Goal: Task Accomplishment & Management: Complete application form

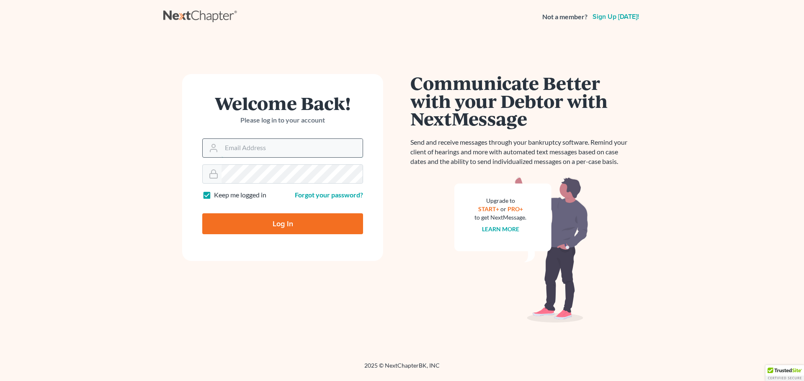
click at [260, 152] on input "Email Address" at bounding box center [291, 148] width 141 height 18
type input "[EMAIL_ADDRESS][DOMAIN_NAME]"
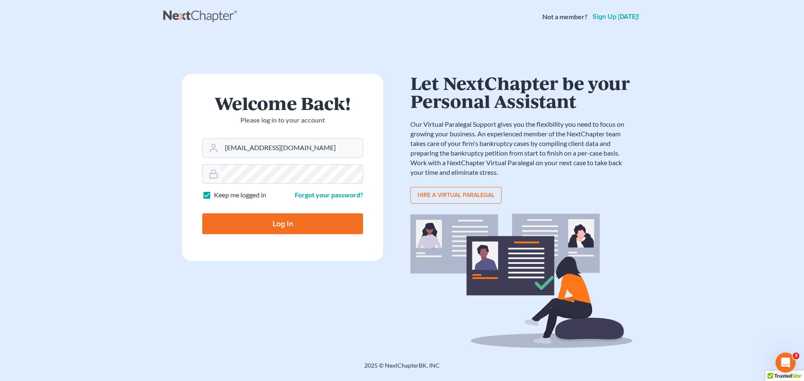
click at [281, 223] on input "Log In" at bounding box center [282, 224] width 161 height 21
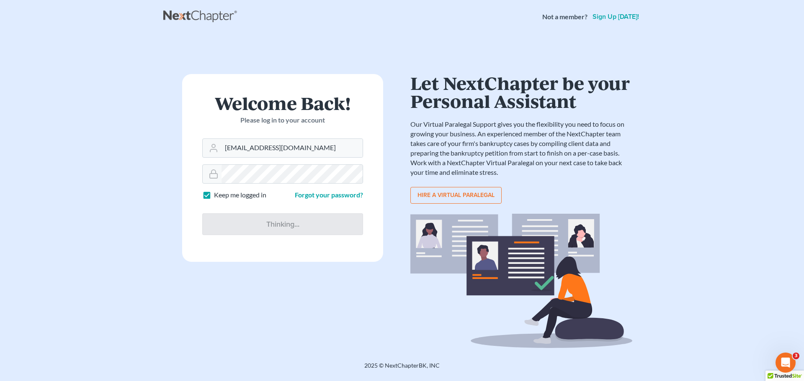
type input "Thinking..."
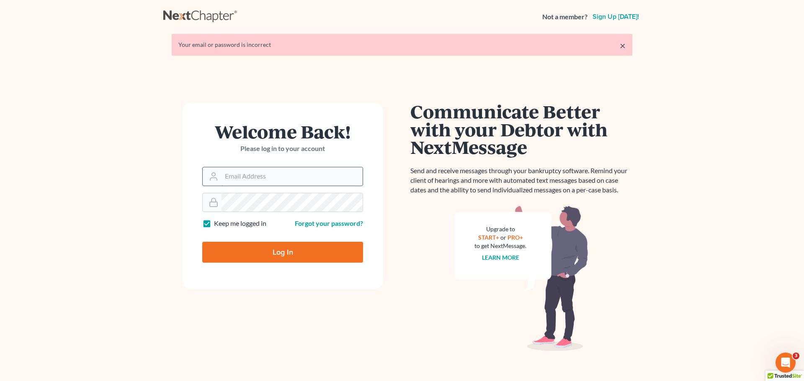
click at [291, 175] on input "Email Address" at bounding box center [291, 176] width 141 height 18
type input "[EMAIL_ADDRESS][DOMAIN_NAME]"
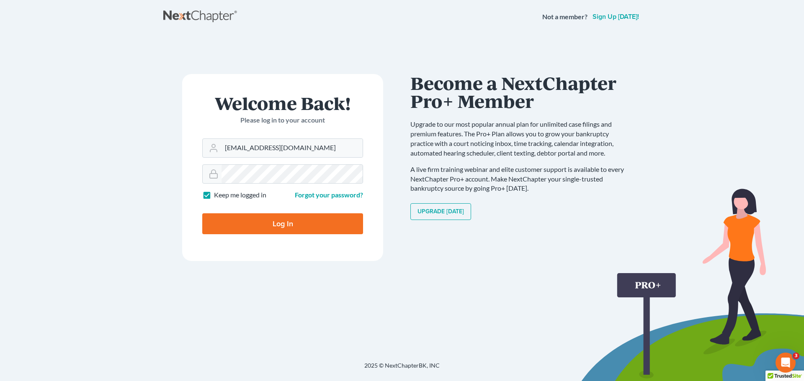
click at [278, 229] on input "Log In" at bounding box center [282, 224] width 161 height 21
type input "Thinking..."
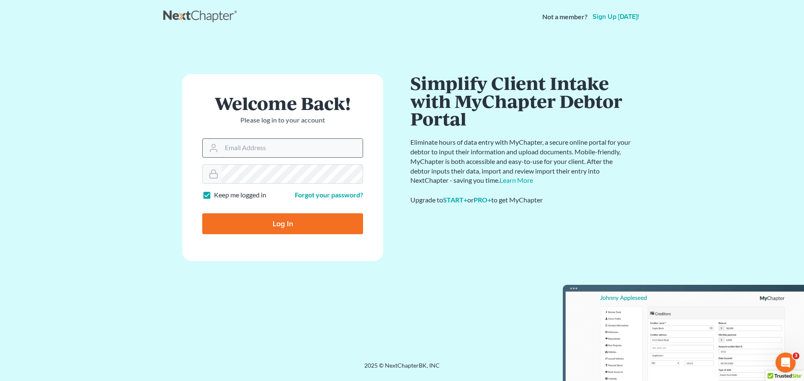
click at [280, 150] on input "Email Address" at bounding box center [291, 148] width 141 height 18
type input "nadiafinancial@gmail.com"
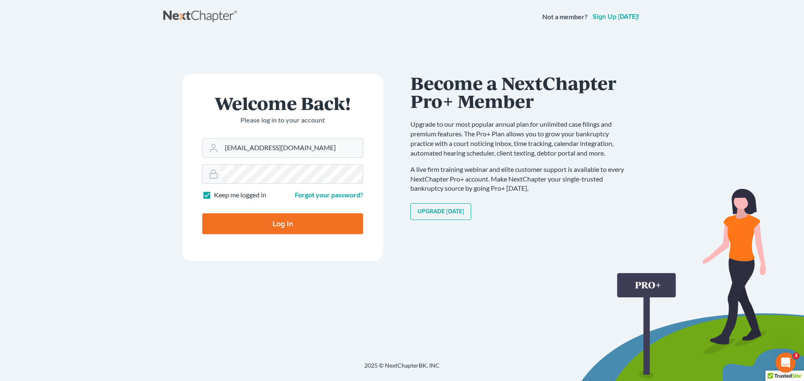
click at [214, 194] on label "Keep me logged in" at bounding box center [240, 196] width 52 height 10
click at [217, 194] on input "Keep me logged in" at bounding box center [219, 193] width 5 height 5
checkbox input "false"
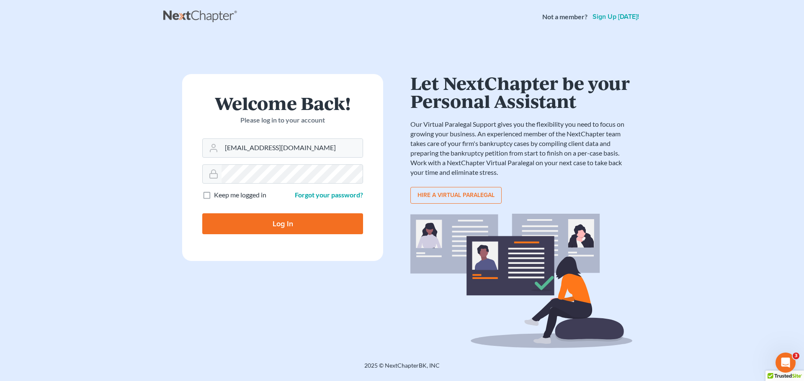
click at [249, 228] on input "Log In" at bounding box center [282, 224] width 161 height 21
type input "Thinking..."
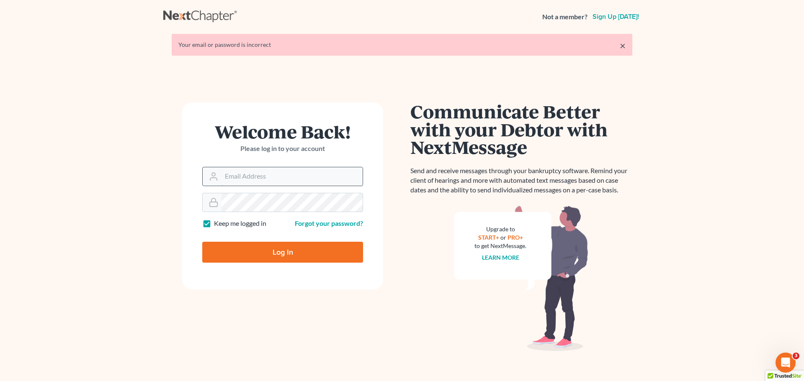
click at [267, 178] on input "Email Address" at bounding box center [291, 176] width 141 height 18
type input "[EMAIL_ADDRESS][DOMAIN_NAME]"
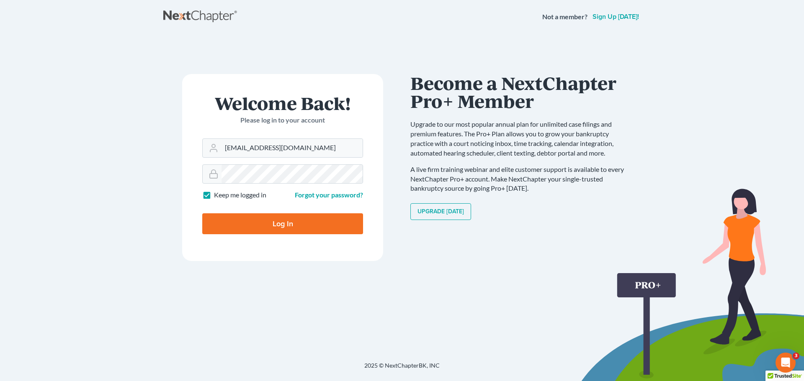
click at [291, 223] on input "Log In" at bounding box center [282, 224] width 161 height 21
type input "Thinking..."
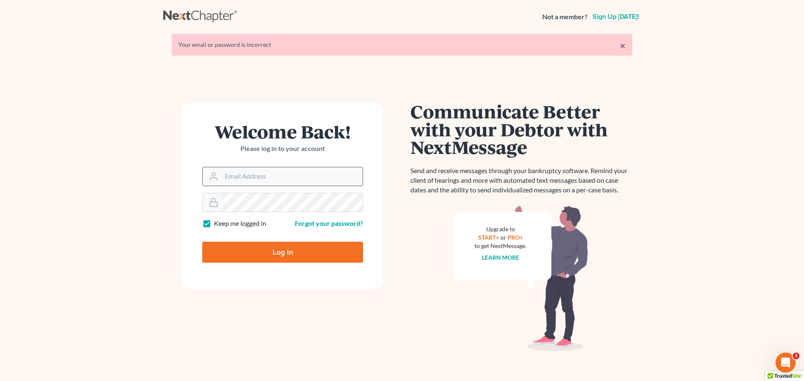
click at [257, 179] on input "Email Address" at bounding box center [291, 176] width 141 height 18
type input "[EMAIL_ADDRESS][DOMAIN_NAME]"
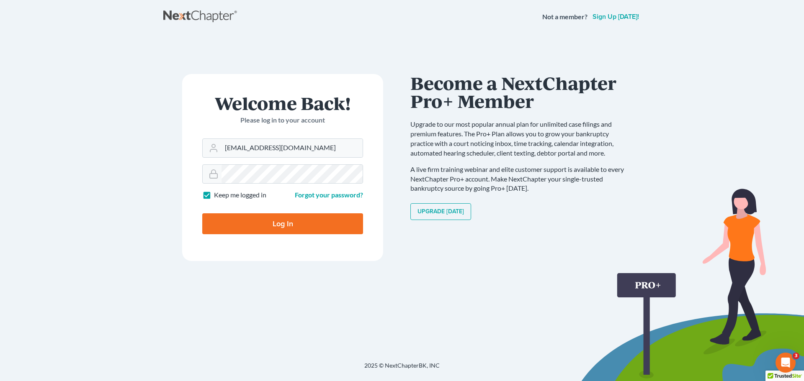
click at [296, 222] on input "Log In" at bounding box center [282, 224] width 161 height 21
type input "Thinking..."
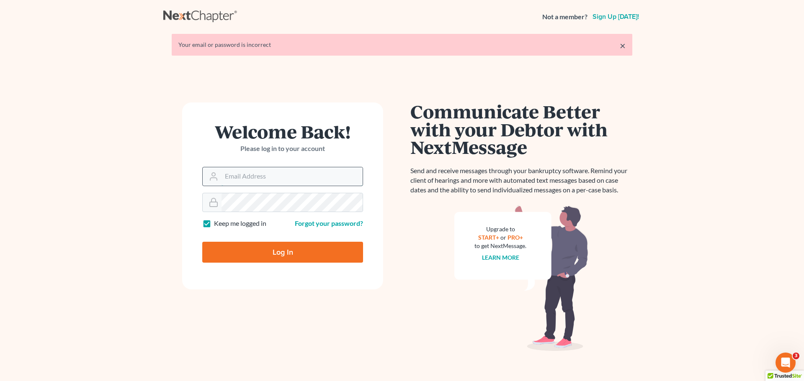
click at [303, 173] on input "Email Address" at bounding box center [291, 176] width 141 height 18
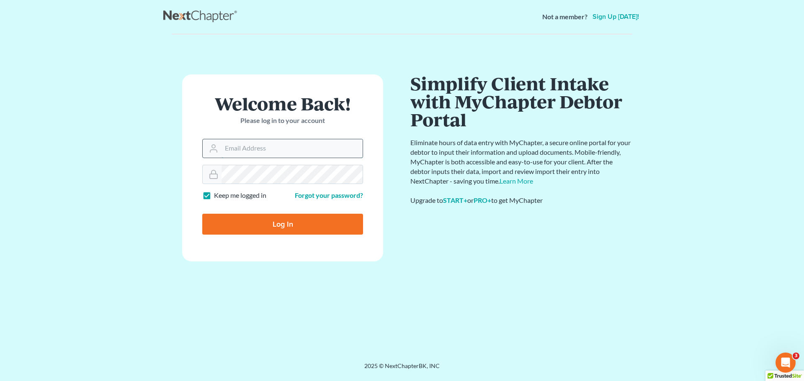
type input "nickfitz.law@gmail.com"
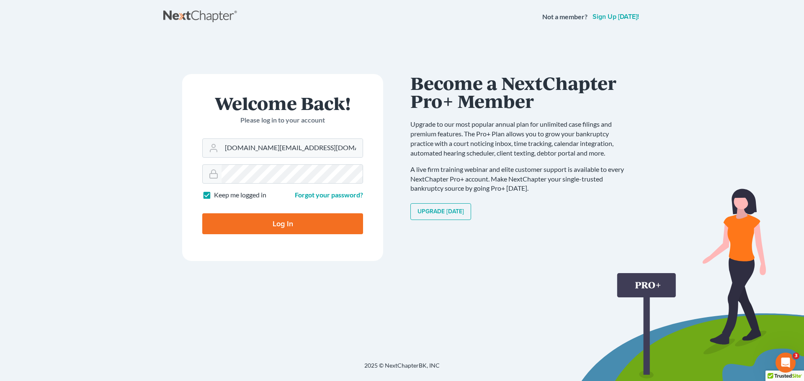
drag, startPoint x: 308, startPoint y: 228, endPoint x: 243, endPoint y: 239, distance: 65.9
click at [307, 228] on input "Log In" at bounding box center [282, 224] width 161 height 21
type input "Thinking..."
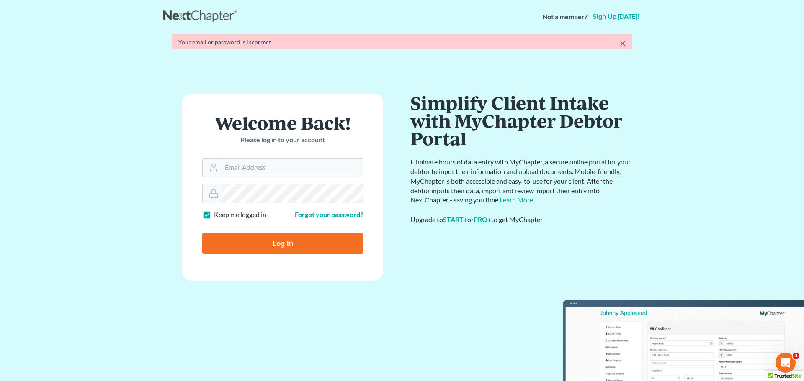
click at [261, 178] on form "Welcome Back! Please log in to your account Email Address Password Keep me logg…" at bounding box center [282, 187] width 201 height 187
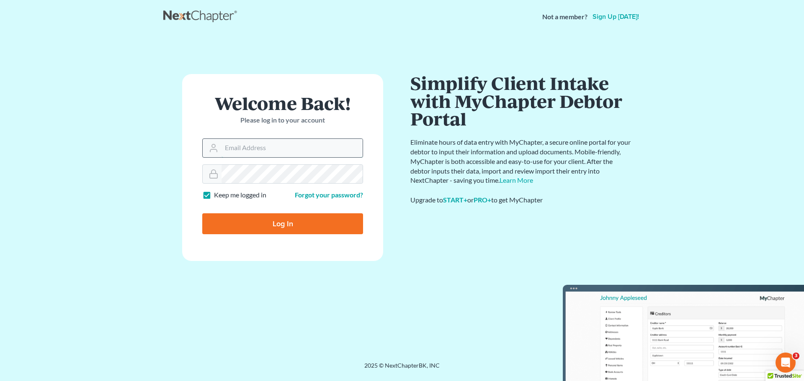
click at [268, 152] on input "Email Address" at bounding box center [291, 148] width 141 height 18
type input "nadiafinancial@gmail.com"
click at [214, 195] on label "Keep me logged in" at bounding box center [240, 196] width 52 height 10
click at [217, 195] on input "Keep me logged in" at bounding box center [219, 193] width 5 height 5
checkbox input "false"
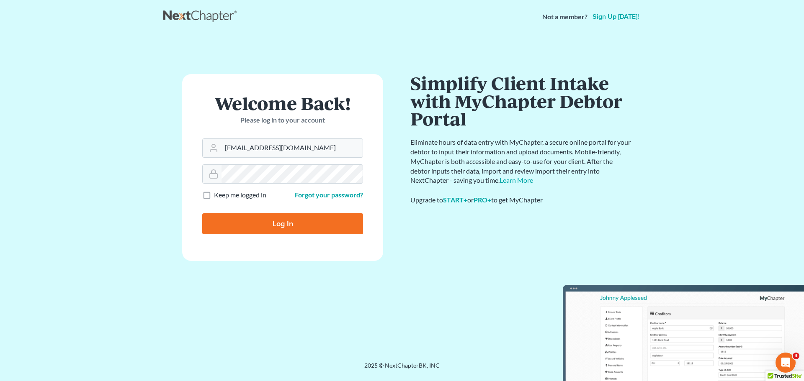
click at [324, 196] on link "Forgot your password?" at bounding box center [329, 195] width 68 height 8
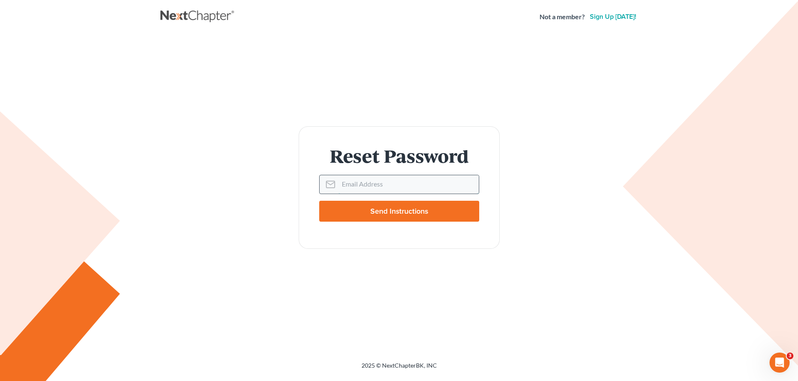
click at [384, 185] on input "Email Address" at bounding box center [408, 184] width 140 height 18
type input "[EMAIL_ADDRESS][DOMAIN_NAME]"
click at [368, 216] on input "Send Instructions" at bounding box center [399, 211] width 160 height 21
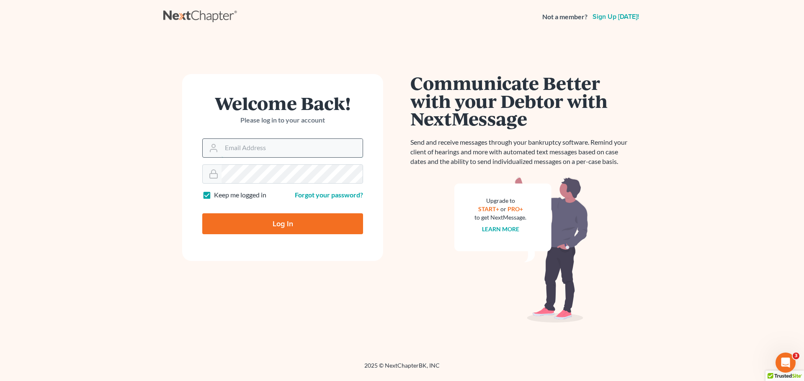
click at [316, 155] on input "Email Address" at bounding box center [291, 148] width 141 height 18
type input "[EMAIL_ADDRESS][DOMAIN_NAME]"
click at [315, 147] on input "[EMAIL_ADDRESS][DOMAIN_NAME]" at bounding box center [291, 148] width 141 height 18
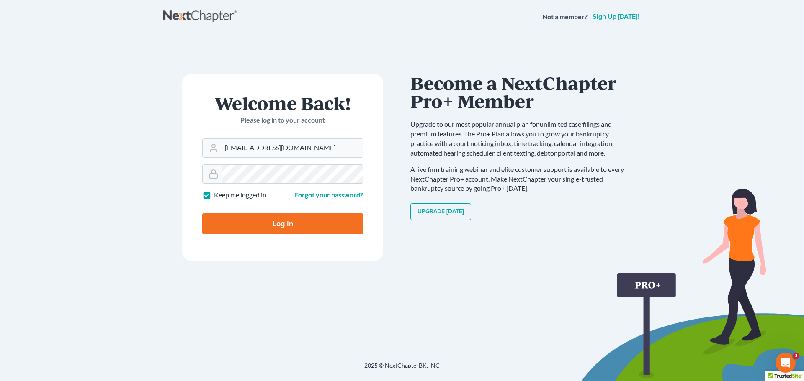
click at [283, 229] on input "Log In" at bounding box center [282, 224] width 161 height 21
type input "Thinking..."
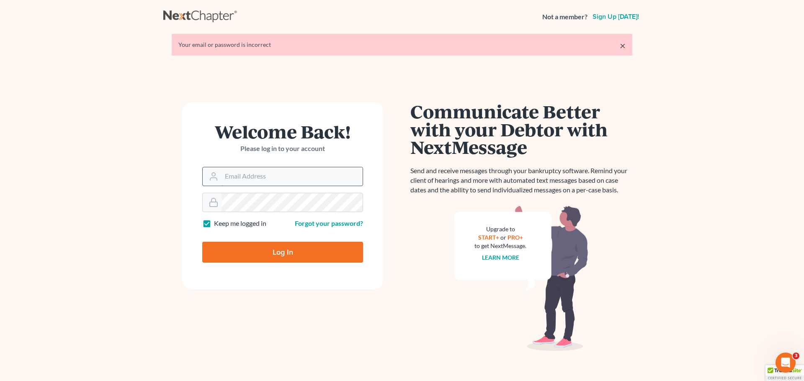
click at [296, 178] on input "Email Address" at bounding box center [291, 176] width 141 height 18
type input "[EMAIL_ADDRESS][DOMAIN_NAME]"
click at [327, 227] on link "Forgot your password?" at bounding box center [329, 223] width 68 height 8
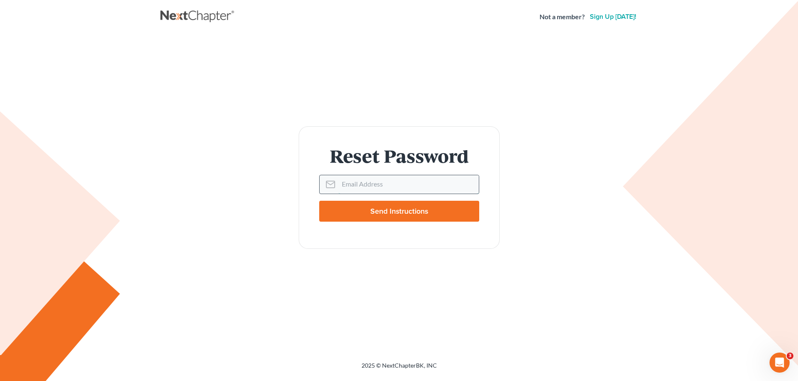
click at [376, 179] on input "Email Address" at bounding box center [408, 184] width 140 height 18
type input "[EMAIL_ADDRESS][DOMAIN_NAME]"
click at [372, 214] on input "Send Instructions" at bounding box center [399, 211] width 160 height 21
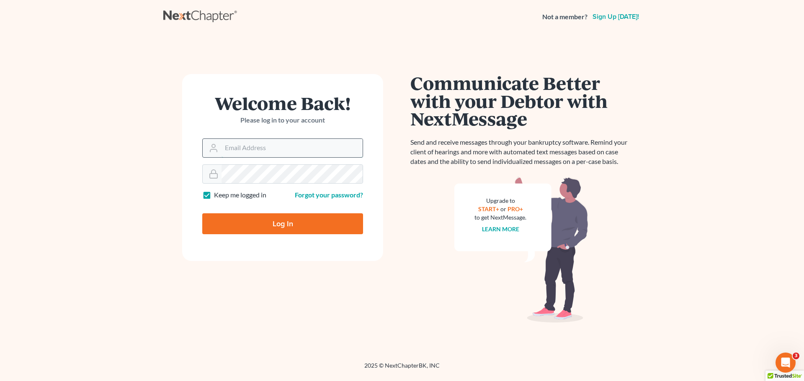
click at [272, 148] on input "Email Address" at bounding box center [291, 148] width 141 height 18
click at [372, 276] on div "Welcome Back! Please log in to your account Email Address Password Keep me logg…" at bounding box center [282, 197] width 239 height 247
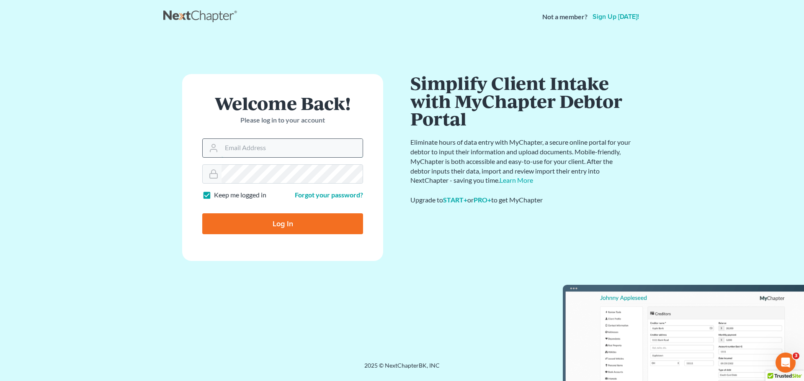
click at [273, 150] on input "Email Address" at bounding box center [291, 148] width 141 height 18
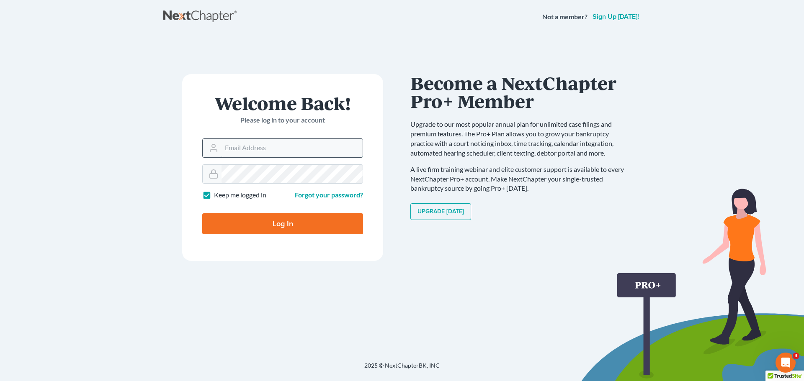
click at [267, 142] on input "Email Address" at bounding box center [291, 148] width 141 height 18
type input "[EMAIL_ADDRESS][DOMAIN_NAME]"
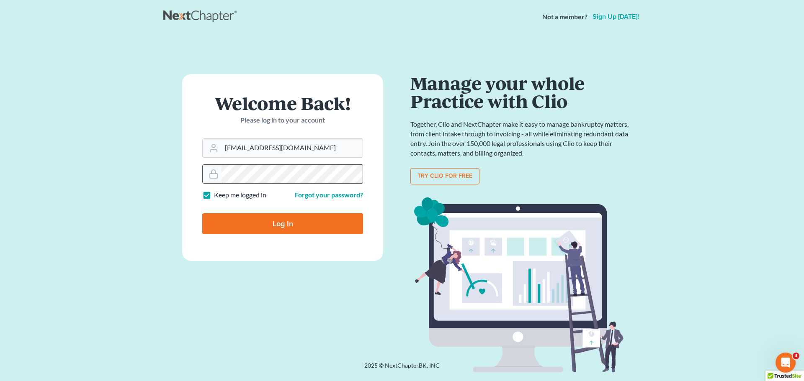
click at [215, 174] on div at bounding box center [282, 174] width 161 height 19
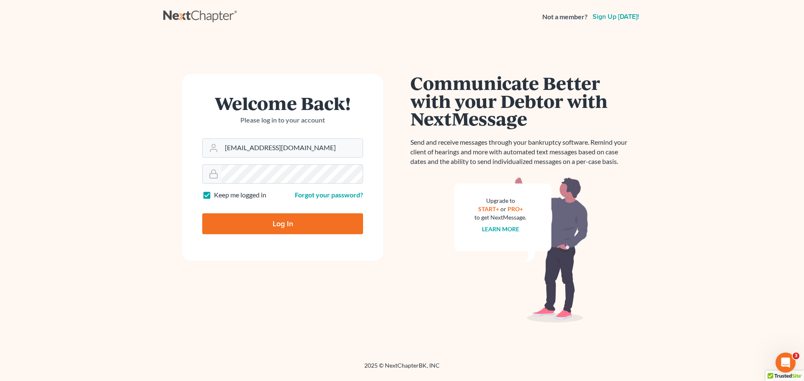
click at [285, 228] on input "Log In" at bounding box center [282, 224] width 161 height 21
type input "Thinking..."
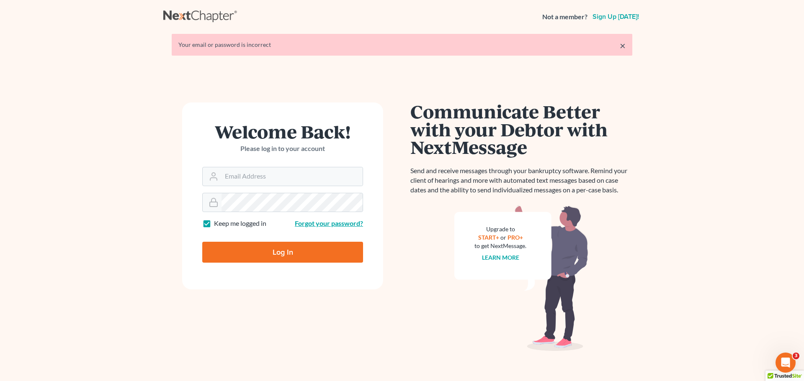
click at [315, 225] on link "Forgot your password?" at bounding box center [329, 223] width 68 height 8
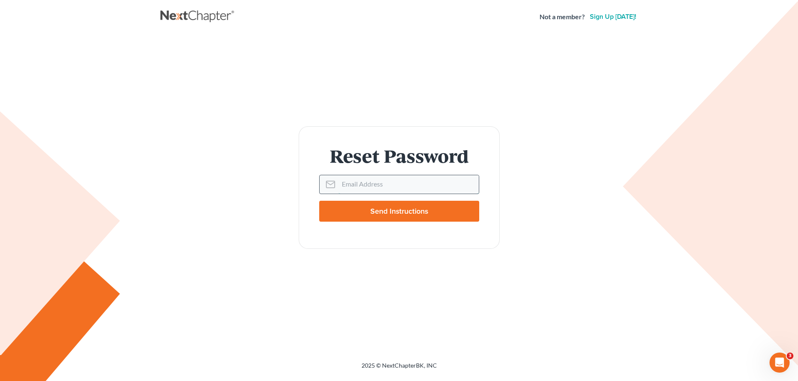
click at [388, 187] on input "Email Address" at bounding box center [408, 184] width 140 height 18
type input "[EMAIL_ADDRESS][DOMAIN_NAME]"
click at [395, 214] on input "Send Instructions" at bounding box center [399, 211] width 160 height 21
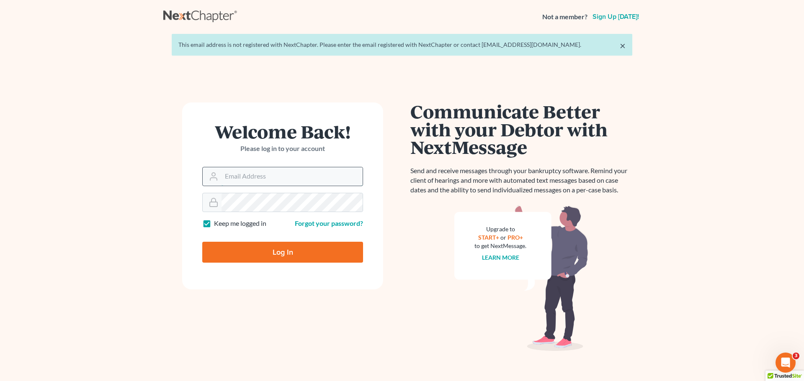
click at [299, 176] on input "Email Address" at bounding box center [291, 176] width 141 height 18
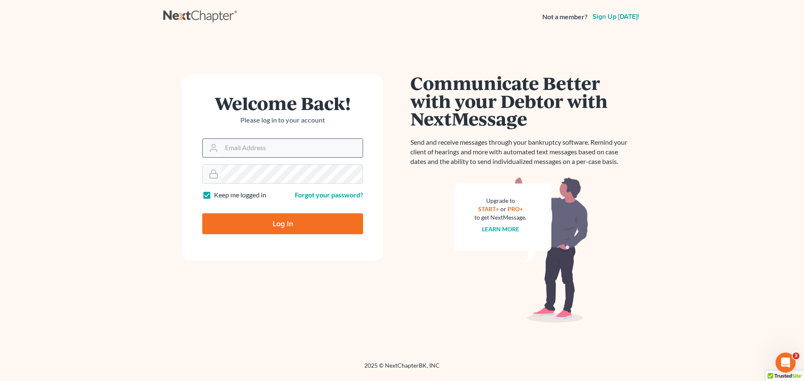
click at [237, 149] on input "Email Address" at bounding box center [291, 148] width 141 height 18
type input "[EMAIL_ADDRESS][DOMAIN_NAME]"
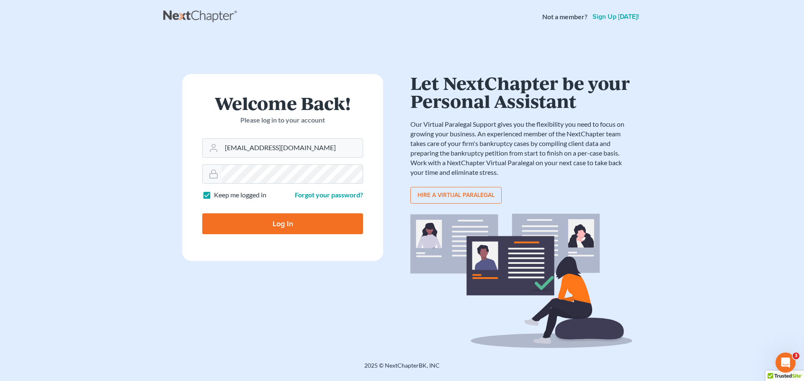
click at [232, 226] on input "Log In" at bounding box center [282, 224] width 161 height 21
type input "Thinking..."
click at [262, 145] on input "Email Address" at bounding box center [291, 148] width 141 height 18
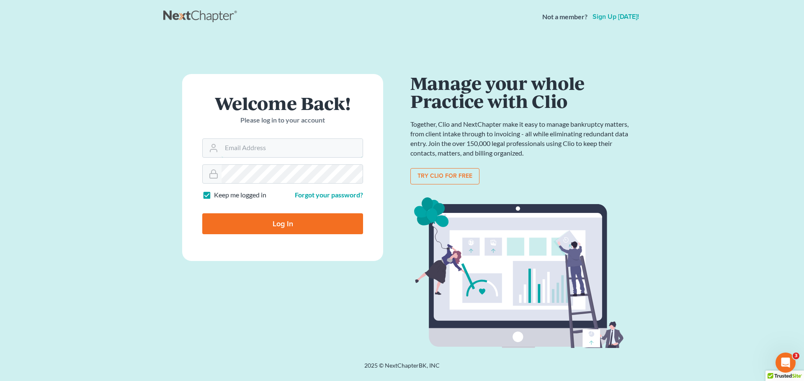
type input "nickfitz.law@gmail.com"
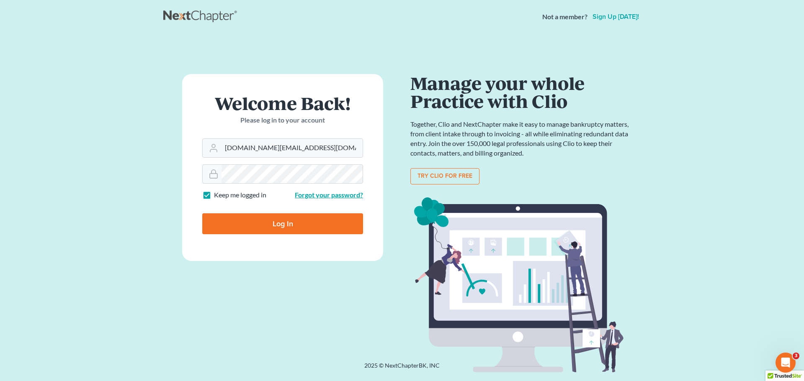
click at [329, 196] on link "Forgot your password?" at bounding box center [329, 195] width 68 height 8
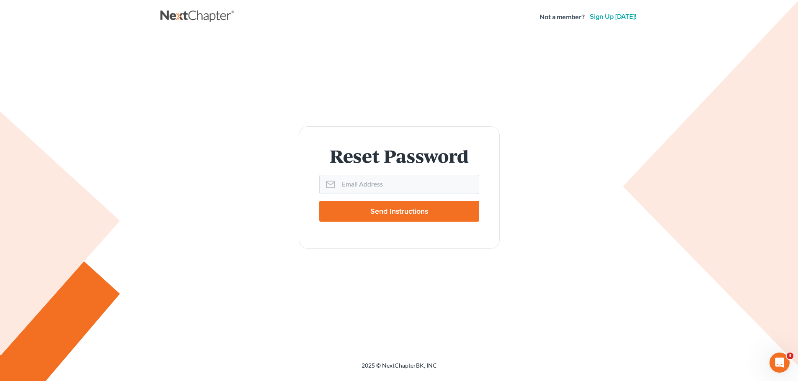
click at [384, 215] on input "Send Instructions" at bounding box center [399, 211] width 160 height 21
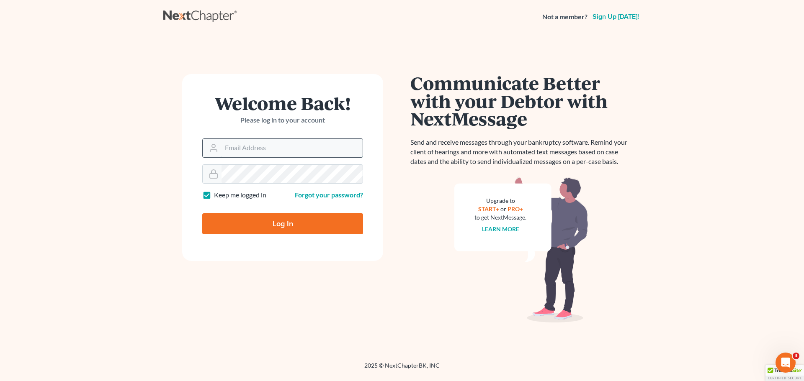
click at [250, 147] on input "Email Address" at bounding box center [291, 148] width 141 height 18
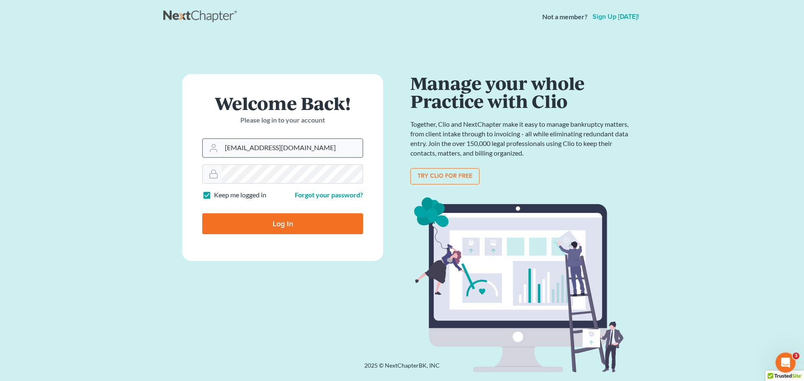
click at [329, 151] on input "nadiafinancial@gmail.com" at bounding box center [291, 148] width 141 height 18
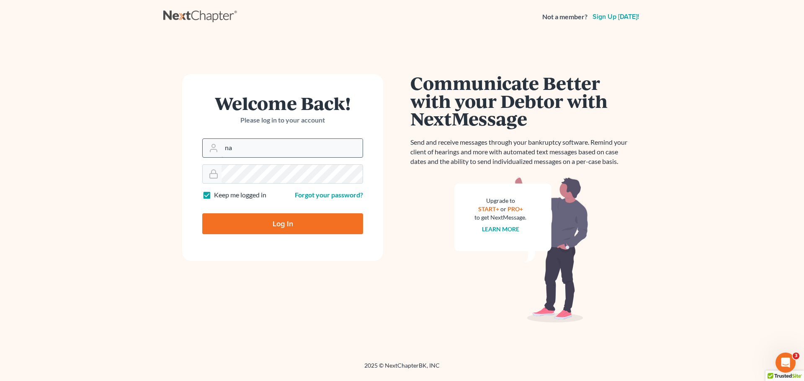
type input "n"
type input "nickfitz.law@gmail.com"
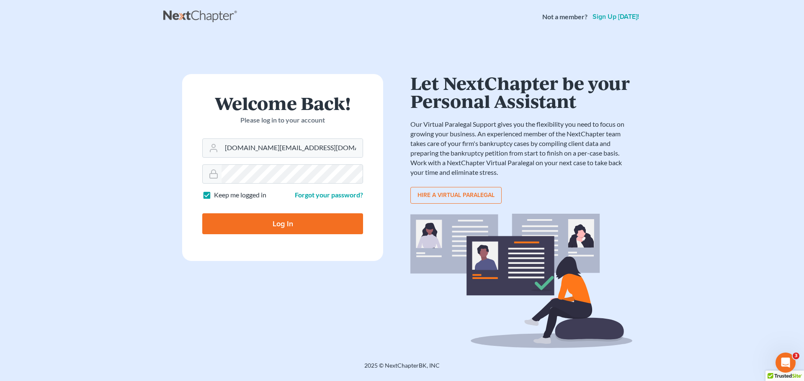
click at [270, 230] on input "Log In" at bounding box center [282, 224] width 161 height 21
type input "Thinking..."
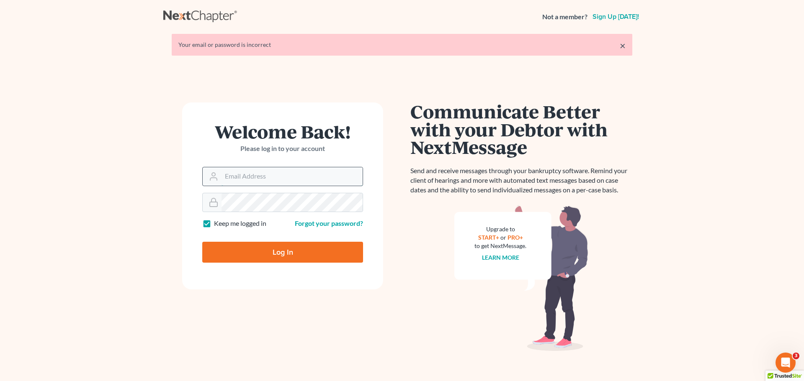
click at [293, 175] on input "Email Address" at bounding box center [291, 176] width 141 height 18
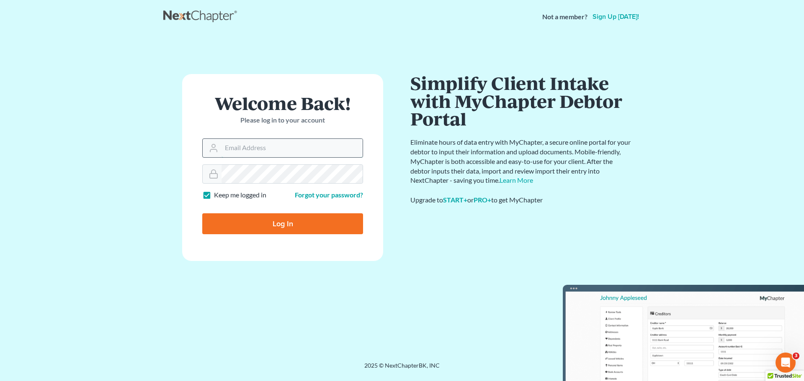
click at [284, 145] on input "Email Address" at bounding box center [291, 148] width 141 height 18
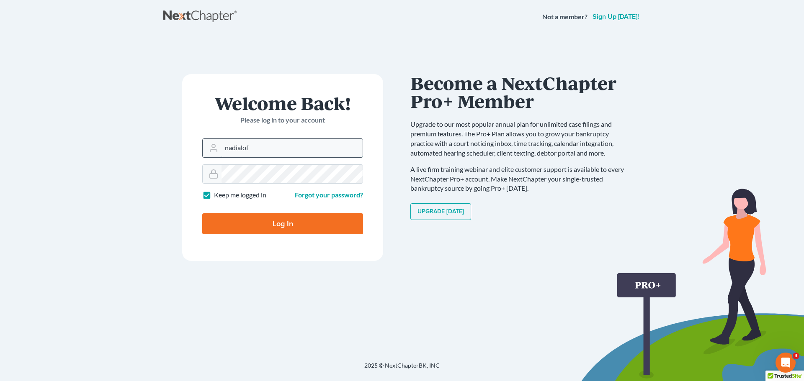
type input "[EMAIL_ADDRESS][DOMAIN_NAME]"
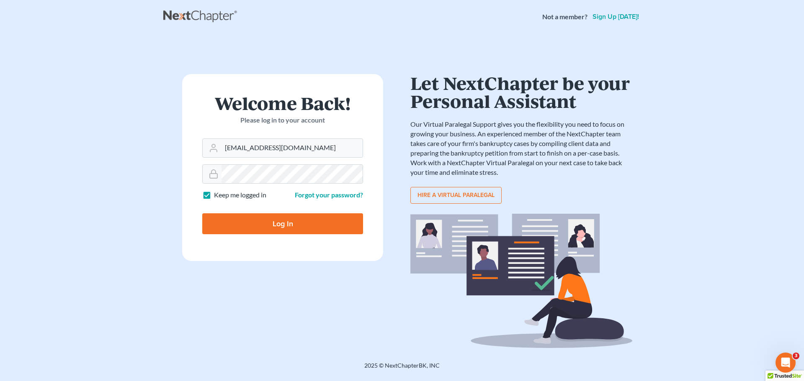
click at [330, 199] on div "Forgot your password?" at bounding box center [325, 196] width 85 height 10
click at [331, 197] on link "Forgot your password?" at bounding box center [329, 195] width 68 height 8
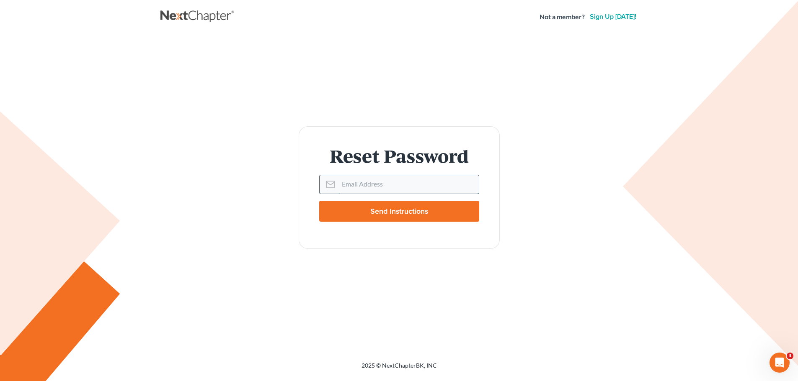
click at [389, 189] on input "Email Address" at bounding box center [408, 184] width 140 height 18
type input "[EMAIL_ADDRESS][DOMAIN_NAME]"
click at [398, 216] on input "Send Instructions" at bounding box center [399, 211] width 160 height 21
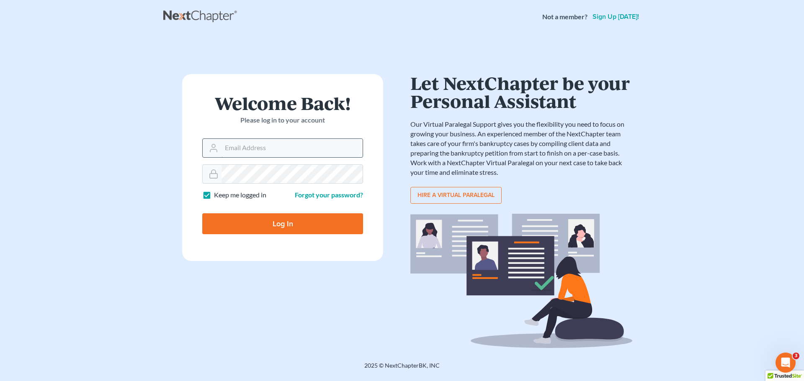
click at [267, 148] on input "Email Address" at bounding box center [291, 148] width 141 height 18
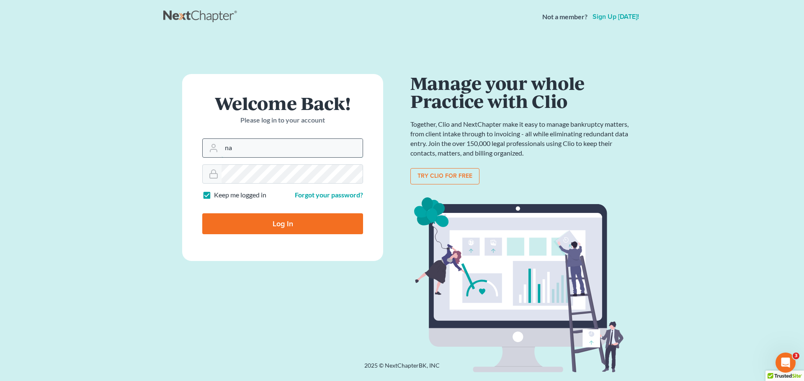
type input "n"
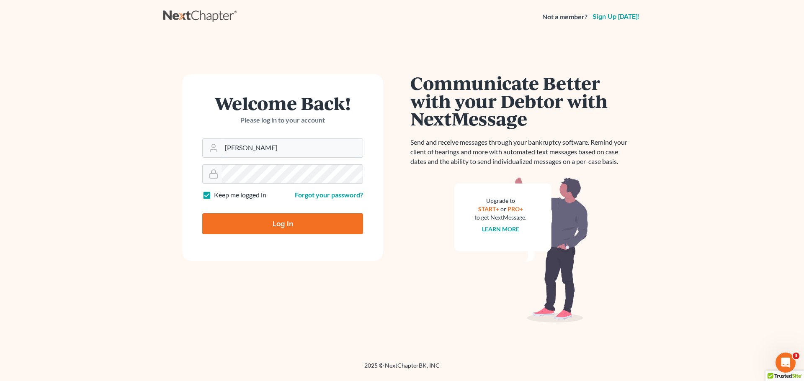
type input "[DOMAIN_NAME][EMAIL_ADDRESS][DOMAIN_NAME]"
click at [214, 196] on label "Keep me logged in" at bounding box center [240, 196] width 52 height 10
click at [217, 196] on input "Keep me logged in" at bounding box center [219, 193] width 5 height 5
checkbox input "false"
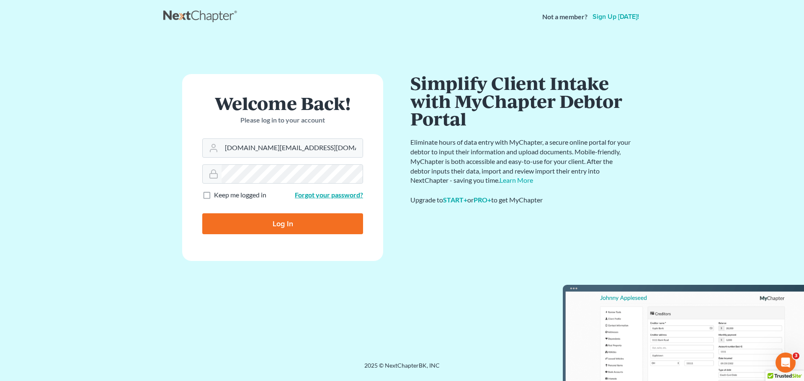
click at [337, 194] on link "Forgot your password?" at bounding box center [329, 195] width 68 height 8
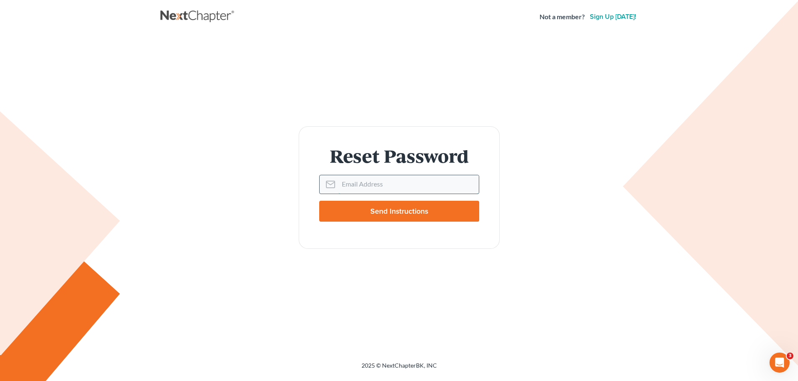
click at [398, 185] on input "Email Address" at bounding box center [408, 184] width 140 height 18
type input "[DOMAIN_NAME][EMAIL_ADDRESS][DOMAIN_NAME]"
click at [359, 216] on input "Send Instructions" at bounding box center [399, 211] width 160 height 21
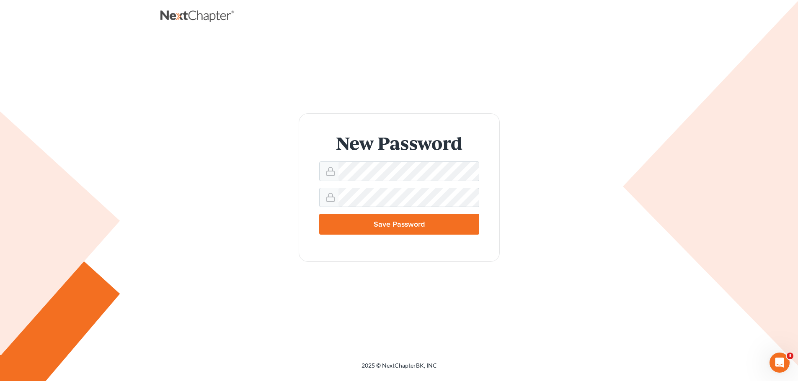
drag, startPoint x: 299, startPoint y: 130, endPoint x: 325, endPoint y: 120, distance: 27.7
click at [300, 130] on form "New Password Save Password" at bounding box center [399, 187] width 201 height 149
click at [337, 167] on div at bounding box center [399, 171] width 160 height 19
click at [385, 228] on input "Save Password" at bounding box center [399, 224] width 160 height 21
type input "Thinking..."
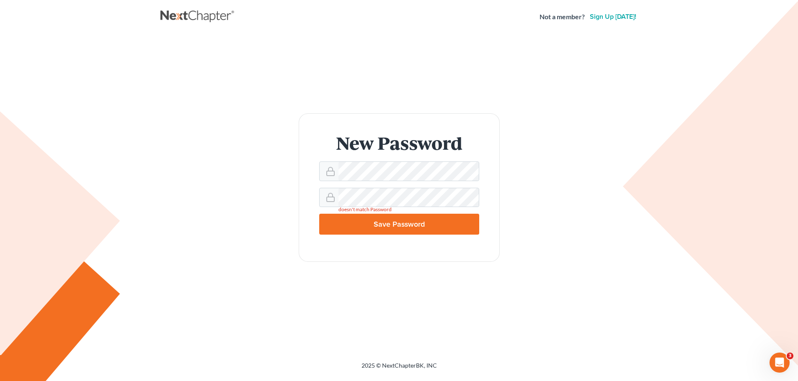
click at [444, 225] on input "Save Password" at bounding box center [399, 224] width 160 height 21
type input "Thinking..."
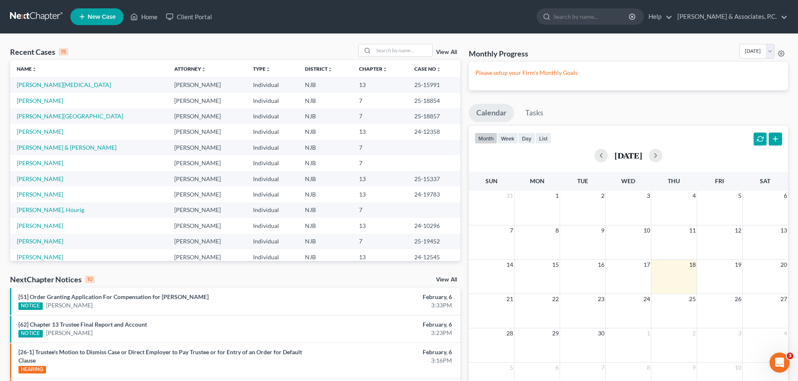
click at [41, 13] on link at bounding box center [37, 16] width 54 height 15
click at [784, 16] on link "[PERSON_NAME] & Associates, P.C." at bounding box center [730, 16] width 114 height 15
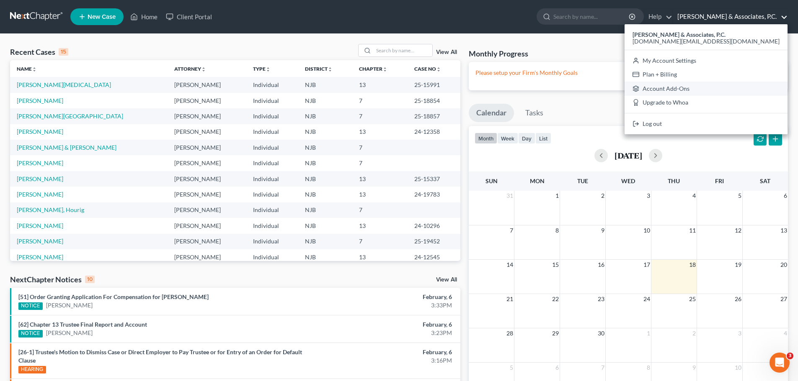
click at [755, 90] on link "Account Add-Ons" at bounding box center [705, 89] width 163 height 14
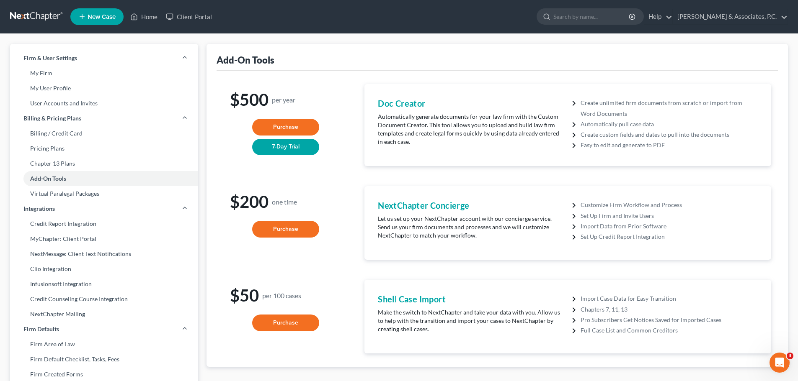
click at [28, 12] on link at bounding box center [37, 16] width 54 height 15
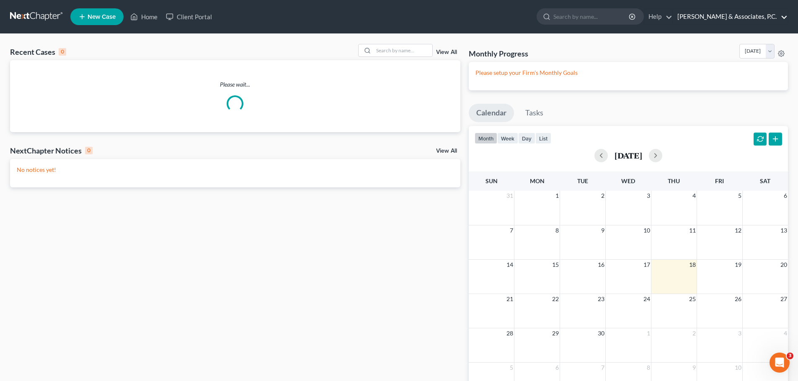
click at [785, 17] on link "[PERSON_NAME] & Associates, P.C." at bounding box center [730, 16] width 114 height 15
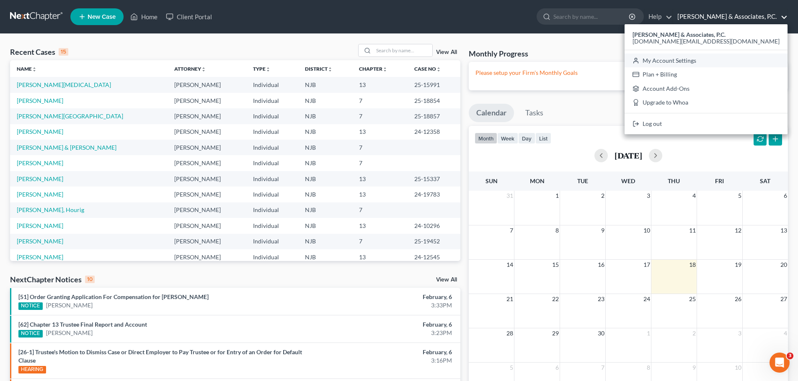
click at [757, 63] on link "My Account Settings" at bounding box center [705, 61] width 163 height 14
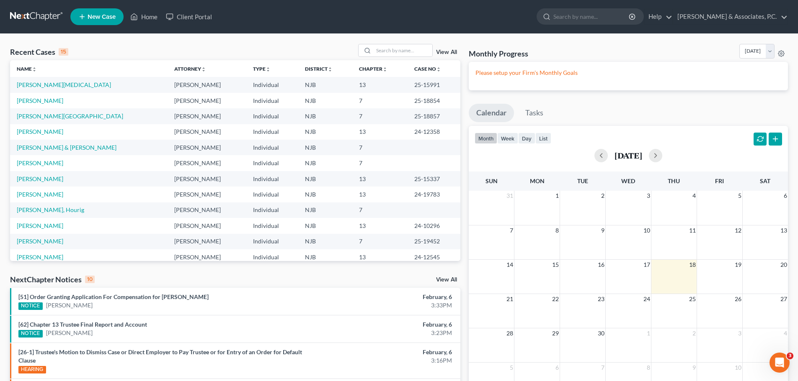
select select "51"
select select "24"
select select "33"
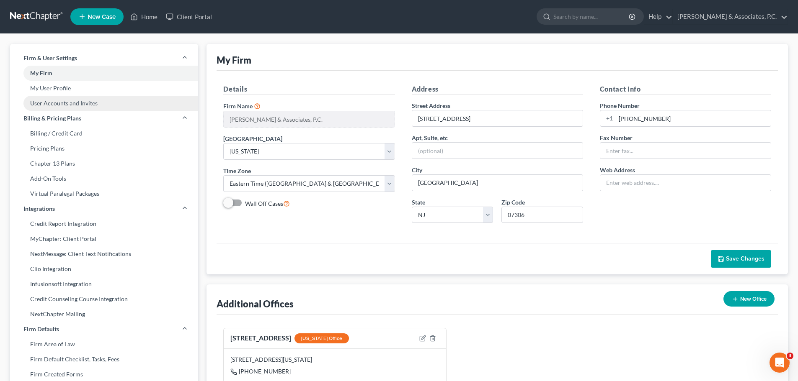
click at [44, 104] on link "User Accounts and Invites" at bounding box center [104, 103] width 188 height 15
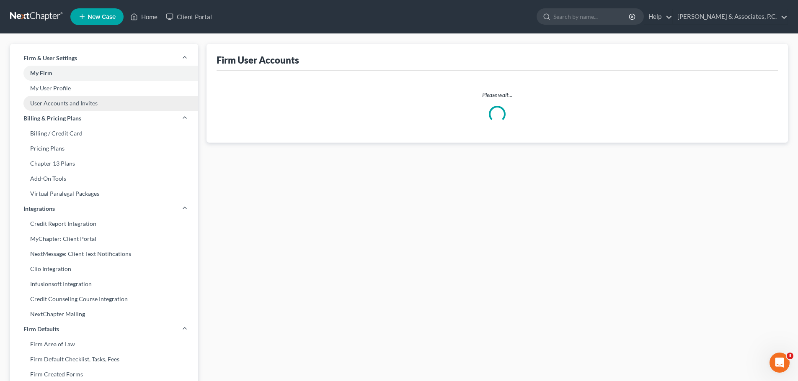
select select "1"
select select "0"
select select "2"
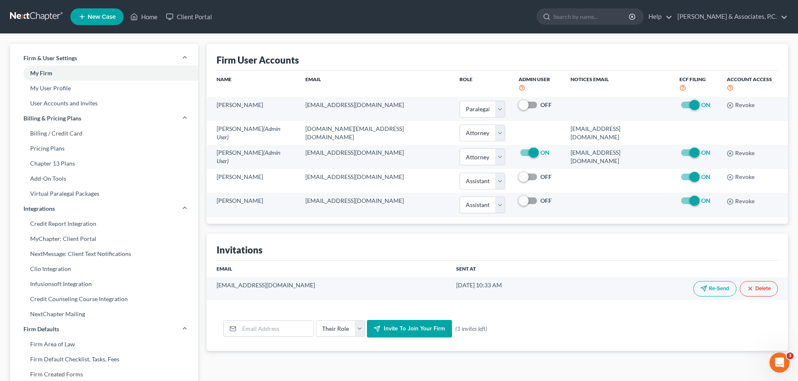
click at [31, 18] on link at bounding box center [37, 16] width 54 height 15
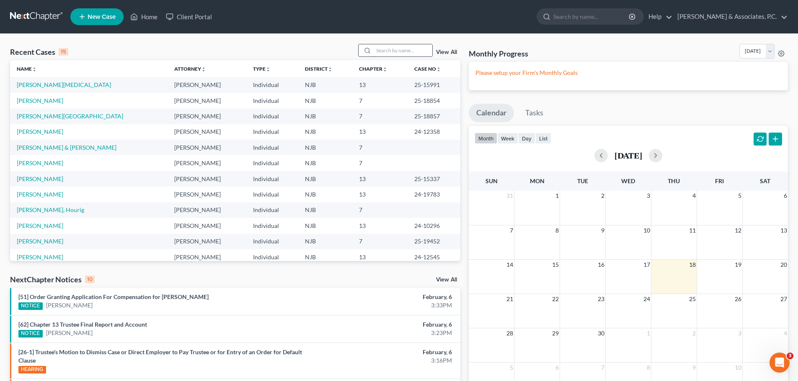
click at [397, 52] on input "search" at bounding box center [402, 50] width 59 height 12
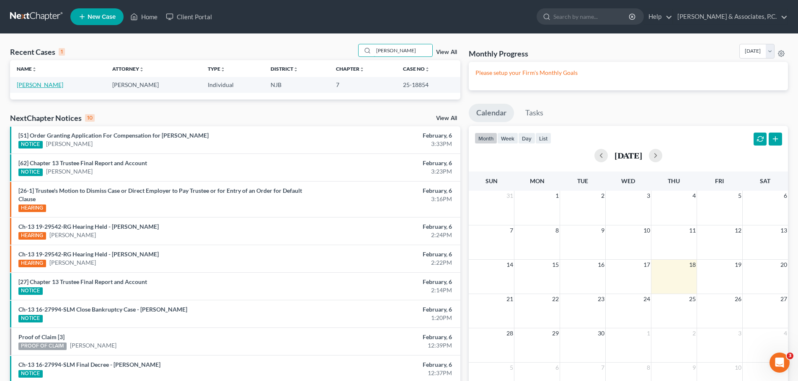
type input "[PERSON_NAME]"
click at [35, 88] on link "[PERSON_NAME]" at bounding box center [40, 84] width 46 height 7
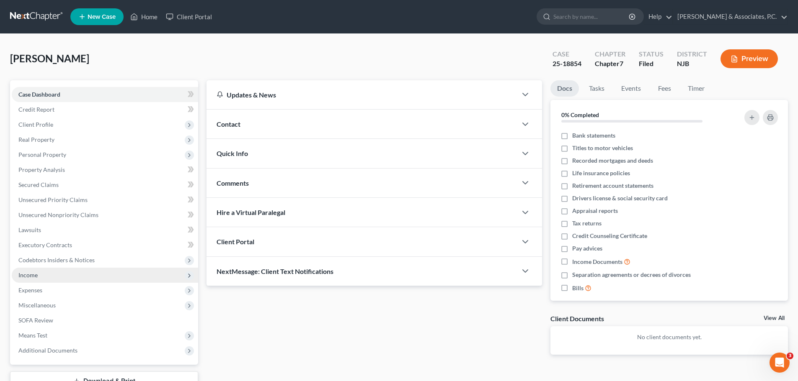
click at [36, 275] on span "Income" at bounding box center [27, 275] width 19 height 7
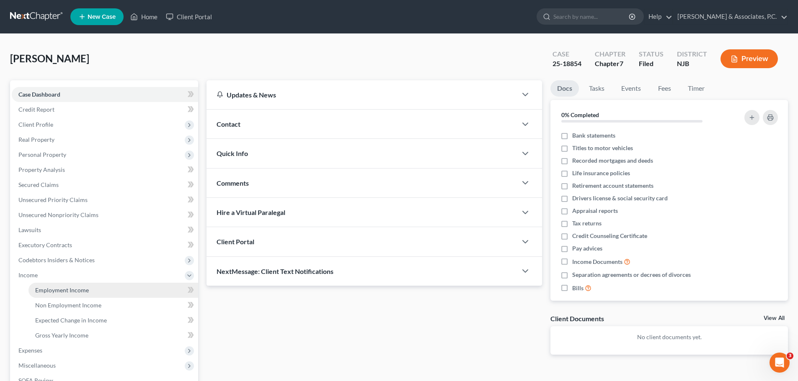
click at [56, 293] on span "Employment Income" at bounding box center [62, 290] width 54 height 7
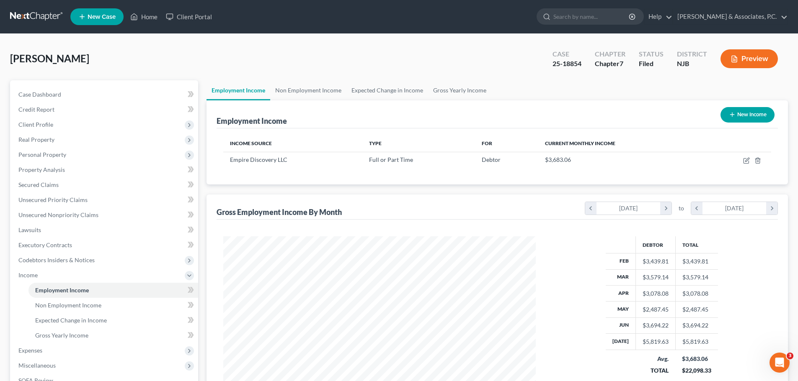
click at [742, 114] on button "New Income" at bounding box center [747, 114] width 54 height 15
select select "0"
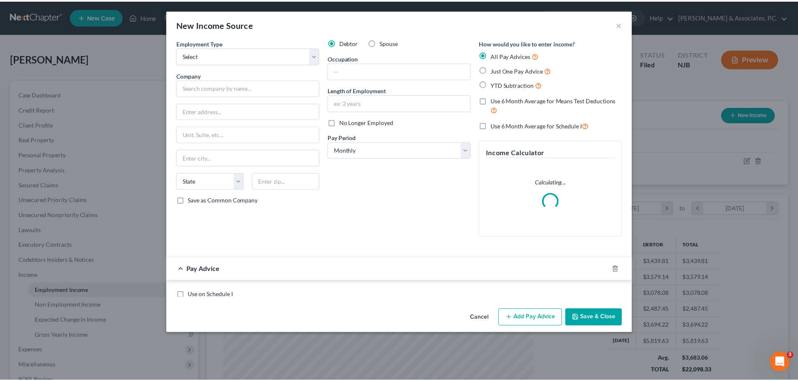
scroll to position [157, 332]
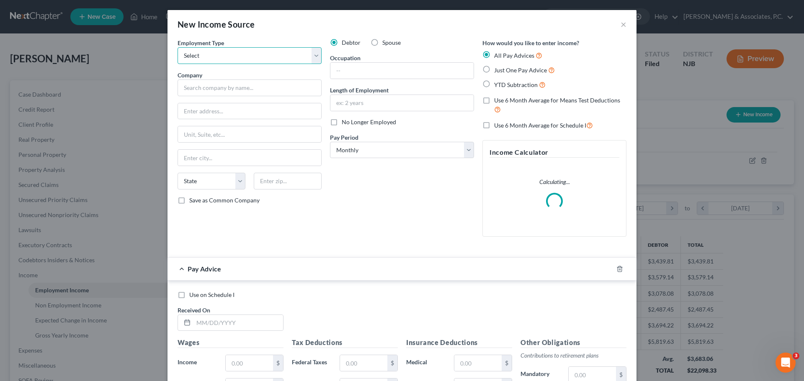
click at [314, 55] on select "Select Full or [DEMOGRAPHIC_DATA] Employment Self Employment" at bounding box center [250, 55] width 144 height 17
click at [327, 23] on div "New Income Source ×" at bounding box center [401, 24] width 469 height 28
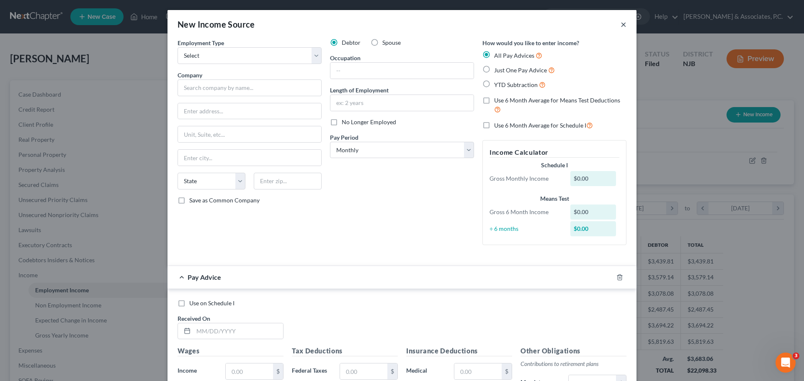
click at [621, 25] on button "×" at bounding box center [624, 24] width 6 height 10
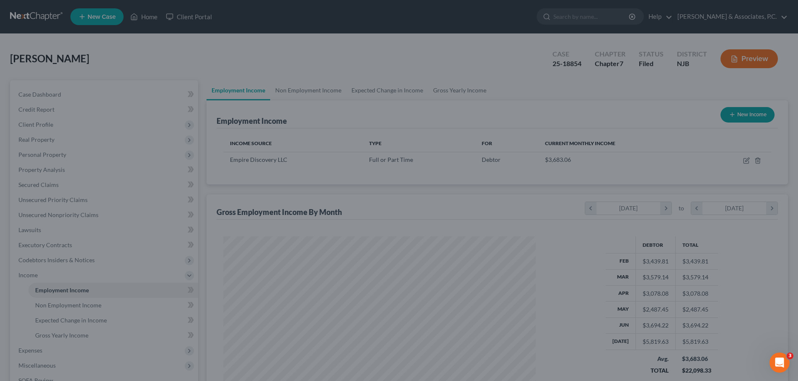
scroll to position [418550, 418377]
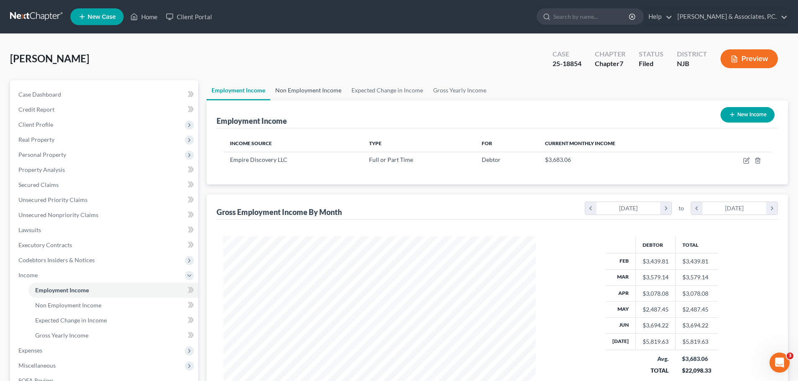
click at [309, 88] on link "Non Employment Income" at bounding box center [308, 90] width 76 height 20
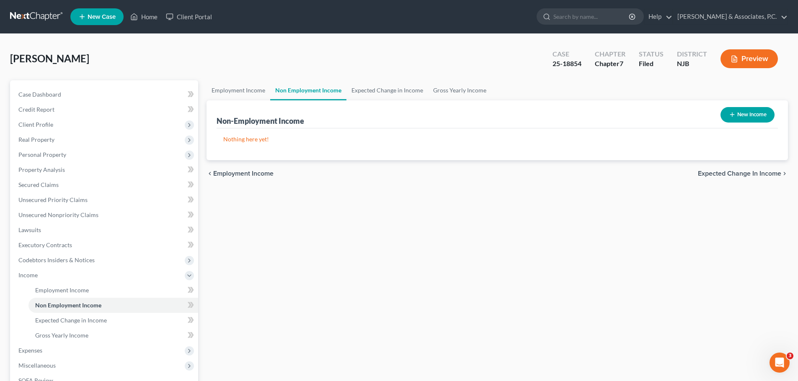
click at [755, 113] on button "New Income" at bounding box center [747, 114] width 54 height 15
select select "0"
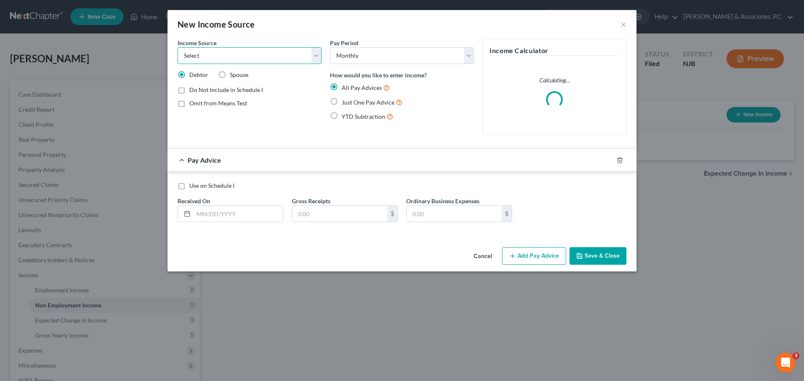
click at [317, 59] on select "Select Unemployment Disability (from employer) Pension Retirement Social Securi…" at bounding box center [250, 55] width 144 height 17
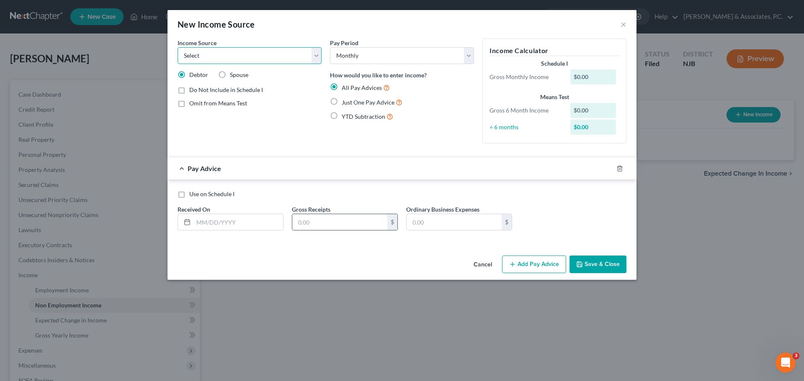
select select "13"
click at [178, 47] on select "Select Unemployment Disability (from employer) Pension Retirement Social Securi…" at bounding box center [250, 55] width 144 height 17
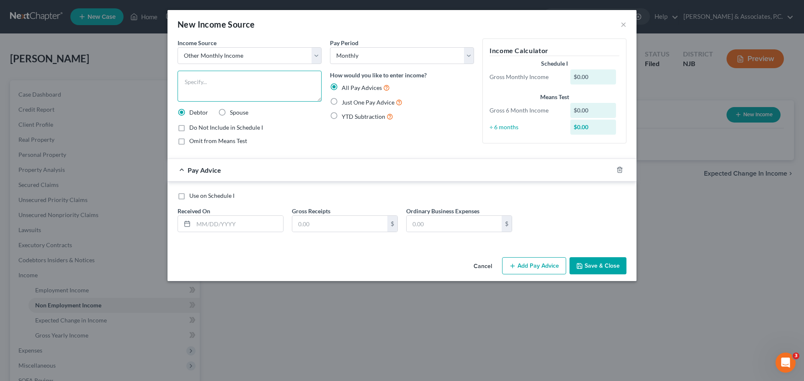
click at [264, 83] on textarea at bounding box center [250, 86] width 144 height 31
type textarea "N"
click at [290, 85] on textarea "[PERSON_NAME]'s girlfriend's Pay stubs" at bounding box center [250, 86] width 144 height 31
type textarea "[PERSON_NAME]'s girlfriend's Pay stubs"
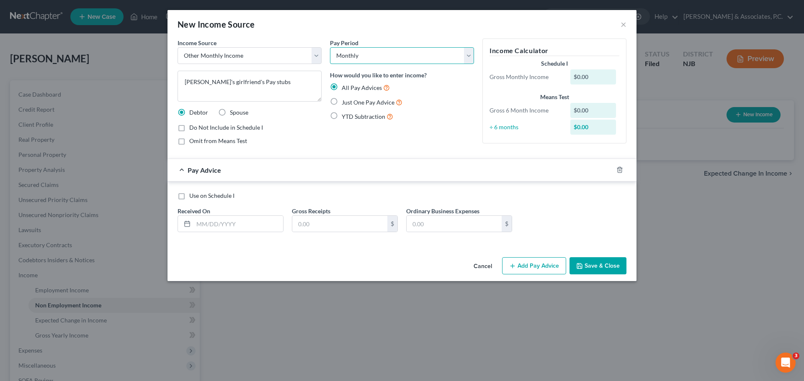
click at [435, 57] on select "Select Monthly Twice Monthly Every Other Week Weekly" at bounding box center [402, 55] width 144 height 17
select select "2"
click at [330, 47] on select "Select Monthly Twice Monthly Every Other Week Weekly" at bounding box center [402, 55] width 144 height 17
drag, startPoint x: 265, startPoint y: 223, endPoint x: 370, endPoint y: 185, distance: 111.3
click at [265, 223] on input "text" at bounding box center [238, 224] width 90 height 16
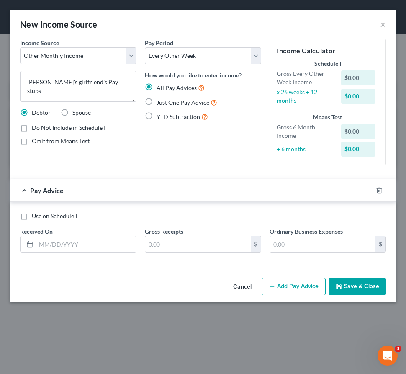
click at [216, 162] on div "Pay Period Select Monthly Twice Monthly Every Other Week Weekly How would you l…" at bounding box center [203, 106] width 125 height 134
click at [95, 246] on input "text" at bounding box center [86, 244] width 100 height 16
click at [206, 176] on form "Income Source * Select Unemployment Disability (from employer) Pension Retireme…" at bounding box center [203, 152] width 366 height 227
drag, startPoint x: 92, startPoint y: 243, endPoint x: 88, endPoint y: 240, distance: 4.8
click at [92, 243] on input "text" at bounding box center [86, 244] width 100 height 16
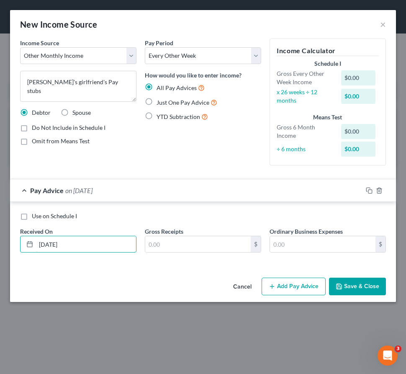
type input "[DATE]"
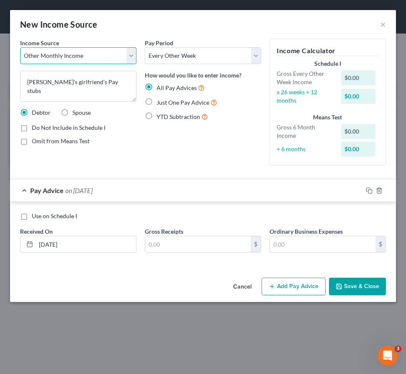
click at [127, 55] on select "Select Unemployment Disability (from employer) Pension Retirement Social Securi…" at bounding box center [78, 55] width 116 height 17
click at [145, 14] on div "New Income Source ×" at bounding box center [203, 24] width 386 height 28
click at [254, 288] on button "Cancel" at bounding box center [243, 286] width 32 height 17
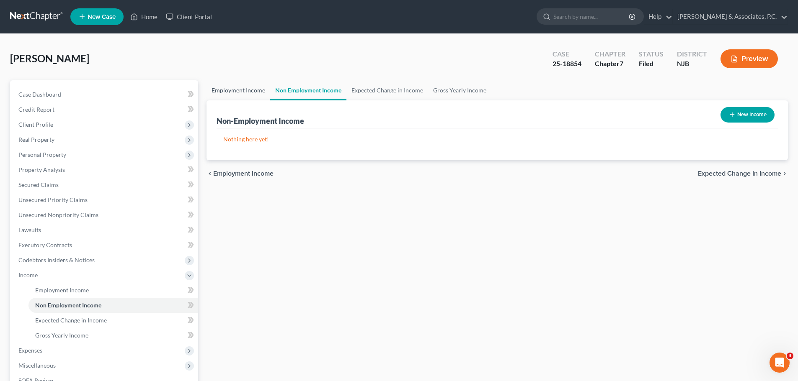
click at [240, 89] on link "Employment Income" at bounding box center [238, 90] width 64 height 20
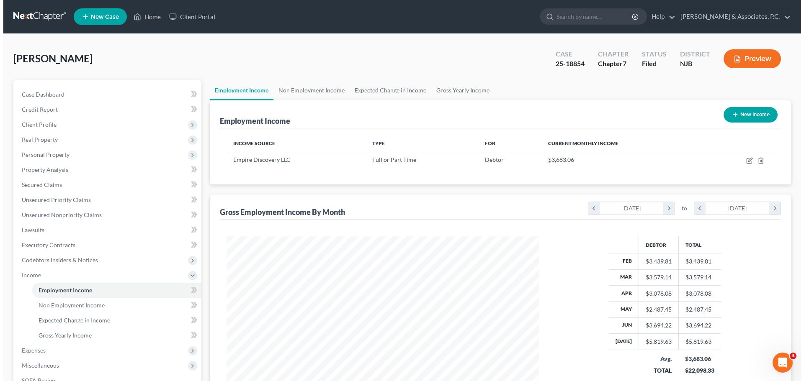
scroll to position [156, 329]
click at [752, 116] on button "New Income" at bounding box center [747, 114] width 54 height 15
select select "0"
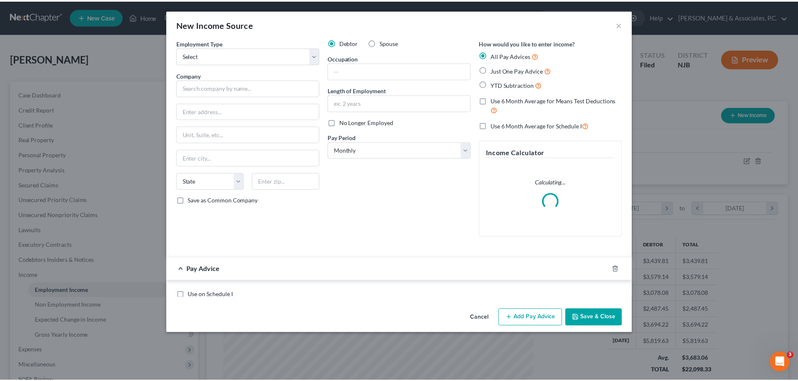
scroll to position [157, 332]
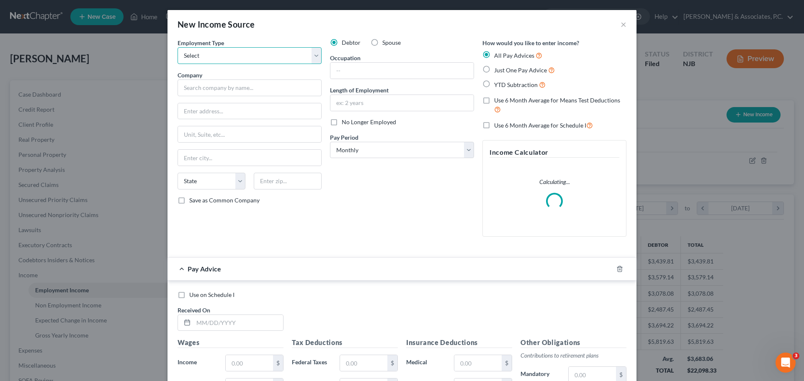
click at [312, 56] on select "Select Full or [DEMOGRAPHIC_DATA] Employment Self Employment" at bounding box center [250, 55] width 144 height 17
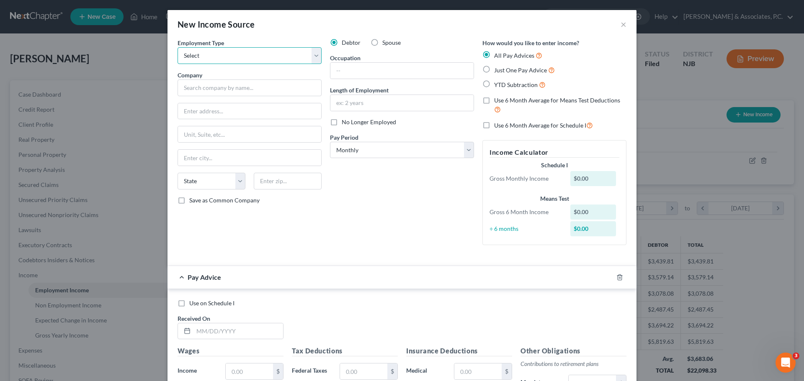
select select "0"
click at [178, 47] on select "Select Full or [DEMOGRAPHIC_DATA] Employment Self Employment" at bounding box center [250, 55] width 144 height 17
click at [382, 43] on label "Spouse" at bounding box center [391, 43] width 18 height 8
click at [386, 43] on input "Spouse" at bounding box center [388, 41] width 5 height 5
radio input "true"
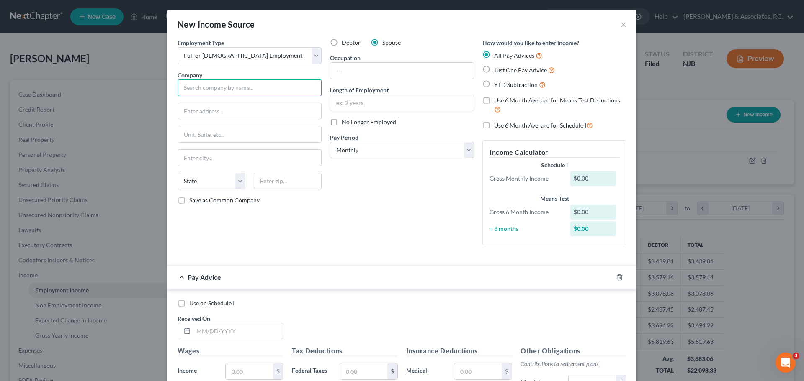
click at [239, 86] on input "text" at bounding box center [250, 88] width 144 height 17
type input "Target"
click at [256, 108] on input "text" at bounding box center [249, 111] width 143 height 16
click at [623, 24] on button "×" at bounding box center [624, 24] width 6 height 10
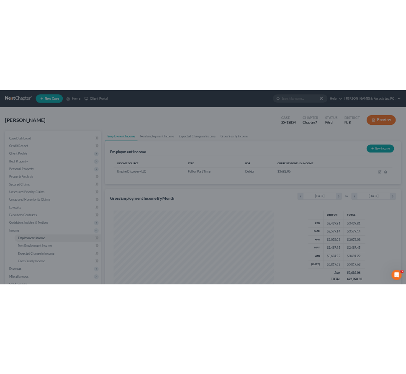
scroll to position [418550, 418377]
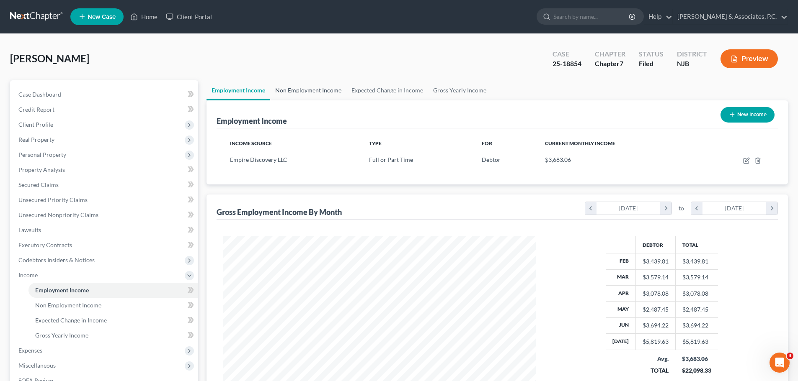
click at [303, 93] on link "Non Employment Income" at bounding box center [308, 90] width 76 height 20
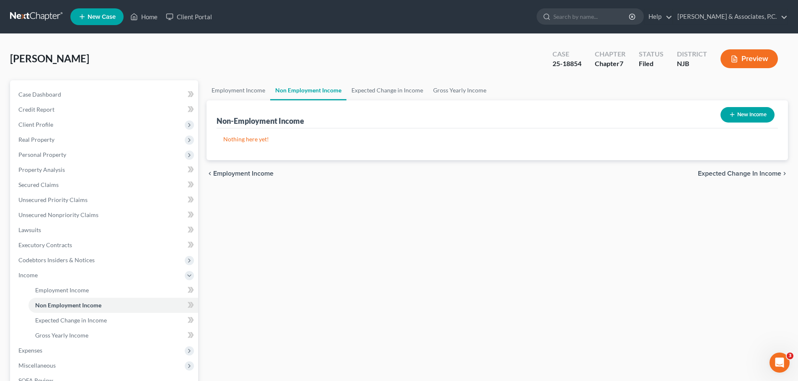
click at [740, 115] on button "New Income" at bounding box center [747, 114] width 54 height 15
select select "0"
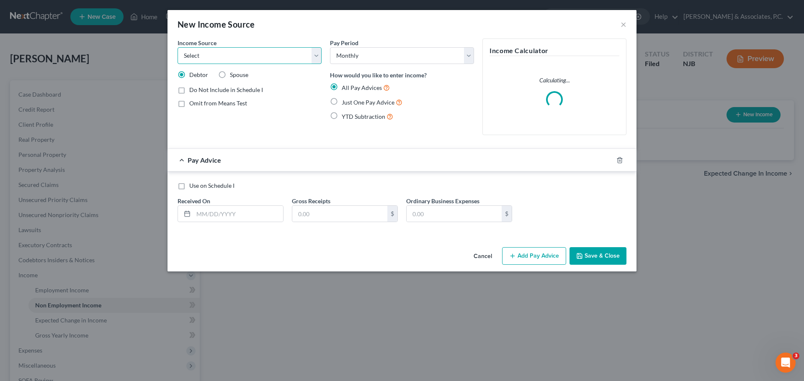
click at [318, 57] on select "Select Unemployment Disability (from employer) Pension Retirement Social Securi…" at bounding box center [250, 55] width 144 height 17
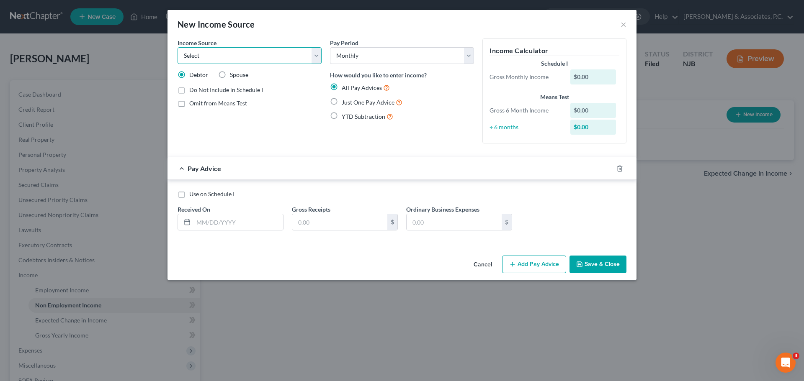
select select "8"
click at [178, 47] on select "Select Unemployment Disability (from employer) Pension Retirement Social Securi…" at bounding box center [250, 55] width 144 height 17
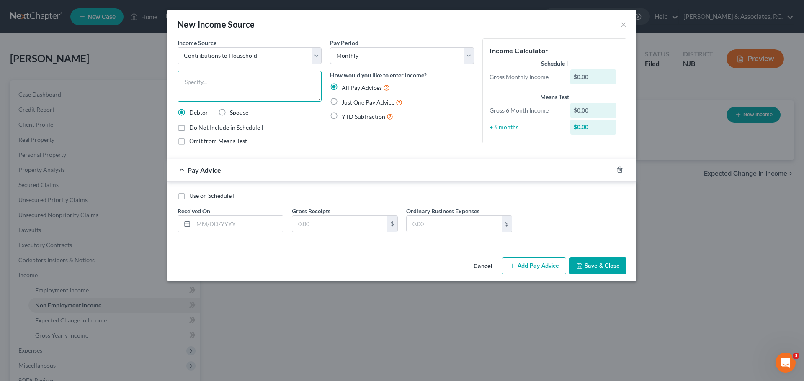
click at [265, 87] on textarea at bounding box center [250, 86] width 144 height 31
click at [278, 87] on textarea at bounding box center [250, 86] width 144 height 31
type textarea "[PERSON_NAME]'s Girlfriend's Pay Statements"
click at [237, 225] on input "text" at bounding box center [238, 224] width 90 height 16
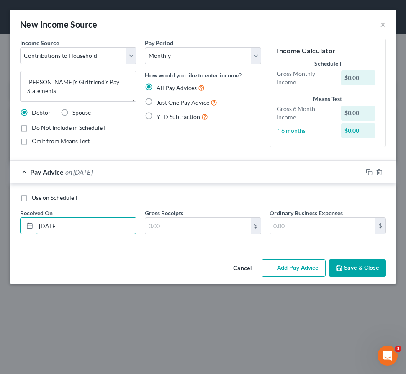
type input "[DATE]"
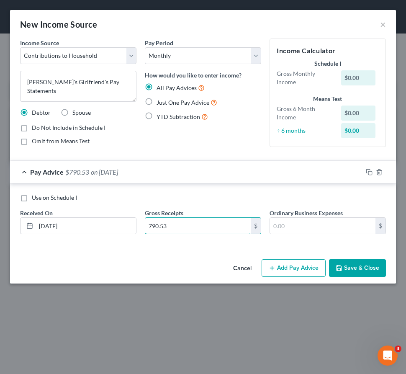
type input "790.53"
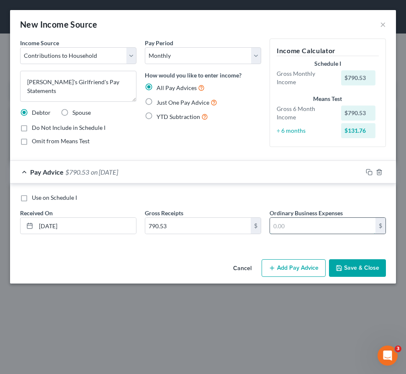
click at [308, 226] on input "text" at bounding box center [323, 226] width 106 height 16
type input "106.59"
click at [291, 274] on button "Add Pay Advice" at bounding box center [294, 268] width 64 height 18
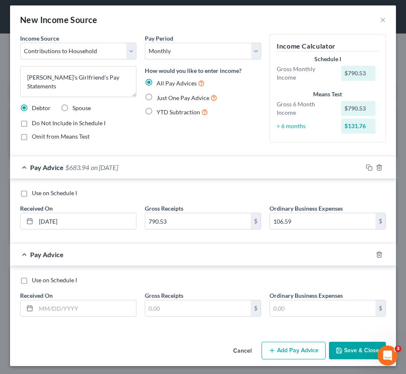
scroll to position [7, 0]
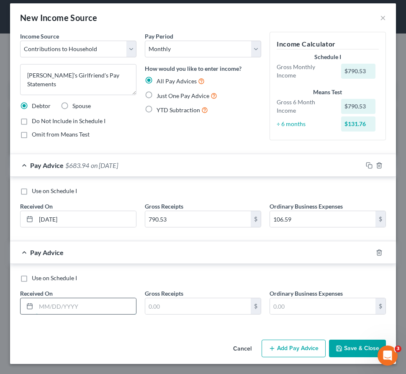
click at [72, 304] on input "text" at bounding box center [86, 306] width 100 height 16
type input "[DATE]"
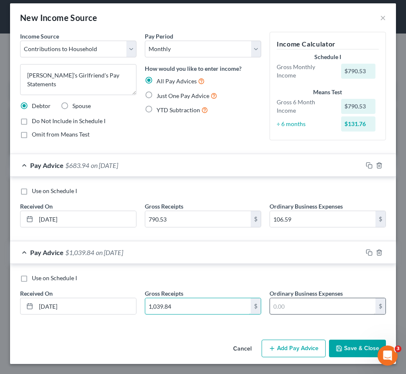
type input "1,039.84"
drag, startPoint x: 287, startPoint y: 305, endPoint x: 277, endPoint y: 304, distance: 9.7
click at [287, 305] on input "text" at bounding box center [323, 306] width 106 height 16
click at [299, 307] on input "text" at bounding box center [323, 306] width 106 height 16
type input "157.51"
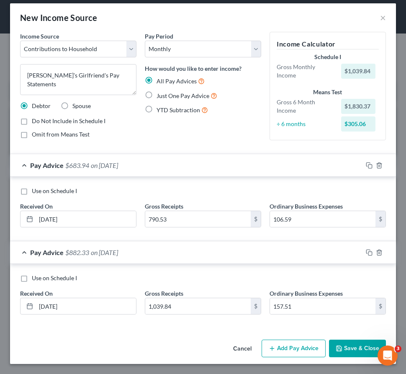
click at [207, 270] on div "Use on Schedule I Received On * [DATE] Gross Receipts 1,039.84 $ Ordinary Busin…" at bounding box center [203, 296] width 386 height 64
click at [192, 260] on div "Pay Advice $882.33 on [DATE]" at bounding box center [186, 252] width 353 height 22
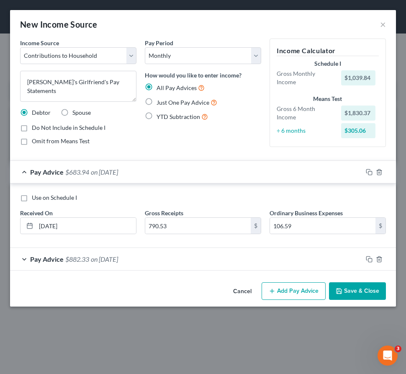
scroll to position [0, 0]
click at [176, 262] on div "Pay Advice $882.33 on [DATE]" at bounding box center [186, 259] width 353 height 22
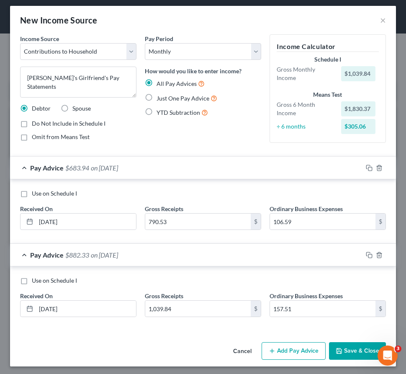
scroll to position [7, 0]
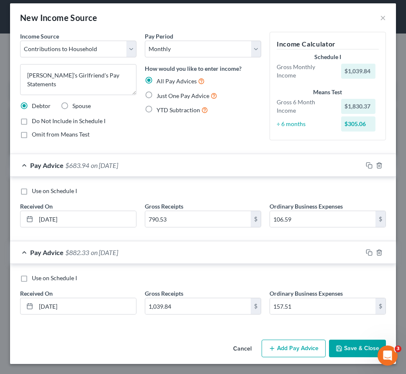
click at [302, 347] on button "Add Pay Advice" at bounding box center [294, 349] width 64 height 18
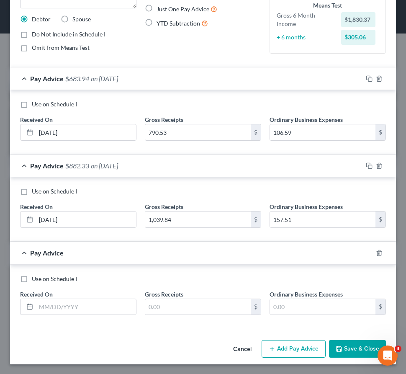
scroll to position [94, 0]
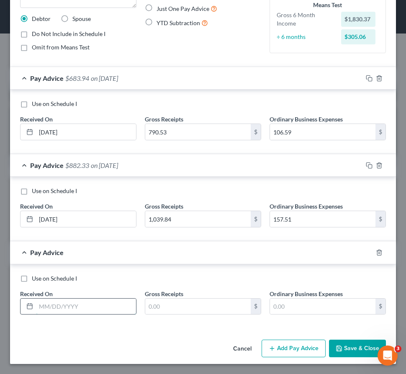
click at [80, 304] on input "text" at bounding box center [86, 307] width 100 height 16
type input "[DATE]"
click at [156, 303] on input "text" at bounding box center [198, 307] width 106 height 16
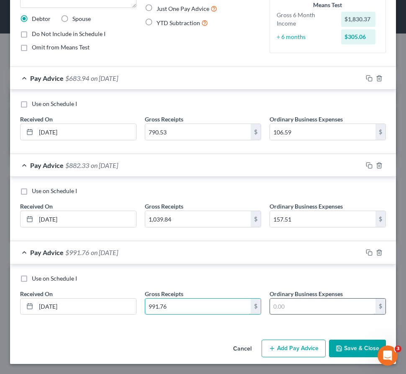
type input "991.76"
click at [294, 304] on input "text" at bounding box center [323, 307] width 106 height 16
click at [291, 306] on input "text" at bounding box center [323, 307] width 106 height 16
click at [299, 303] on input "2,147.64" at bounding box center [323, 307] width 106 height 16
type input "2"
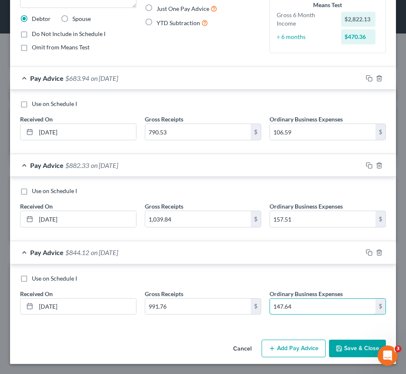
type input "147.64"
drag, startPoint x: 231, startPoint y: 261, endPoint x: 226, endPoint y: 261, distance: 5.0
click at [231, 261] on div "Pay Advice $844.12 on [DATE]" at bounding box center [186, 252] width 353 height 22
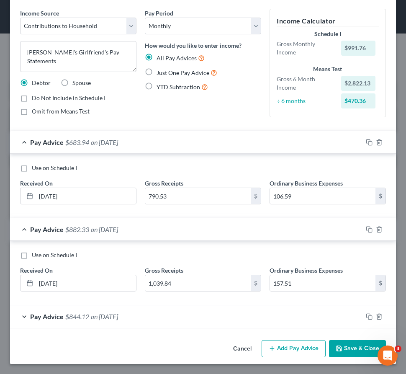
scroll to position [30, 0]
click at [216, 318] on div "Pay Advice $844.12 on [DATE]" at bounding box center [186, 316] width 353 height 22
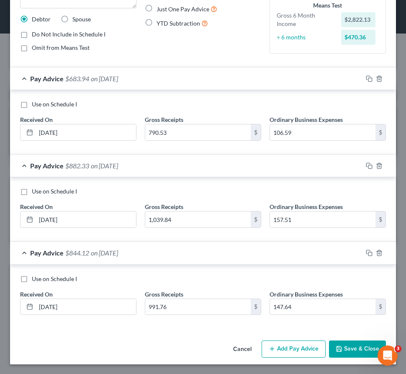
scroll to position [94, 0]
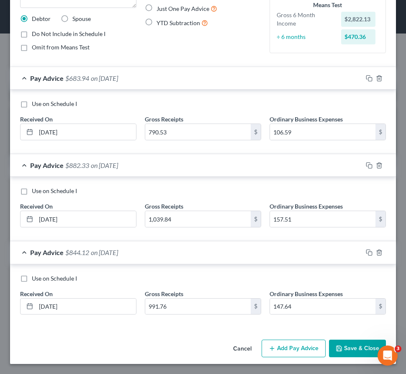
click at [291, 347] on button "Add Pay Advice" at bounding box center [294, 349] width 64 height 18
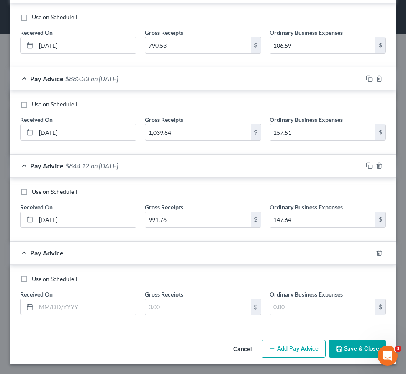
scroll to position [181, 0]
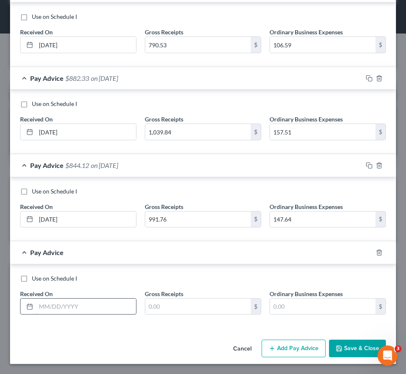
drag, startPoint x: 90, startPoint y: 307, endPoint x: 85, endPoint y: 302, distance: 6.8
click at [90, 307] on input "text" at bounding box center [86, 307] width 100 height 16
type input "[DATE]"
drag, startPoint x: 180, startPoint y: 306, endPoint x: 176, endPoint y: 307, distance: 4.2
click at [180, 306] on input "text" at bounding box center [198, 307] width 106 height 16
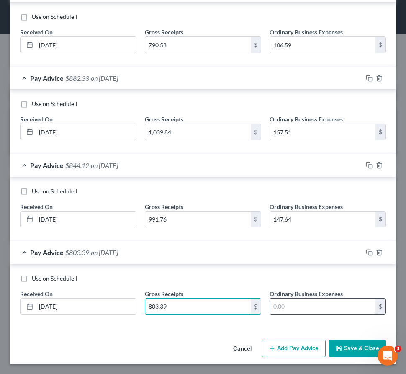
type input "803.39"
click at [297, 309] on input "text" at bounding box center [323, 307] width 106 height 16
drag, startPoint x: 288, startPoint y: 308, endPoint x: 281, endPoint y: 312, distance: 7.5
click at [288, 307] on input "text" at bounding box center [323, 307] width 106 height 16
type input "109.18"
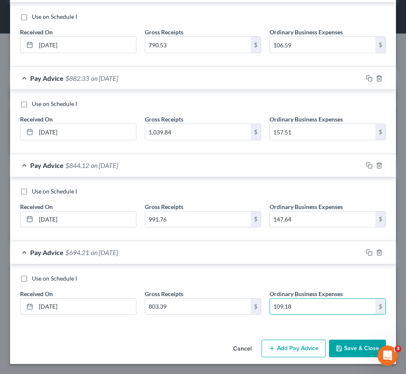
click at [278, 348] on button "Add Pay Advice" at bounding box center [294, 349] width 64 height 18
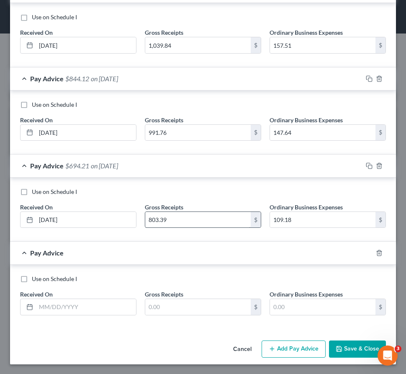
scroll to position [268, 0]
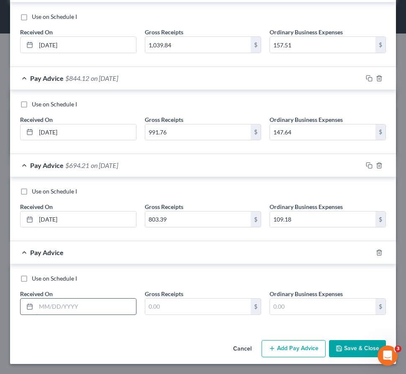
click at [93, 303] on input "text" at bounding box center [86, 307] width 100 height 16
type input "[DATE]"
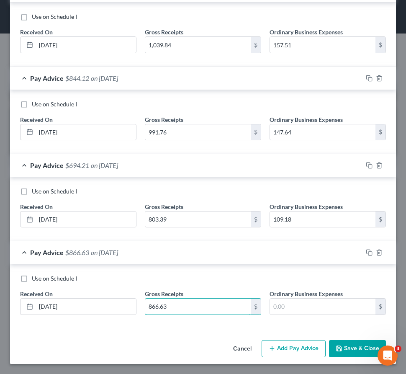
type input "866.63"
click at [282, 309] on input "text" at bounding box center [323, 307] width 106 height 16
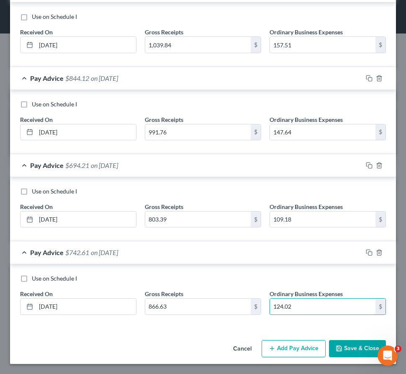
type input "124.02"
click at [281, 346] on button "Add Pay Advice" at bounding box center [294, 349] width 64 height 18
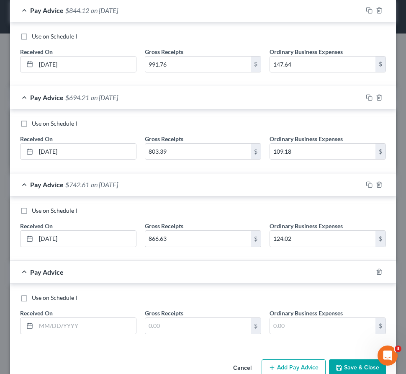
scroll to position [355, 0]
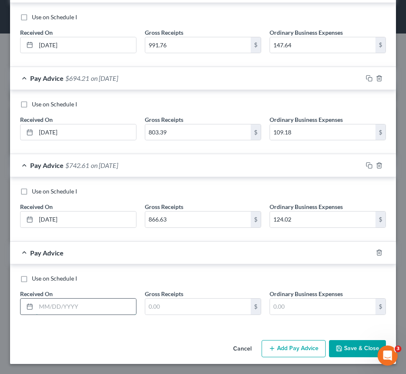
click at [93, 307] on input "text" at bounding box center [86, 307] width 100 height 16
type input "[DATE]"
click at [167, 310] on input "text" at bounding box center [198, 307] width 106 height 16
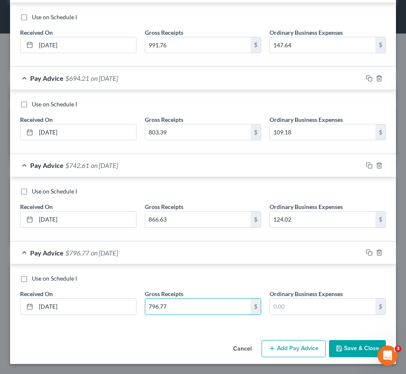
type input "796.77"
drag, startPoint x: 296, startPoint y: 309, endPoint x: 288, endPoint y: 315, distance: 10.1
click at [295, 309] on input "text" at bounding box center [323, 307] width 106 height 16
click at [219, 279] on div "Use on Schedule I" at bounding box center [203, 278] width 366 height 8
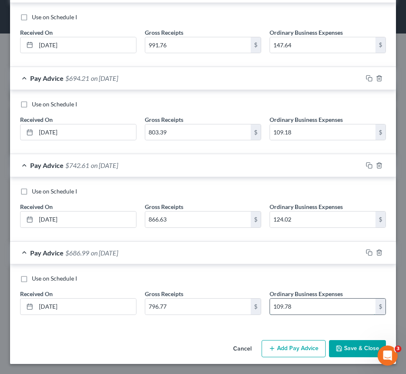
click at [306, 309] on input "109.78" at bounding box center [323, 307] width 106 height 16
type input "109.76"
click at [272, 343] on button "Add Pay Advice" at bounding box center [294, 349] width 64 height 18
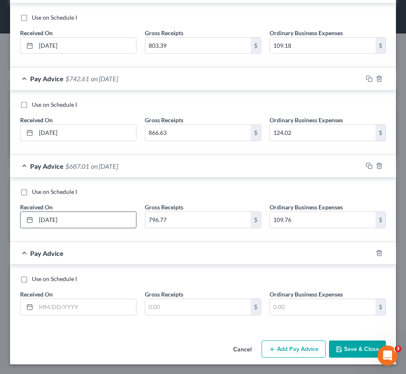
scroll to position [442, 0]
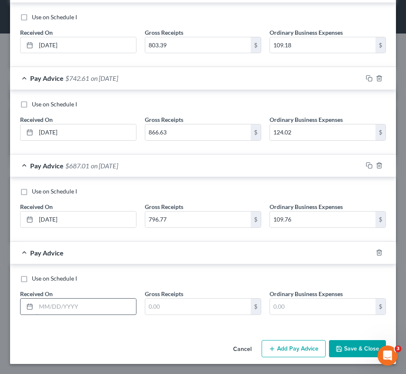
click at [90, 310] on input "text" at bounding box center [86, 307] width 100 height 16
type input "[DATE]"
drag, startPoint x: 221, startPoint y: 275, endPoint x: 196, endPoint y: 275, distance: 25.1
click at [219, 275] on div "Use on Schedule I" at bounding box center [203, 278] width 366 height 8
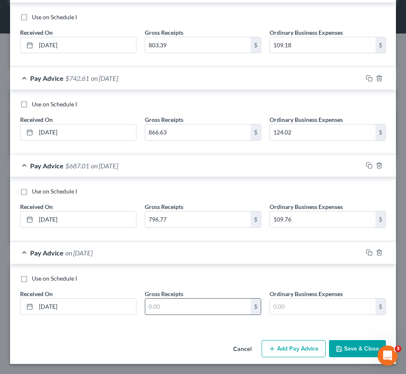
click at [173, 309] on input "text" at bounding box center [198, 307] width 106 height 16
type input "756.21"
click at [284, 306] on input "text" at bounding box center [323, 307] width 106 height 16
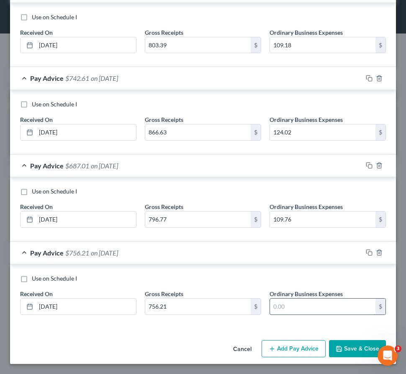
click at [297, 309] on input "text" at bounding box center [323, 307] width 106 height 16
type input "101.55"
click at [180, 274] on div "Use on Schedule I" at bounding box center [203, 278] width 366 height 8
click at [231, 271] on div "Use on Schedule I Received On * [DATE] Gross Receipts 756.21 $ Ordinary Busines…" at bounding box center [203, 296] width 386 height 64
click at [283, 350] on button "Add Pay Advice" at bounding box center [294, 349] width 64 height 18
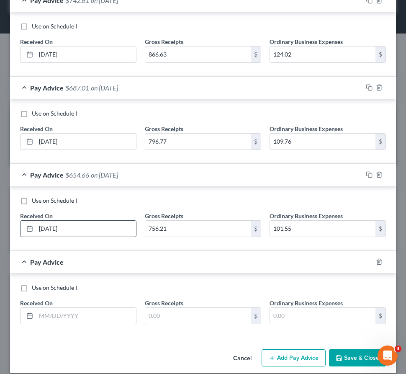
scroll to position [529, 0]
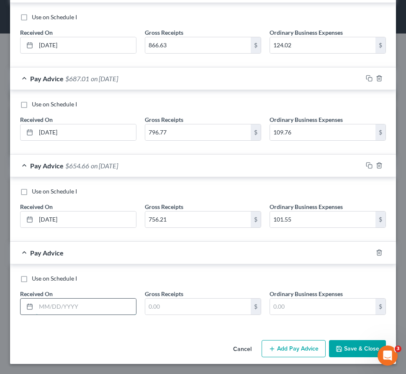
click at [77, 309] on input "text" at bounding box center [86, 307] width 100 height 16
click at [86, 306] on input "text" at bounding box center [86, 307] width 100 height 16
type input "[DATE]"
click at [174, 303] on input "text" at bounding box center [198, 307] width 106 height 16
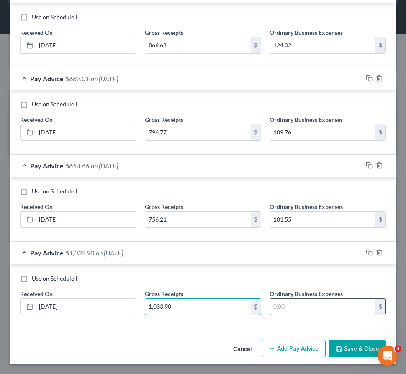
type input "1,033.90"
drag, startPoint x: 297, startPoint y: 308, endPoint x: 291, endPoint y: 310, distance: 6.5
click at [297, 309] on input "text" at bounding box center [323, 307] width 106 height 16
click at [284, 307] on input "text" at bounding box center [323, 307] width 106 height 16
type input "158.15"
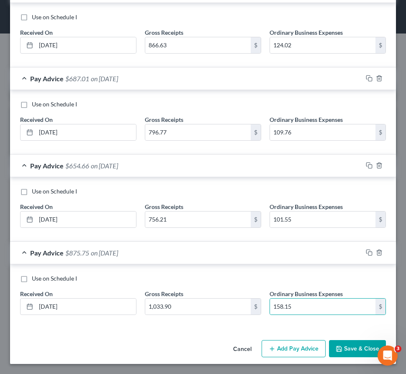
click at [272, 344] on button "Add Pay Advice" at bounding box center [294, 349] width 64 height 18
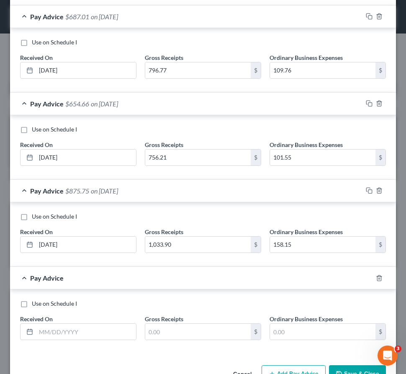
scroll to position [617, 0]
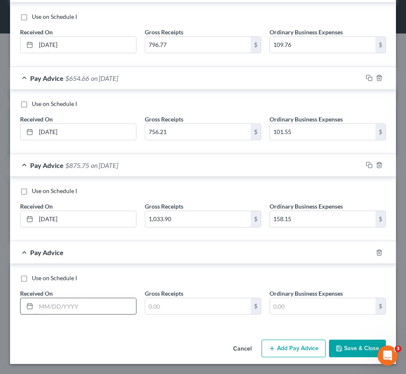
click at [88, 306] on input "text" at bounding box center [86, 306] width 100 height 16
type input "[DATE]"
click at [181, 309] on input "text" at bounding box center [198, 306] width 106 height 16
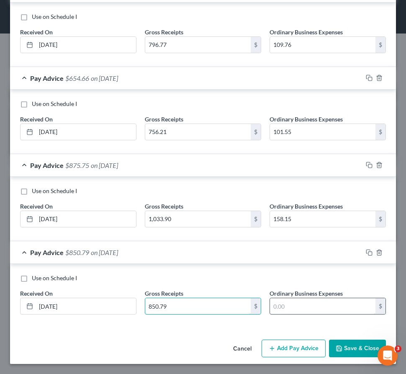
type input "850.79"
drag, startPoint x: 288, startPoint y: 306, endPoint x: 269, endPoint y: 303, distance: 20.0
click at [288, 307] on input "text" at bounding box center [323, 306] width 106 height 16
click at [298, 305] on input "text" at bounding box center [323, 306] width 106 height 16
type input "120.79"
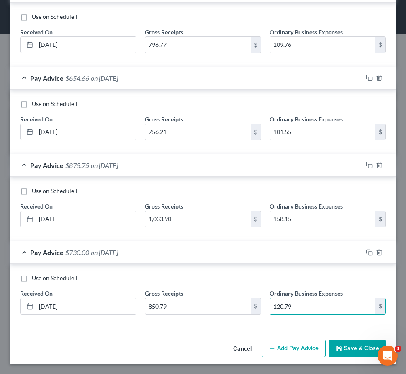
click at [283, 349] on button "Add Pay Advice" at bounding box center [294, 349] width 64 height 18
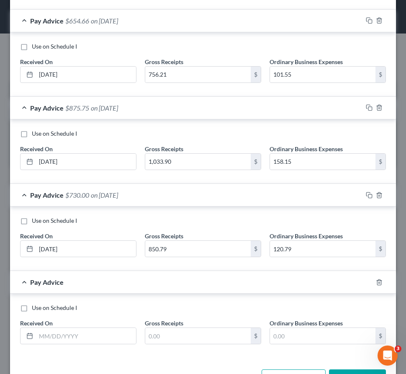
scroll to position [704, 0]
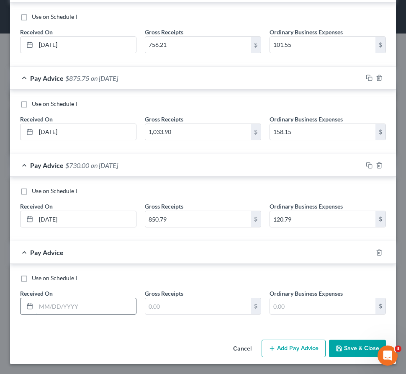
click at [88, 305] on input "text" at bounding box center [86, 306] width 100 height 16
type input "[DATE]"
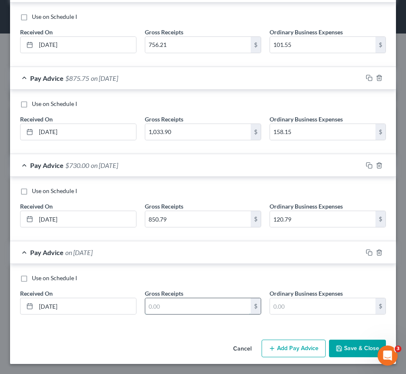
click at [185, 300] on input "text" at bounding box center [198, 306] width 106 height 16
type input "596.73"
click at [299, 309] on input "text" at bounding box center [323, 306] width 106 height 16
drag, startPoint x: 276, startPoint y: 304, endPoint x: 261, endPoint y: 307, distance: 15.9
click at [276, 304] on input "text" at bounding box center [323, 306] width 106 height 16
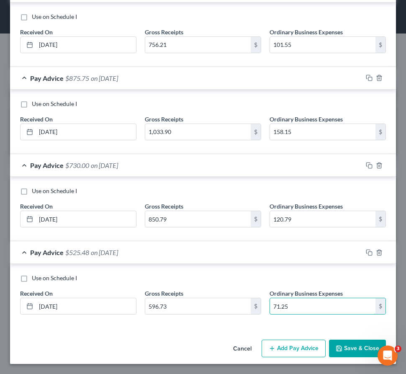
type input "71.25"
click at [176, 273] on div "Use on Schedule I Received On * [DATE] Gross Receipts 596.73 $ Ordinary Busines…" at bounding box center [203, 296] width 386 height 64
click at [282, 342] on button "Add Pay Advice" at bounding box center [294, 349] width 64 height 18
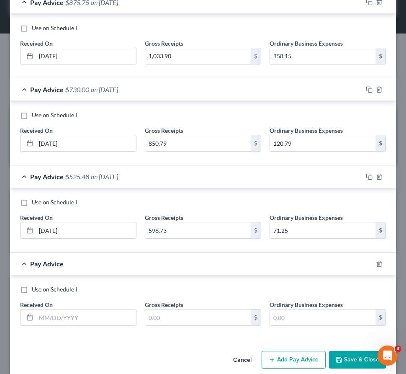
scroll to position [791, 0]
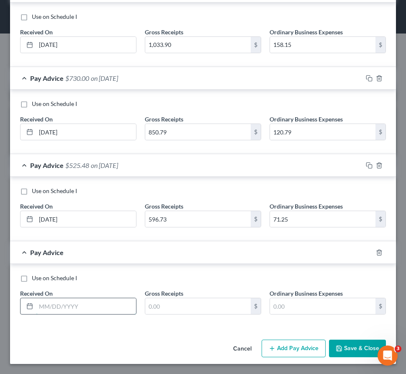
click at [71, 306] on input "text" at bounding box center [86, 306] width 100 height 16
type input "[DATE]"
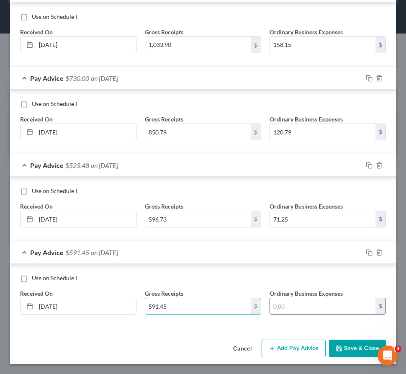
type input "591.45"
click at [306, 306] on input "text" at bounding box center [323, 306] width 106 height 16
click at [296, 303] on input "text" at bounding box center [323, 306] width 106 height 16
type input "69.39"
click at [283, 347] on button "Add Pay Advice" at bounding box center [294, 349] width 64 height 18
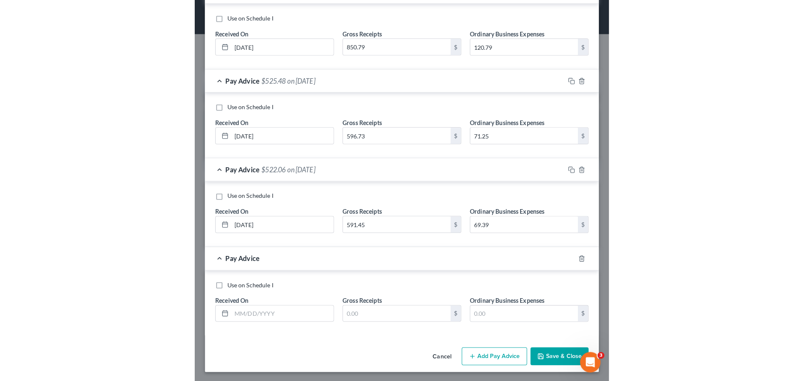
scroll to position [878, 0]
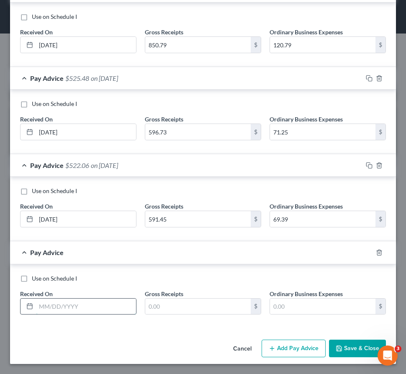
click at [100, 305] on input "text" at bounding box center [86, 307] width 100 height 16
type input "[DATE]"
click at [196, 313] on input "text" at bounding box center [198, 307] width 106 height 16
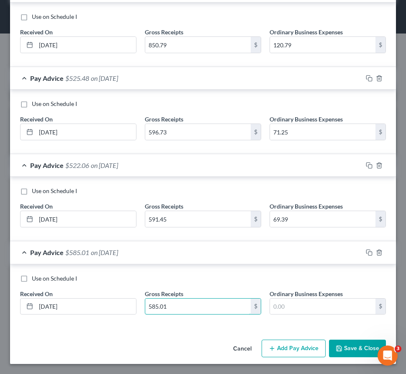
type input "585.01"
click at [309, 310] on input "text" at bounding box center [323, 307] width 106 height 16
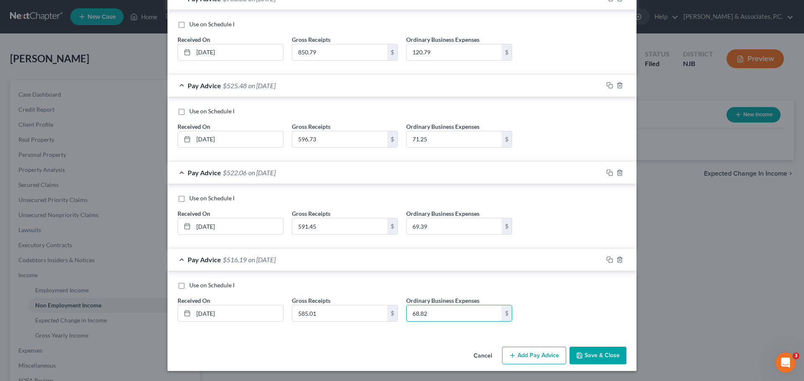
scroll to position [869, 0]
type input "68.82"
click at [596, 358] on button "Save & Close" at bounding box center [597, 356] width 57 height 18
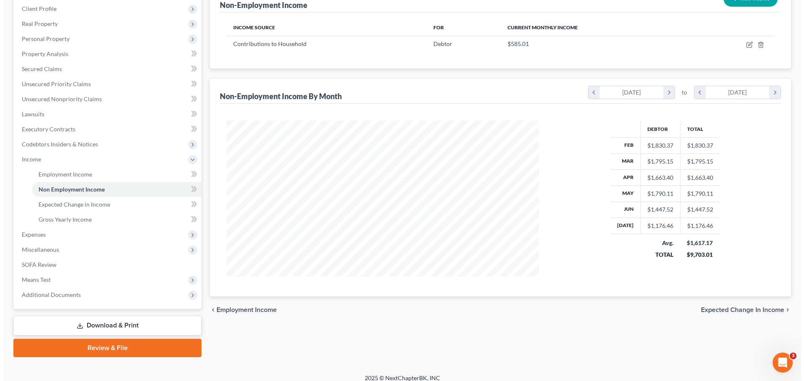
scroll to position [0, 0]
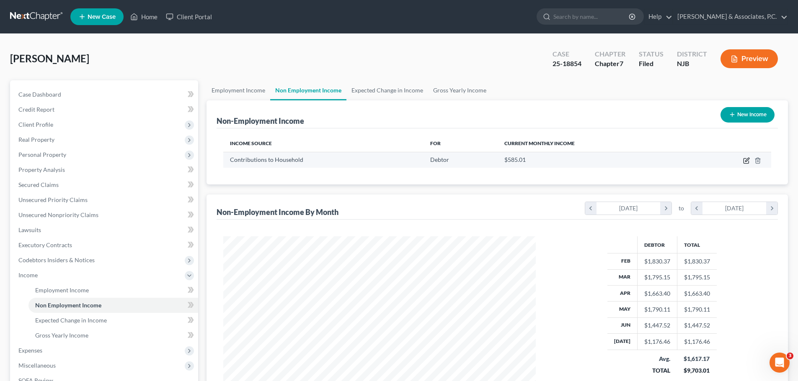
click at [746, 159] on icon "button" at bounding box center [746, 160] width 7 height 7
select select "8"
select select "0"
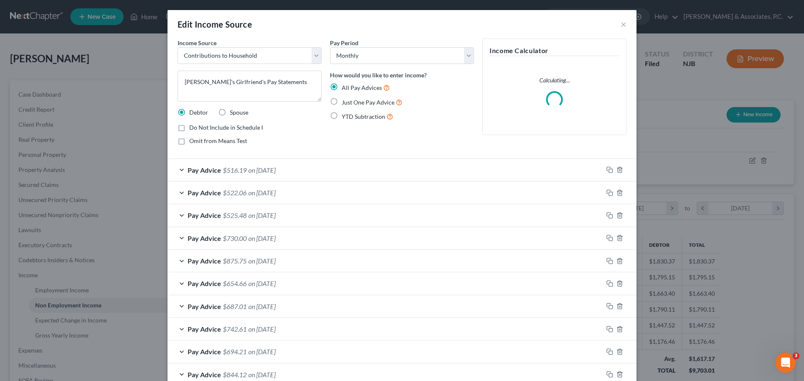
scroll to position [157, 332]
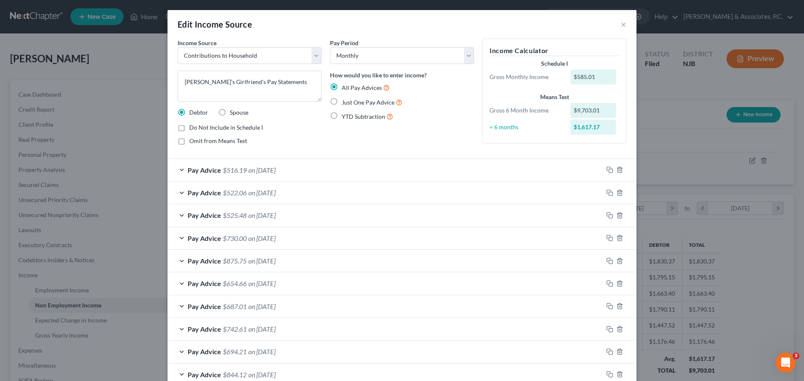
click at [230, 111] on label "Spouse" at bounding box center [239, 112] width 18 height 8
click at [233, 111] on input "Spouse" at bounding box center [235, 110] width 5 height 5
radio input "true"
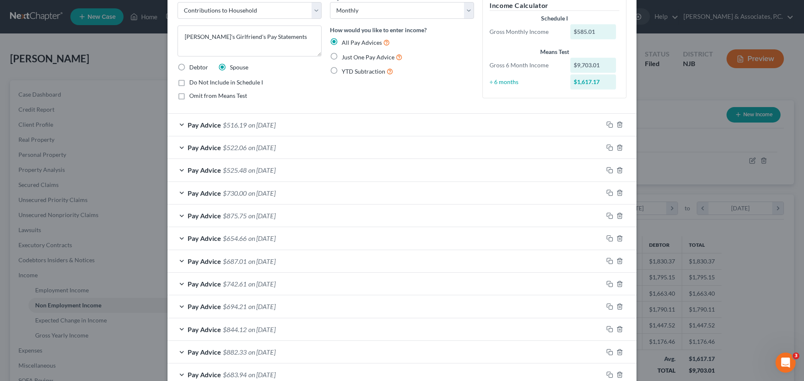
scroll to position [0, 0]
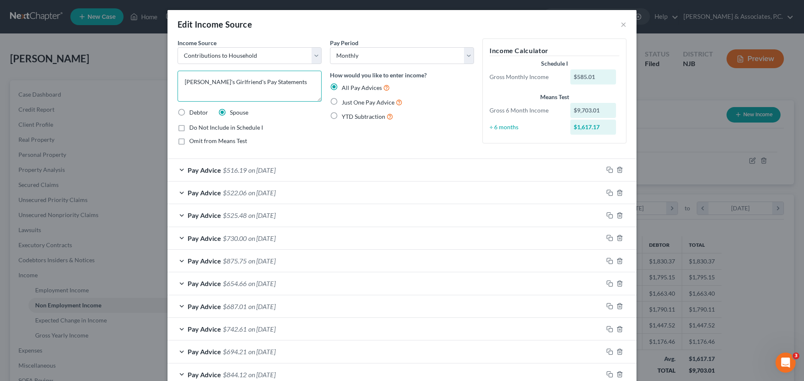
click at [292, 84] on textarea "[PERSON_NAME]'s Girlfriend's Pay Statements" at bounding box center [250, 86] width 144 height 31
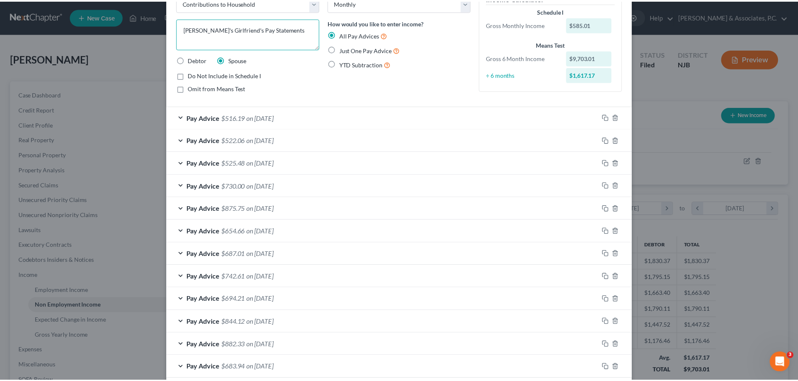
scroll to position [96, 0]
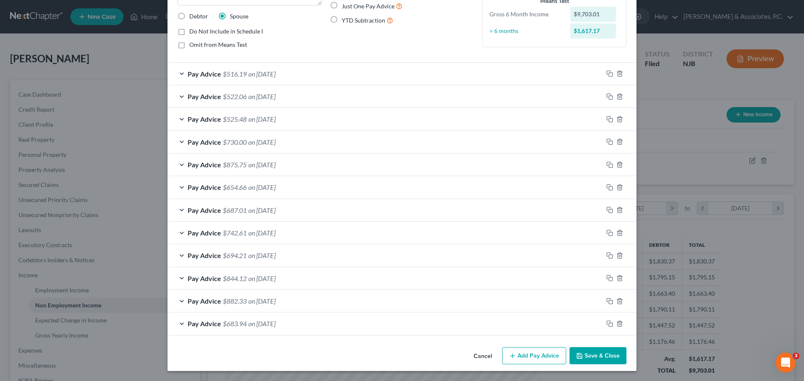
click at [602, 361] on button "Save & Close" at bounding box center [597, 357] width 57 height 18
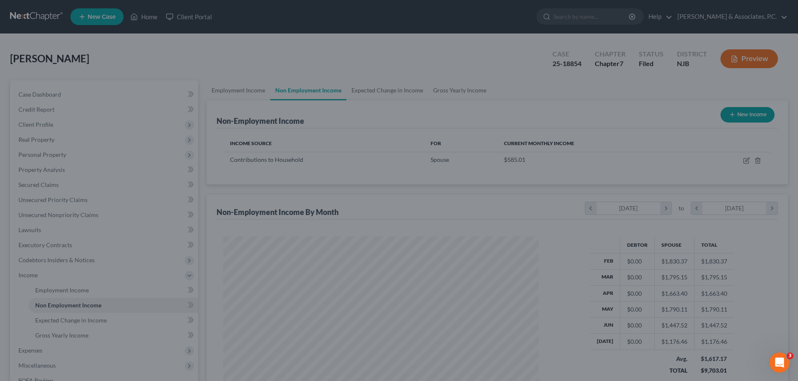
scroll to position [418550, 418377]
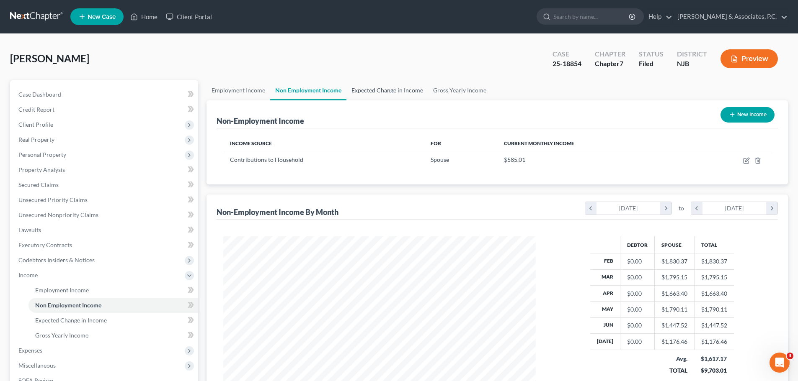
click at [361, 95] on link "Expected Change in Income" at bounding box center [387, 90] width 82 height 20
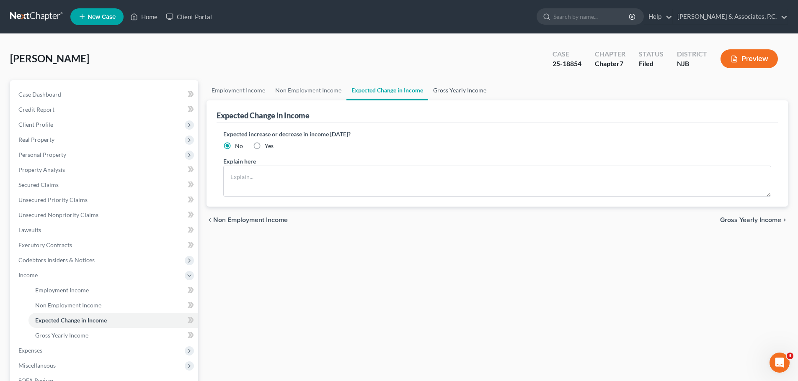
click at [451, 91] on link "Gross Yearly Income" at bounding box center [459, 90] width 63 height 20
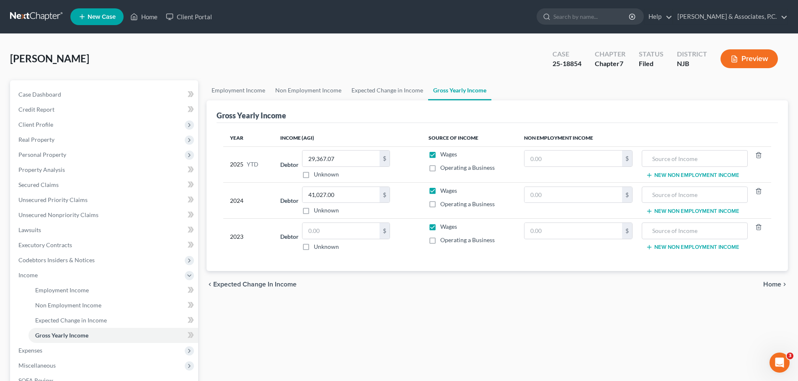
click at [772, 286] on span "Home" at bounding box center [772, 284] width 18 height 7
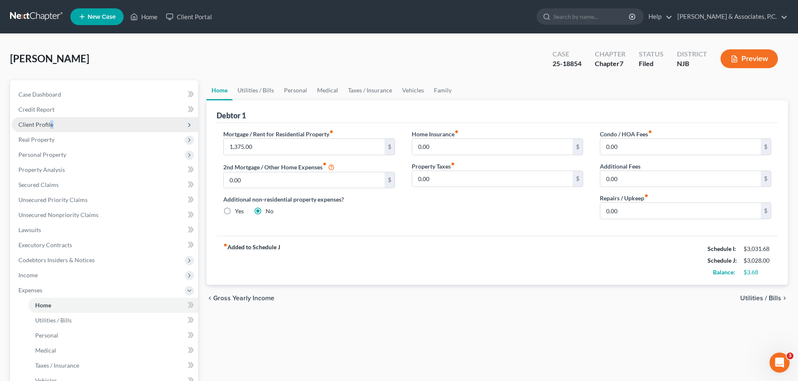
click at [51, 125] on span "Client Profile" at bounding box center [35, 124] width 35 height 7
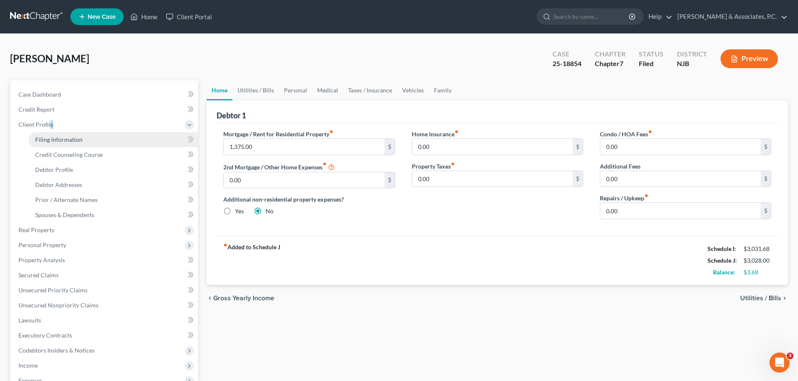
click at [80, 141] on span "Filing Information" at bounding box center [58, 139] width 47 height 7
select select "1"
select select "0"
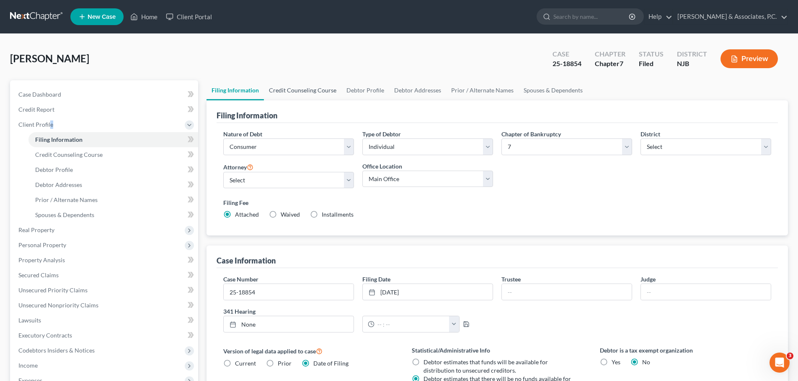
click at [314, 89] on link "Credit Counseling Course" at bounding box center [302, 90] width 77 height 20
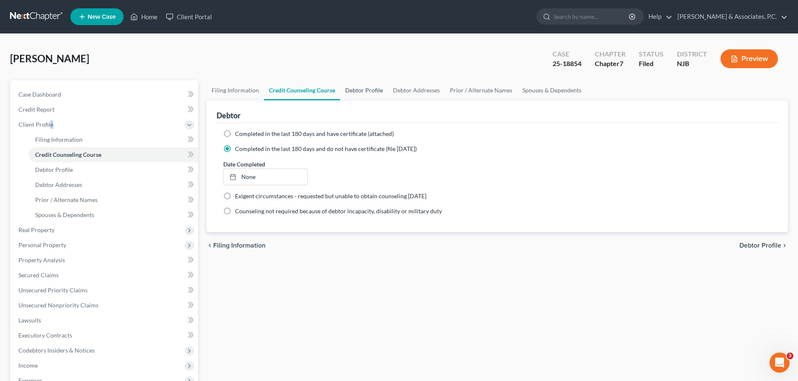
click at [352, 90] on link "Debtor Profile" at bounding box center [364, 90] width 48 height 20
select select "0"
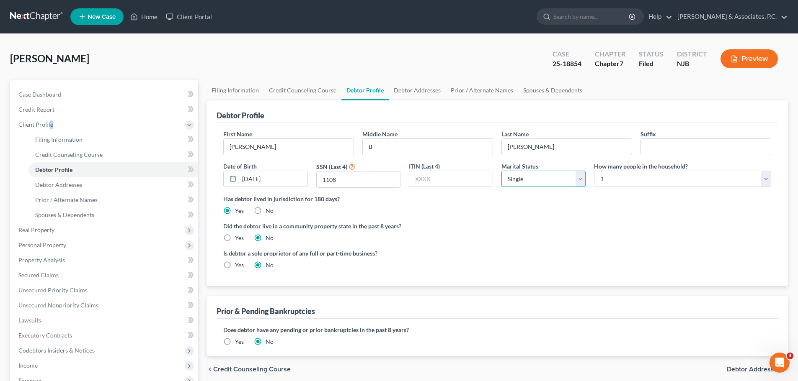
click at [580, 180] on select "Select Single Married Separated Divorced Widowed" at bounding box center [543, 179] width 84 height 17
click at [633, 180] on select "Select 1 2 3 4 5 6 7 8 9 10 11 12 13 14 15 16 17 18 19 20" at bounding box center [682, 179] width 177 height 17
select select "1"
click at [594, 171] on select "Select 1 2 3 4 5 6 7 8 9 10 11 12 13 14 15 16 17 18 19 20" at bounding box center [682, 179] width 177 height 17
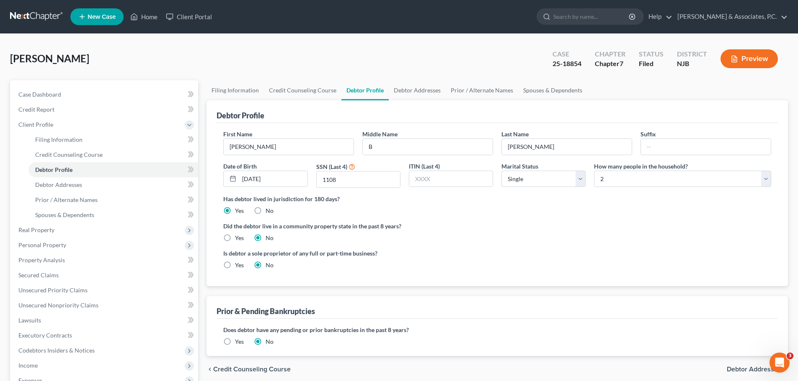
click at [569, 229] on label "Did the debtor live in a community property state in the past 8 years?" at bounding box center [497, 226] width 548 height 9
click at [409, 90] on link "Debtor Addresses" at bounding box center [417, 90] width 57 height 20
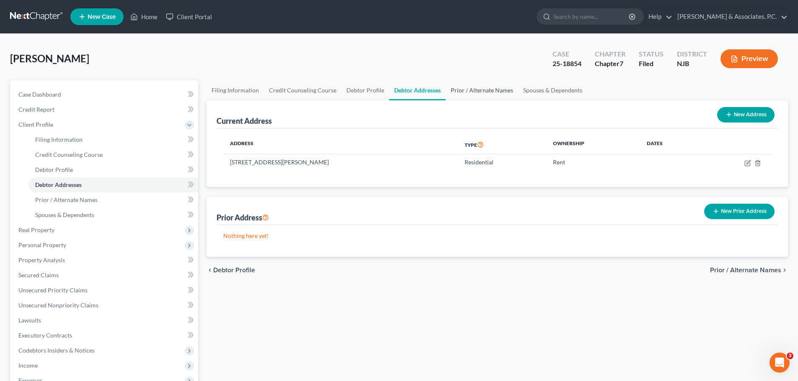
click at [477, 89] on link "Prior / Alternate Names" at bounding box center [482, 90] width 72 height 20
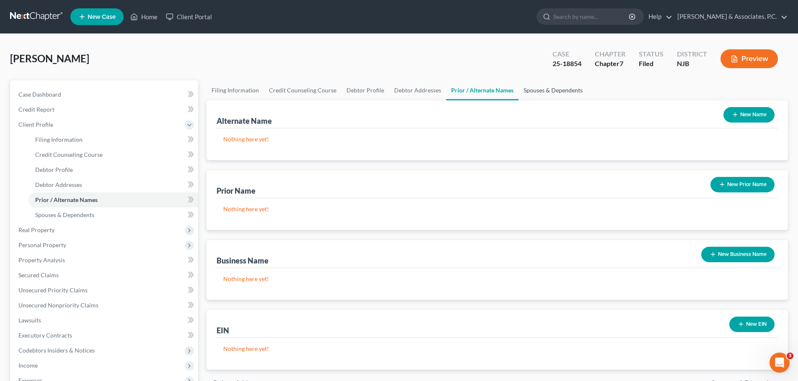
click at [546, 91] on link "Spouses & Dependents" at bounding box center [552, 90] width 69 height 20
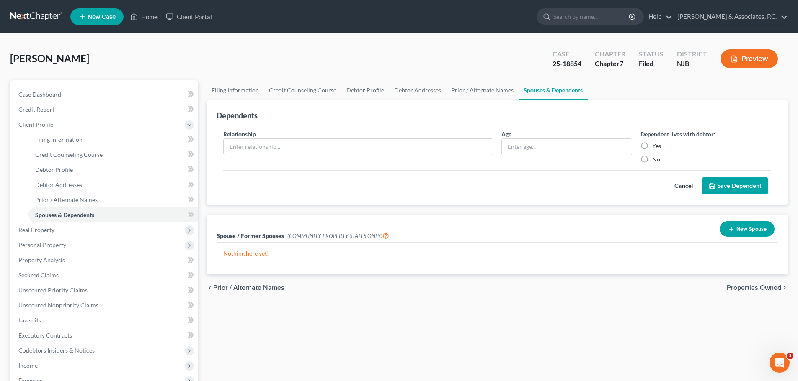
click at [744, 286] on span "Properties Owned" at bounding box center [753, 288] width 54 height 7
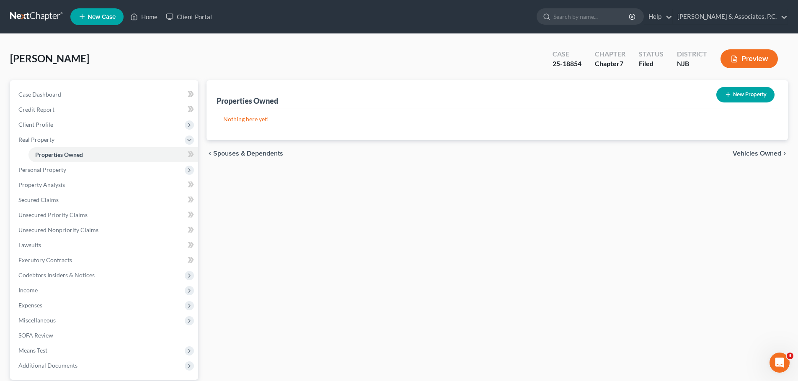
click at [745, 153] on span "Vehicles Owned" at bounding box center [756, 153] width 49 height 7
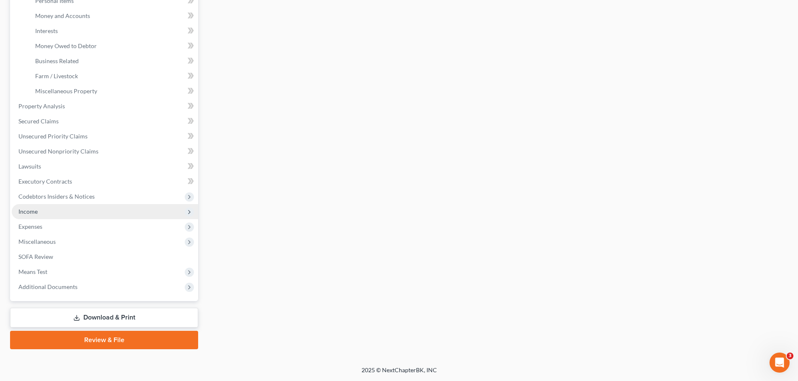
click at [38, 214] on span "Income" at bounding box center [105, 211] width 186 height 15
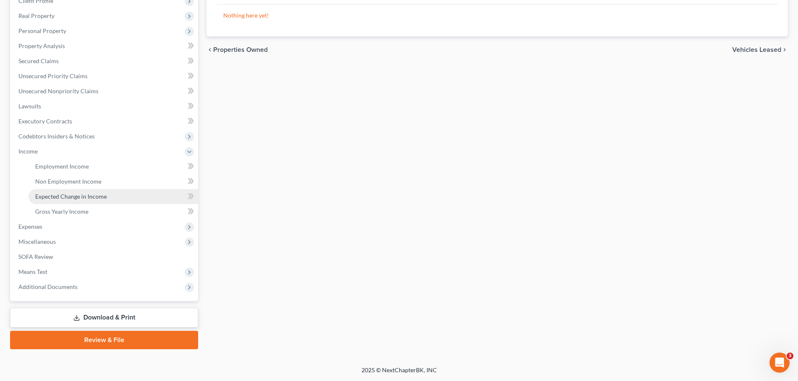
scroll to position [124, 0]
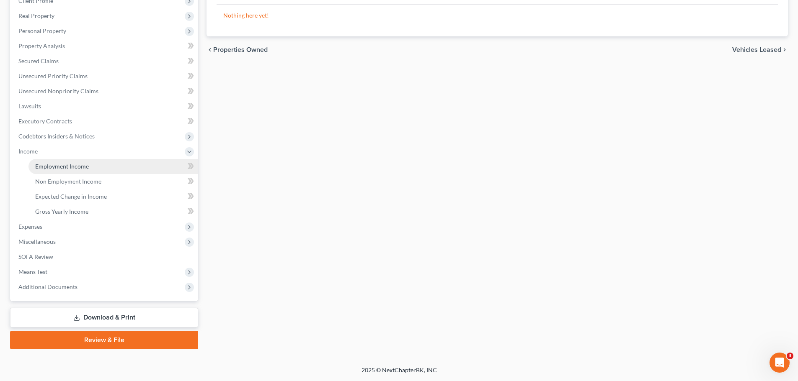
click at [56, 167] on span "Employment Income" at bounding box center [62, 166] width 54 height 7
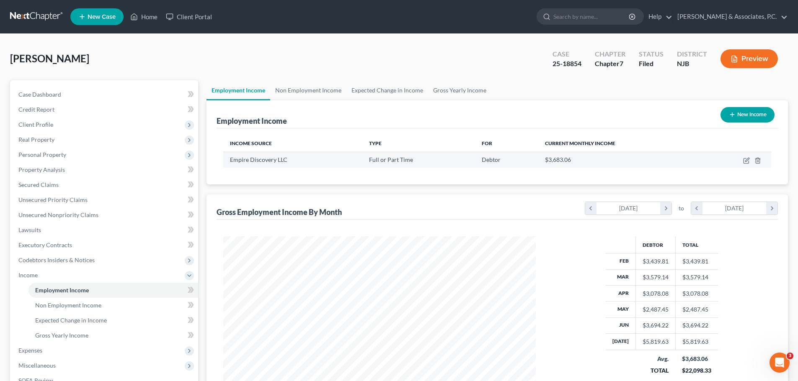
scroll to position [156, 329]
click at [317, 91] on link "Non Employment Income" at bounding box center [308, 90] width 76 height 20
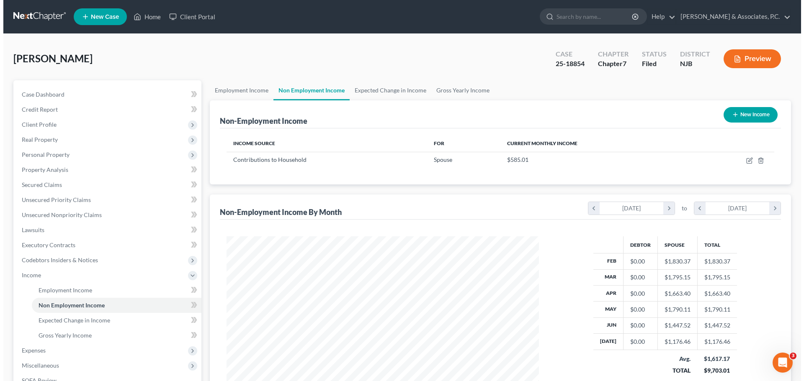
scroll to position [156, 329]
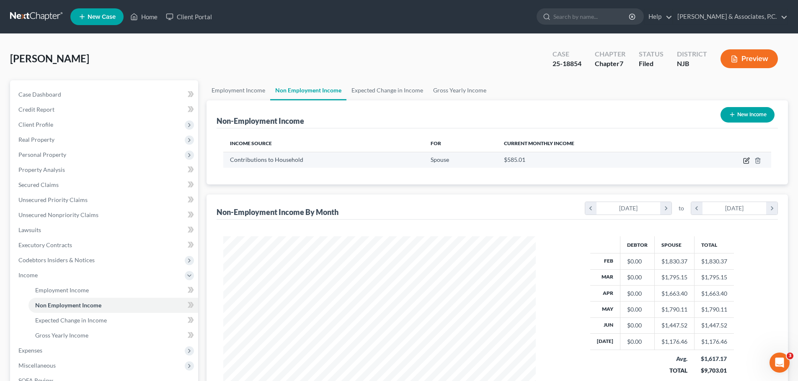
click at [748, 162] on icon "button" at bounding box center [746, 160] width 7 height 7
select select "8"
select select "0"
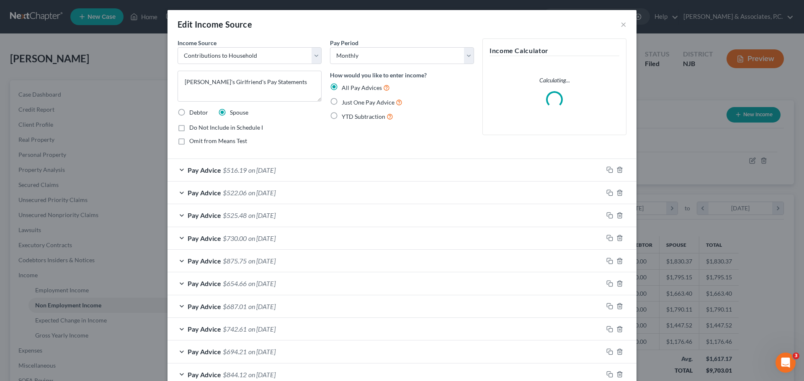
scroll to position [157, 332]
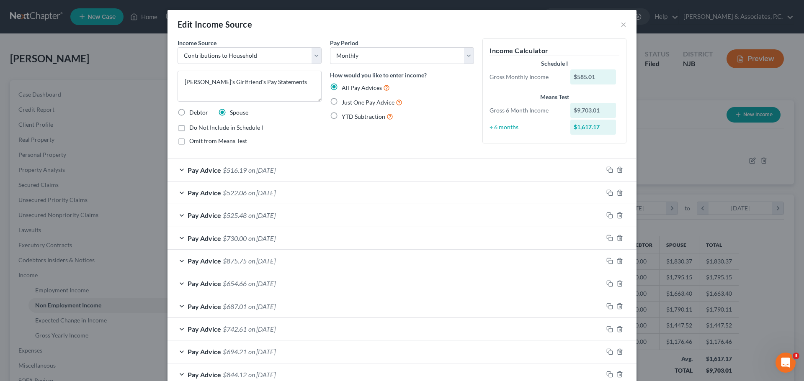
click at [189, 112] on label "Debtor" at bounding box center [198, 112] width 19 height 8
click at [193, 112] on input "Debtor" at bounding box center [195, 110] width 5 height 5
radio input "true"
click at [288, 78] on textarea "[PERSON_NAME]'s Girlfriend's Pay Statements" at bounding box center [250, 86] width 144 height 31
click at [183, 84] on textarea "[PERSON_NAME]'s Girlfriend's Pay Statements" at bounding box center [250, 86] width 144 height 31
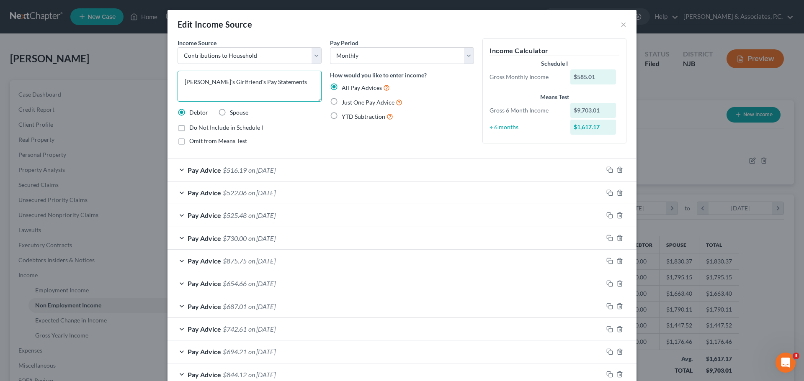
click at [241, 84] on textarea "[PERSON_NAME]'s Girlfriend's Pay Statements" at bounding box center [250, 86] width 144 height 31
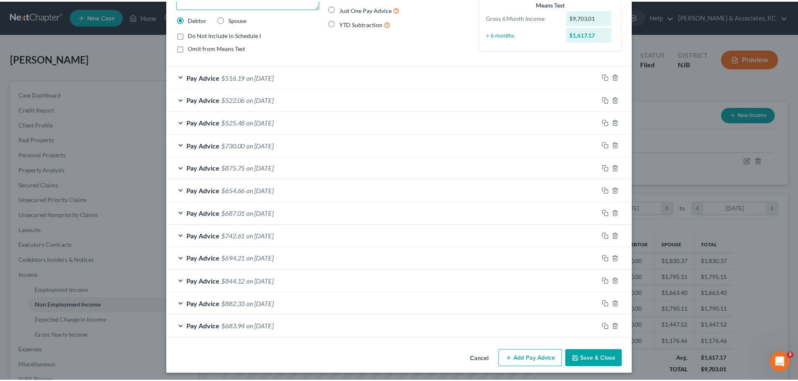
scroll to position [96, 0]
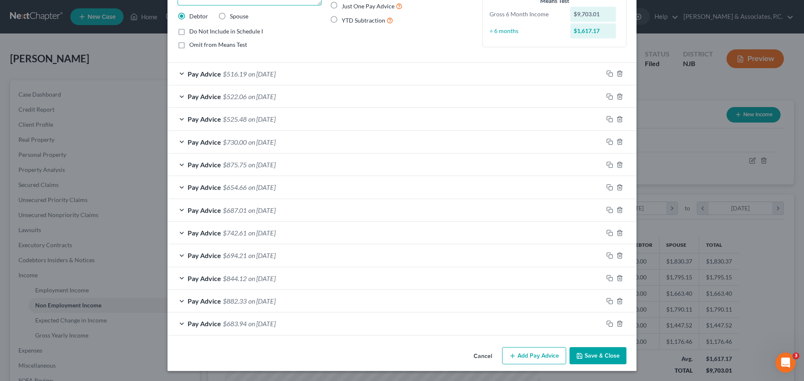
type textarea "Debtor's Girlfriend, [PERSON_NAME], Pay Statements"
click at [601, 355] on button "Save & Close" at bounding box center [597, 357] width 57 height 18
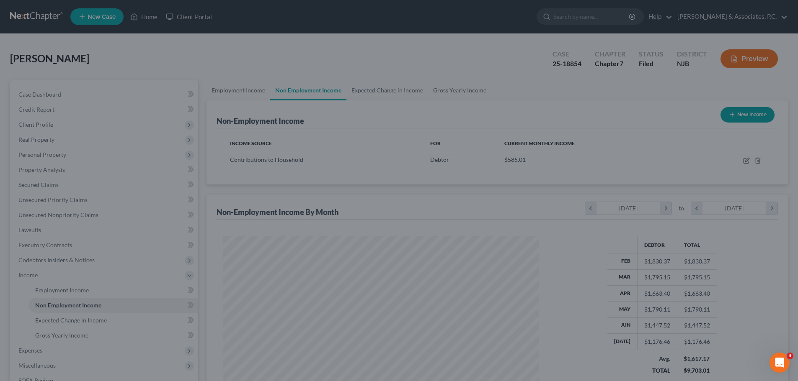
scroll to position [418550, 418377]
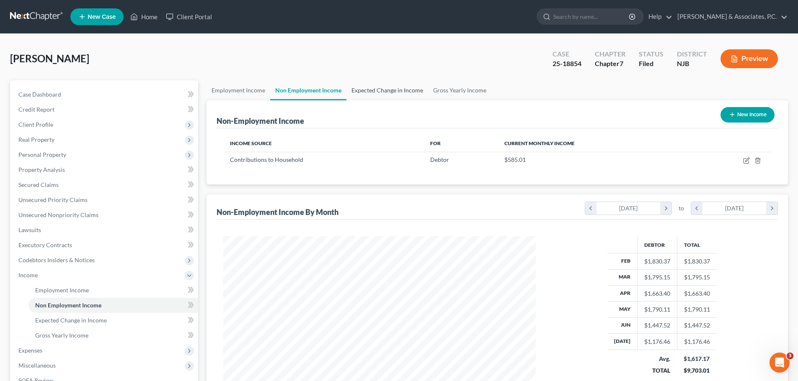
click at [380, 85] on link "Expected Change in Income" at bounding box center [387, 90] width 82 height 20
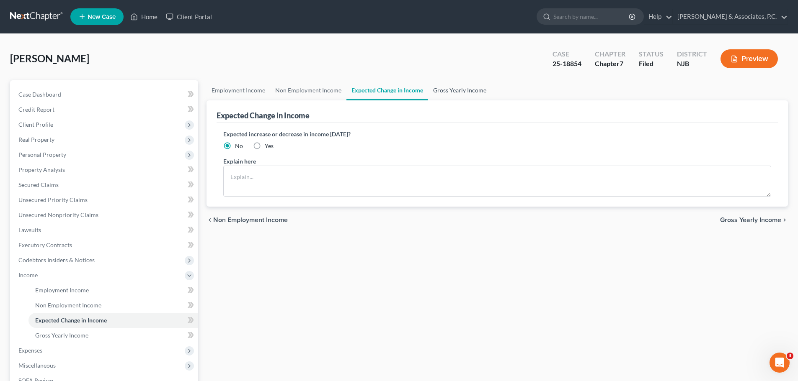
click at [446, 89] on link "Gross Yearly Income" at bounding box center [459, 90] width 63 height 20
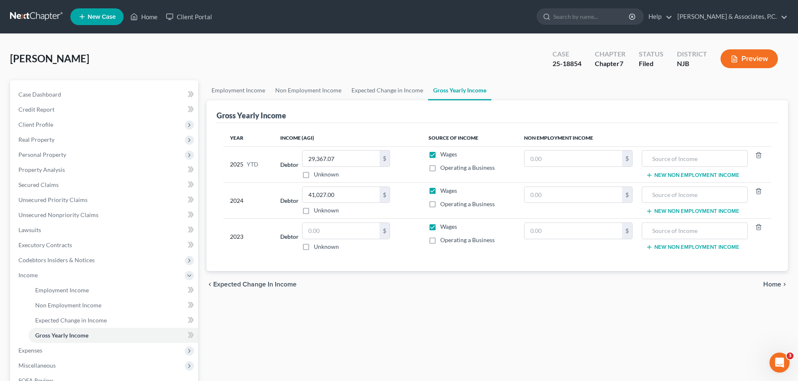
click at [778, 286] on span "Home" at bounding box center [772, 284] width 18 height 7
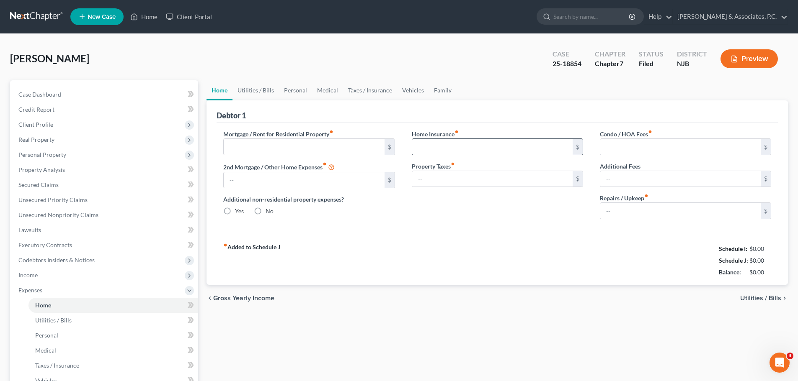
type input "1,375.00"
type input "0.00"
radio input "true"
type input "0.00"
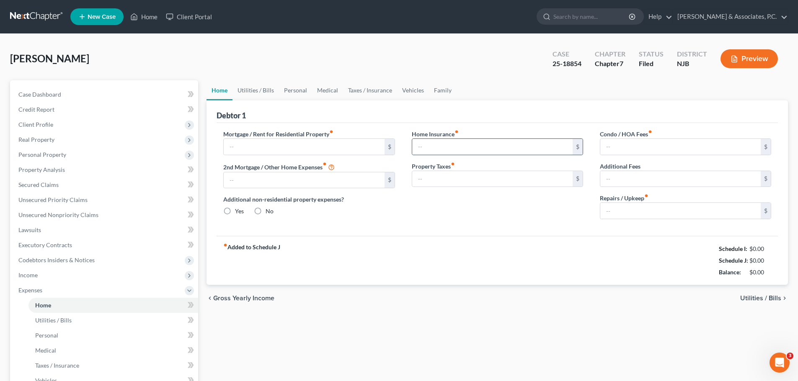
type input "0.00"
click at [268, 88] on link "Utilities / Bills" at bounding box center [255, 90] width 46 height 20
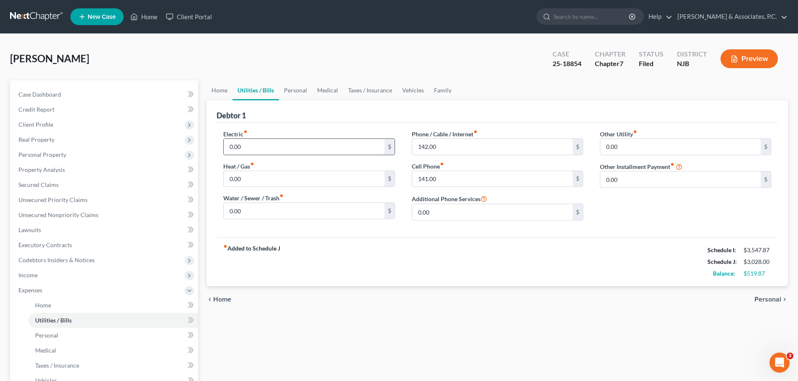
click at [305, 151] on input "0.00" at bounding box center [304, 147] width 160 height 16
type input "200.00"
click at [471, 150] on input "142.00" at bounding box center [492, 147] width 160 height 16
click at [465, 180] on input "141.00" at bounding box center [492, 179] width 160 height 16
click at [479, 179] on input "141.00" at bounding box center [492, 179] width 160 height 16
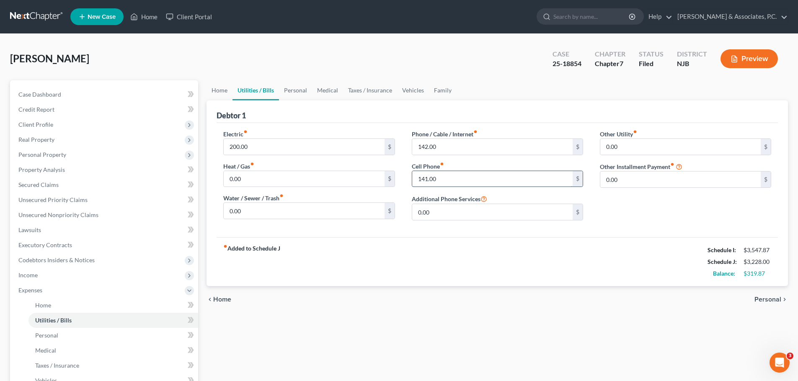
click at [452, 178] on input "141.00" at bounding box center [492, 179] width 160 height 16
click at [415, 91] on link "Vehicles" at bounding box center [413, 90] width 32 height 20
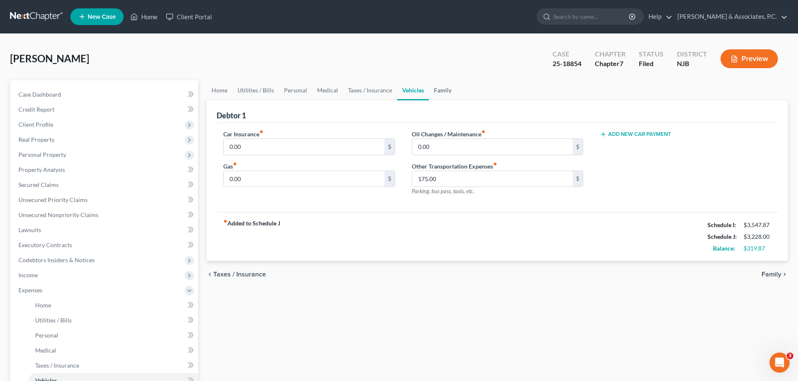
click at [447, 91] on link "Family" at bounding box center [443, 90] width 28 height 20
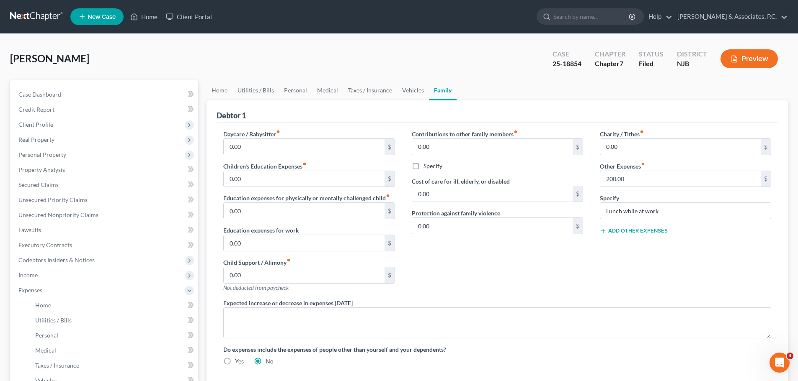
click at [639, 233] on button "Add Other Expenses" at bounding box center [634, 231] width 68 height 7
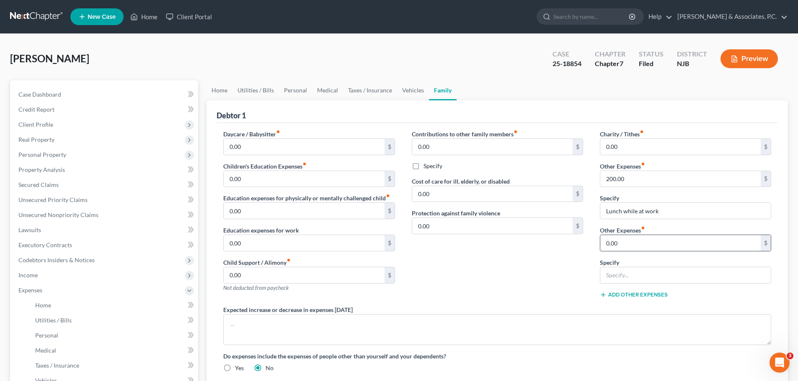
click at [634, 239] on input "0.00" at bounding box center [680, 243] width 160 height 16
type input "100.00"
type input "Girlfriend Cell phone"
drag, startPoint x: 260, startPoint y: 90, endPoint x: 280, endPoint y: 95, distance: 20.7
click at [260, 90] on link "Utilities / Bills" at bounding box center [255, 90] width 46 height 20
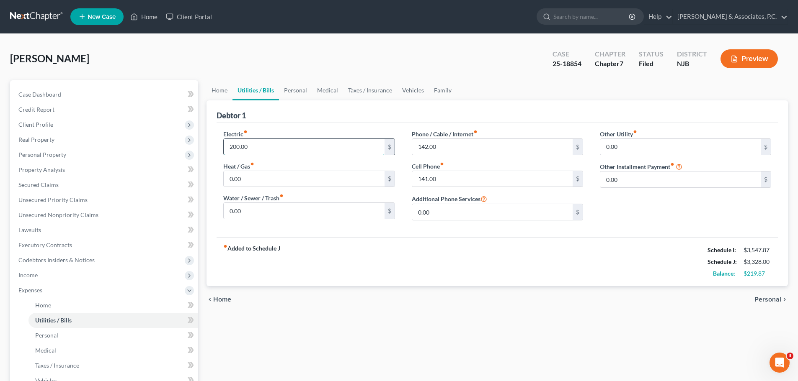
click at [278, 148] on input "200.00" at bounding box center [304, 147] width 160 height 16
click at [263, 147] on input "text" at bounding box center [304, 147] width 160 height 16
type input "200.00"
click at [295, 91] on link "Personal" at bounding box center [295, 90] width 33 height 20
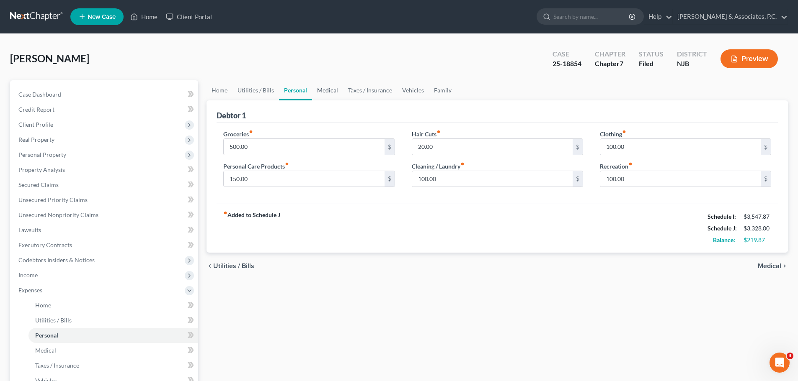
click at [325, 90] on link "Medical" at bounding box center [327, 90] width 31 height 20
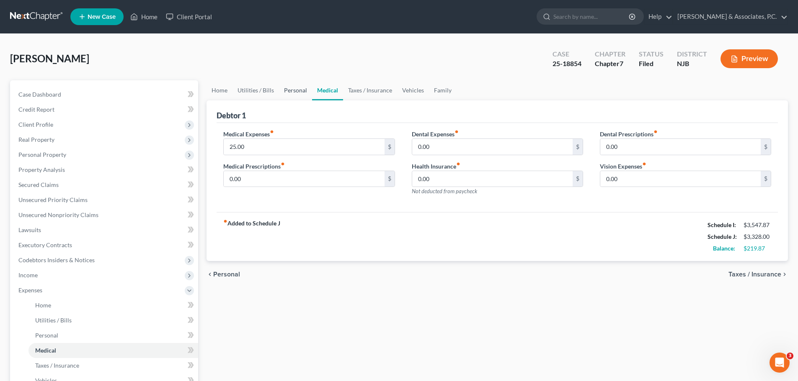
click at [292, 93] on link "Personal" at bounding box center [295, 90] width 33 height 20
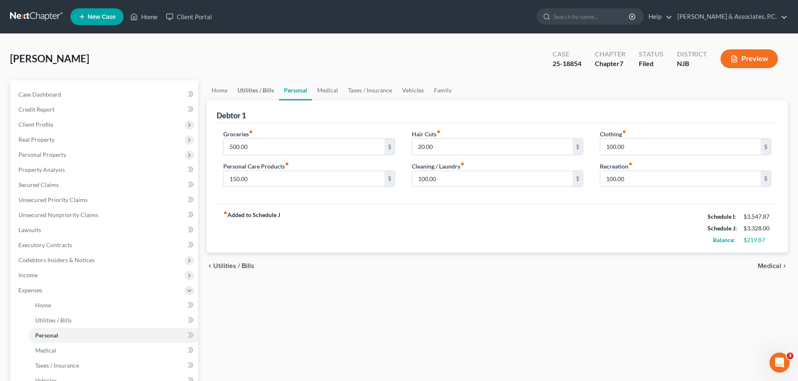
click at [263, 91] on link "Utilities / Bills" at bounding box center [255, 90] width 46 height 20
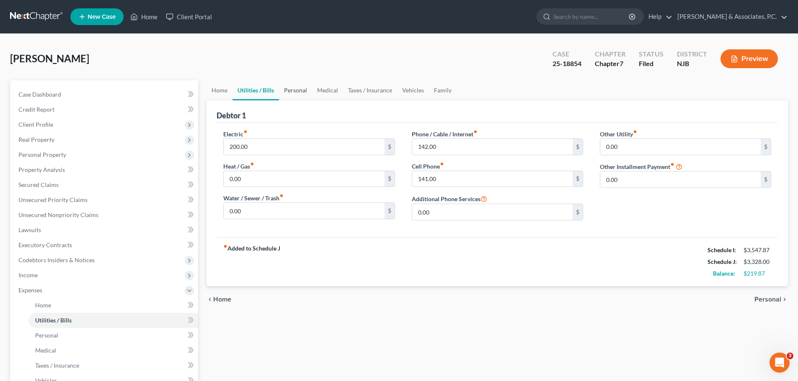
click at [297, 94] on link "Personal" at bounding box center [295, 90] width 33 height 20
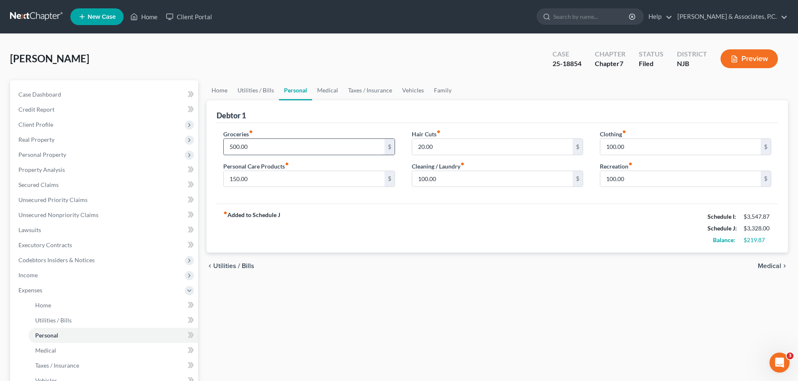
click at [283, 146] on input "500.00" at bounding box center [304, 147] width 160 height 16
click at [310, 181] on input "150.00" at bounding box center [304, 179] width 160 height 16
click at [287, 143] on input "500.00" at bounding box center [304, 147] width 160 height 16
drag, startPoint x: 328, startPoint y: 90, endPoint x: 345, endPoint y: 93, distance: 17.3
click at [328, 90] on link "Medical" at bounding box center [327, 90] width 31 height 20
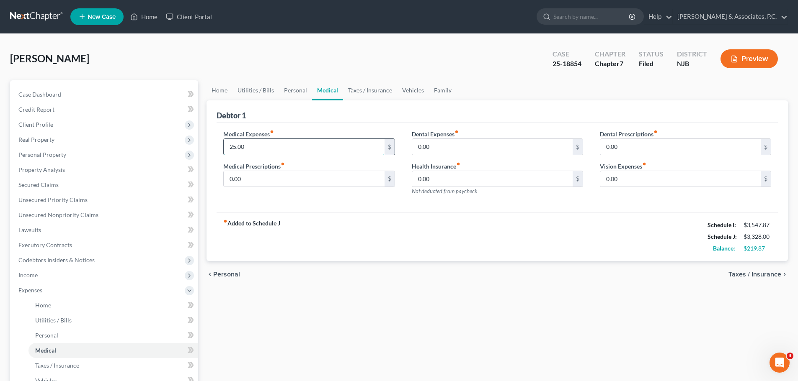
click at [324, 148] on input "25.00" at bounding box center [304, 147] width 160 height 16
click at [322, 175] on input "0.00" at bounding box center [304, 179] width 160 height 16
click at [376, 91] on link "Taxes / Insurance" at bounding box center [370, 90] width 54 height 20
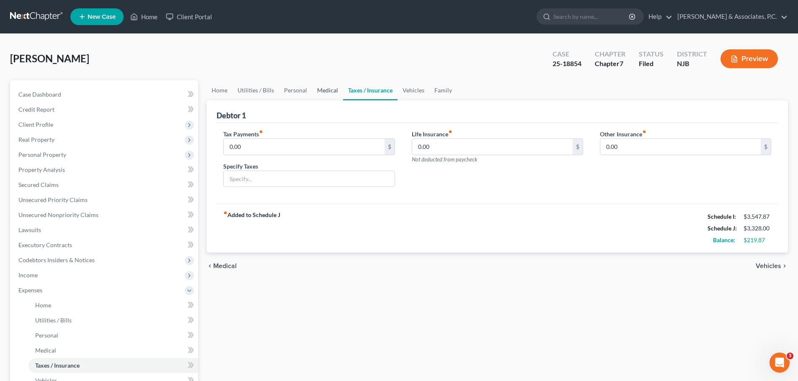
click at [318, 90] on link "Medical" at bounding box center [327, 90] width 31 height 20
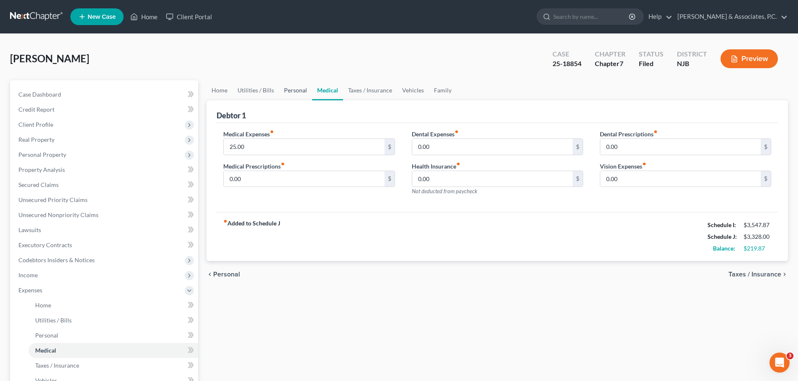
click at [293, 93] on link "Personal" at bounding box center [295, 90] width 33 height 20
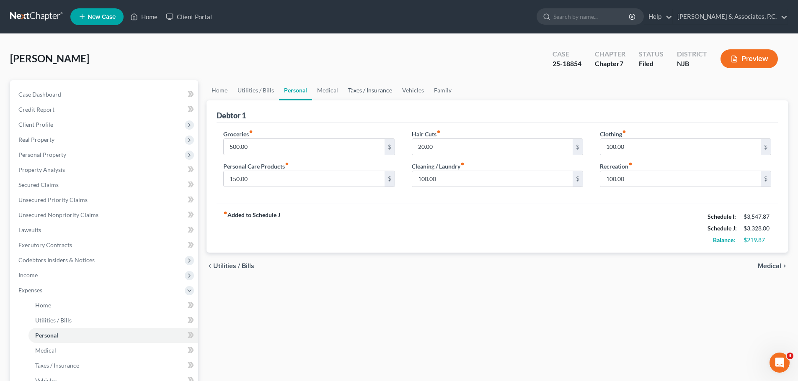
click at [354, 90] on link "Taxes / Insurance" at bounding box center [370, 90] width 54 height 20
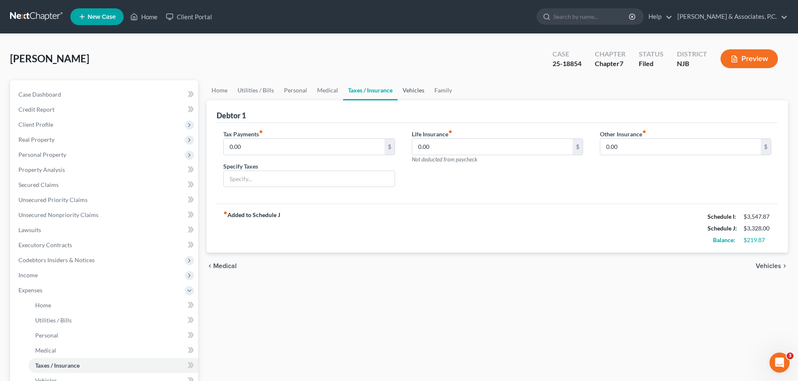
click at [415, 94] on link "Vehicles" at bounding box center [413, 90] width 32 height 20
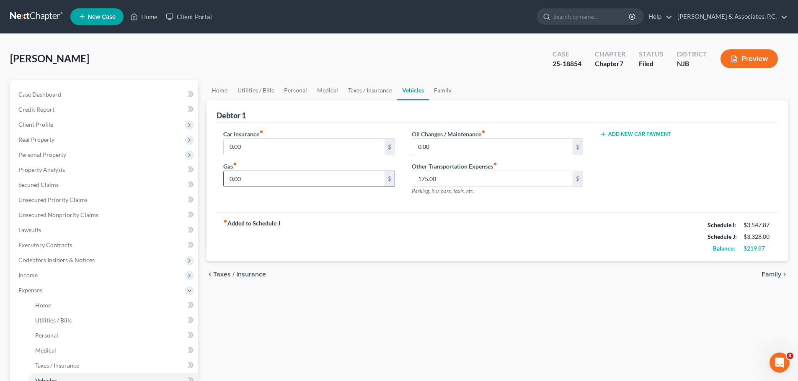
click at [296, 177] on input "0.00" at bounding box center [304, 179] width 160 height 16
click at [440, 88] on link "Family" at bounding box center [443, 90] width 28 height 20
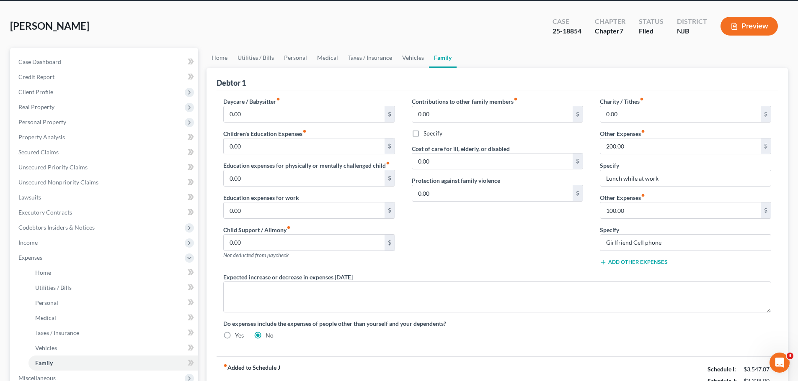
scroll to position [126, 0]
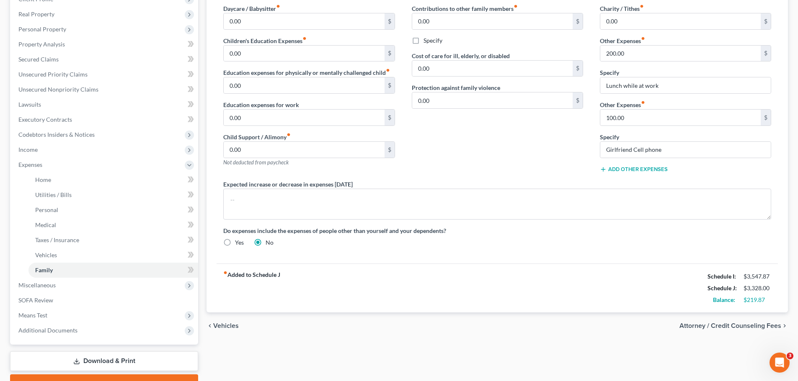
click at [647, 172] on button "Add Other Expenses" at bounding box center [634, 169] width 68 height 7
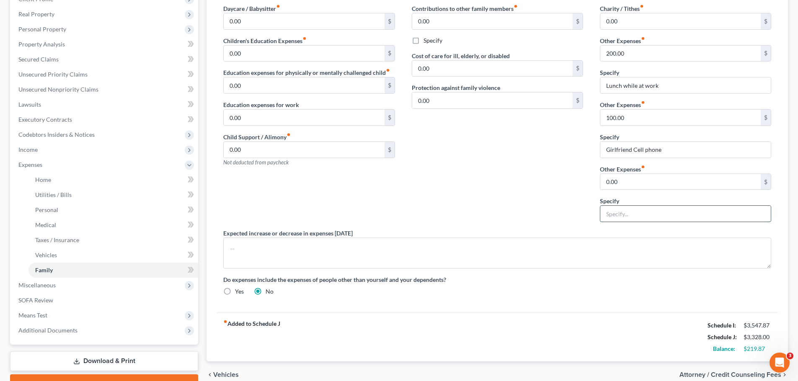
click at [638, 211] on input "text" at bounding box center [685, 214] width 170 height 16
click at [639, 182] on input "0.00" at bounding box center [680, 182] width 160 height 16
drag, startPoint x: 635, startPoint y: 213, endPoint x: 639, endPoint y: 214, distance: 4.7
click at [635, 213] on input "text" at bounding box center [685, 214] width 170 height 16
type input "N"
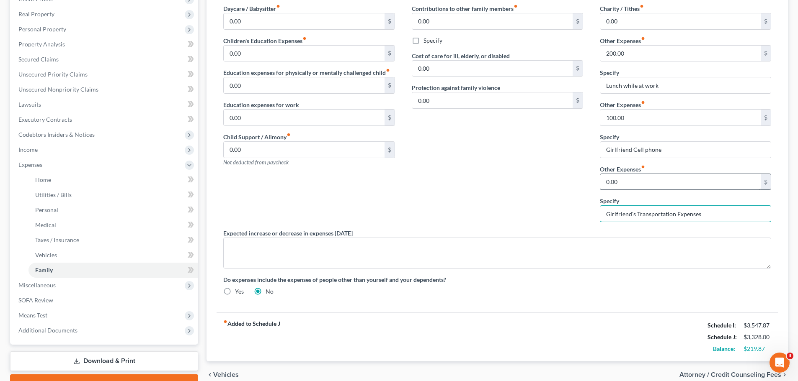
type input "Girlfriend's Transportation Expenses"
click at [654, 180] on input "0.00" at bounding box center [680, 182] width 160 height 16
type input "140.00"
click at [688, 149] on input "Girlfriend Cell phone" at bounding box center [685, 150] width 170 height 16
click at [690, 152] on input "Girlfriend Cell phone" at bounding box center [685, 150] width 170 height 16
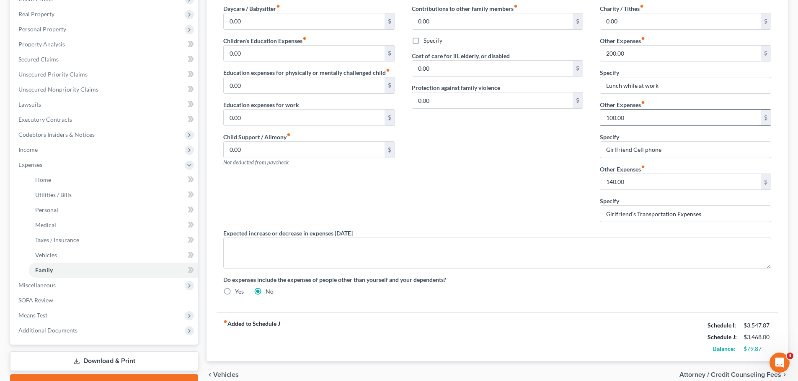
click at [668, 118] on input "100.00" at bounding box center [680, 118] width 160 height 16
drag, startPoint x: 688, startPoint y: 150, endPoint x: 677, endPoint y: 154, distance: 11.5
click at [688, 150] on input "Girlfriend Cell phone" at bounding box center [685, 150] width 170 height 16
click at [713, 216] on input "Girlfriend's Transportation Expenses" at bounding box center [685, 214] width 170 height 16
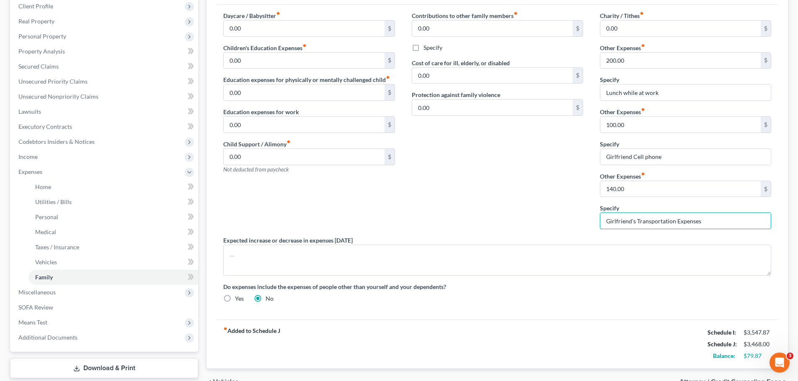
scroll to position [44, 0]
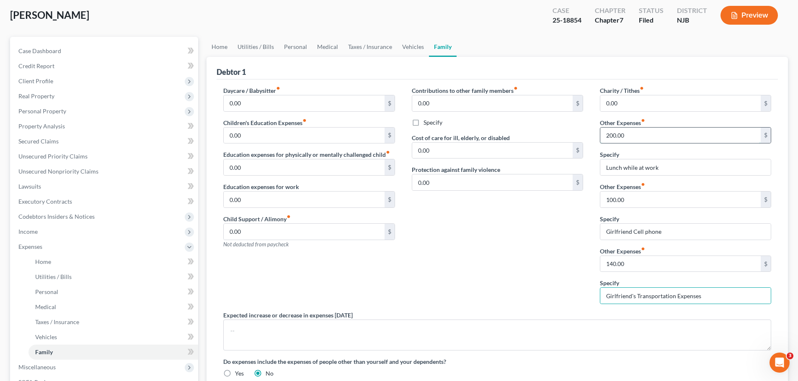
click at [665, 133] on input "200.00" at bounding box center [680, 136] width 160 height 16
drag, startPoint x: 557, startPoint y: 237, endPoint x: 570, endPoint y: 221, distance: 20.2
click at [558, 237] on div "Contributions to other family members fiber_manual_record 0.00 $ Specify Cost o…" at bounding box center [497, 198] width 188 height 225
click at [224, 44] on link "Home" at bounding box center [219, 47] width 26 height 20
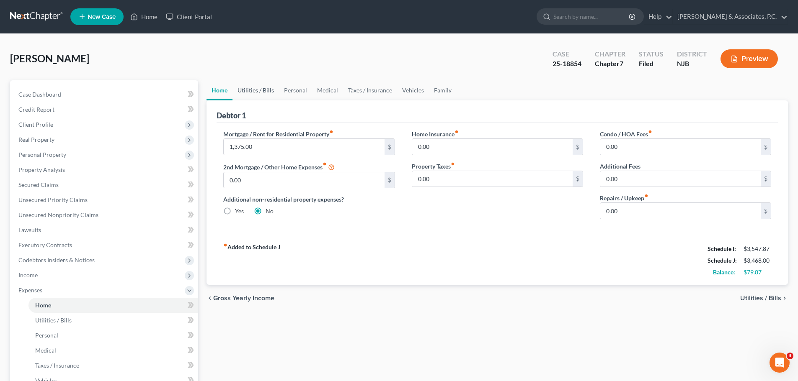
click at [266, 92] on link "Utilities / Bills" at bounding box center [255, 90] width 46 height 20
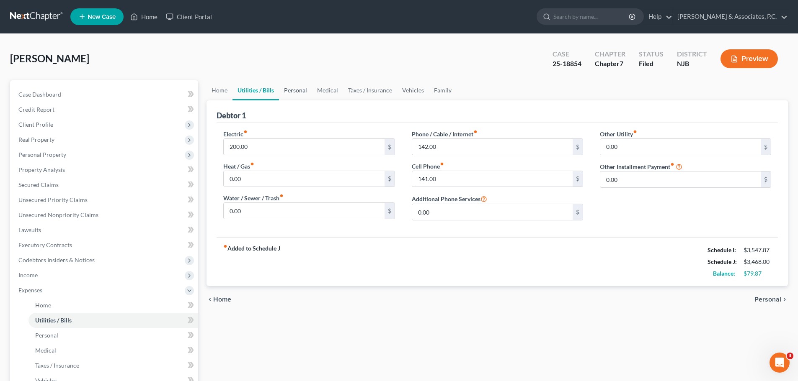
click at [294, 90] on link "Personal" at bounding box center [295, 90] width 33 height 20
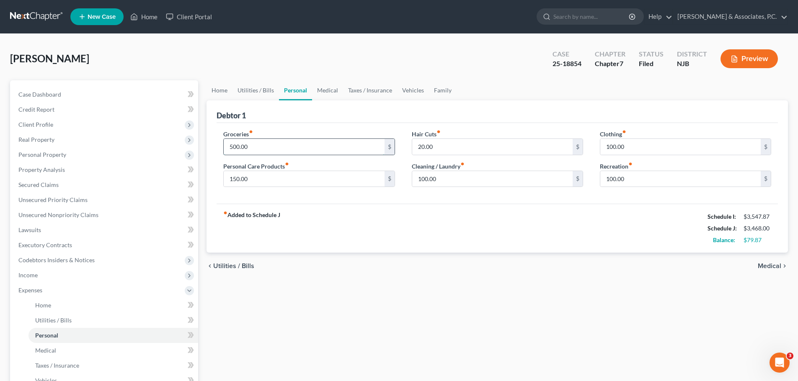
click at [276, 148] on input "500.00" at bounding box center [304, 147] width 160 height 16
type input "5"
type input "600.00"
drag, startPoint x: 365, startPoint y: 211, endPoint x: 361, endPoint y: 213, distance: 4.3
click at [364, 211] on div "fiber_manual_record Added to Schedule J Schedule I: $3,547.87 Schedule J: $3,56…" at bounding box center [496, 228] width 561 height 49
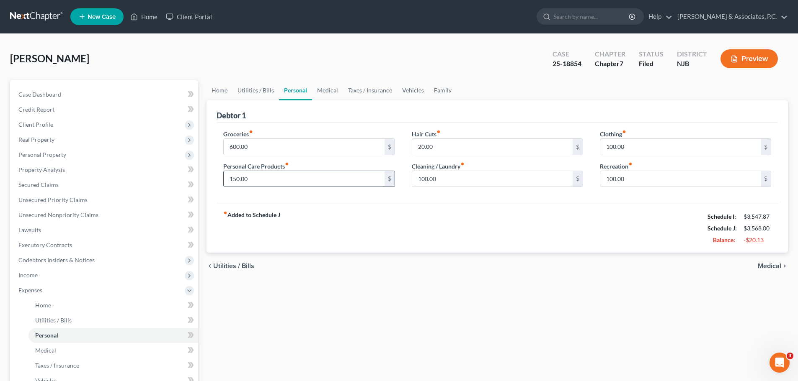
click at [296, 180] on input "150.00" at bounding box center [304, 179] width 160 height 16
click at [452, 147] on input "20.00" at bounding box center [492, 147] width 160 height 16
click at [301, 185] on input "150.00" at bounding box center [304, 179] width 160 height 16
click at [335, 93] on link "Medical" at bounding box center [327, 90] width 31 height 20
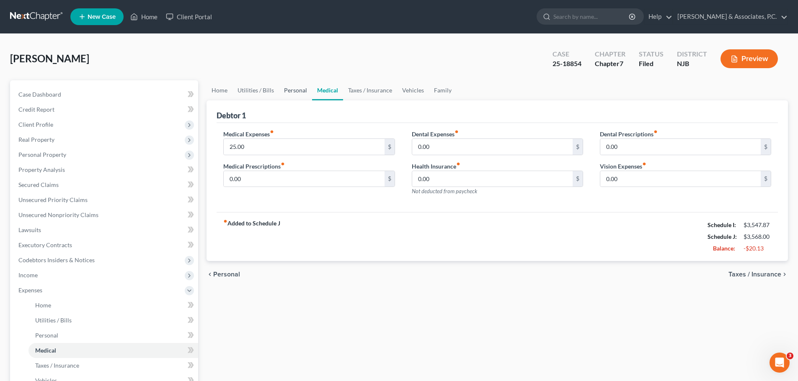
click at [289, 91] on link "Personal" at bounding box center [295, 90] width 33 height 20
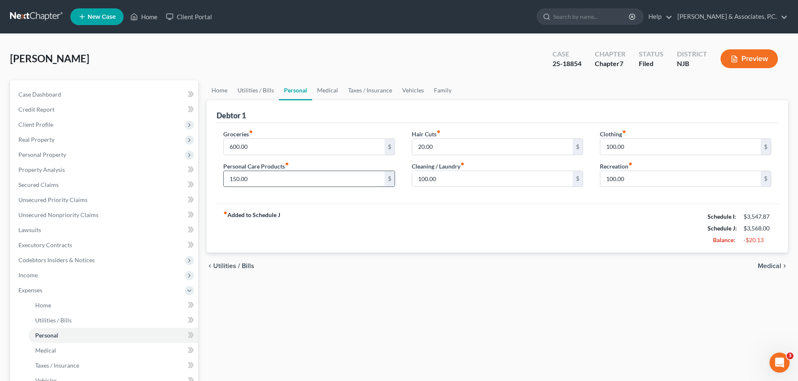
click at [273, 181] on input "150.00" at bounding box center [304, 179] width 160 height 16
click at [334, 89] on link "Medical" at bounding box center [327, 90] width 31 height 20
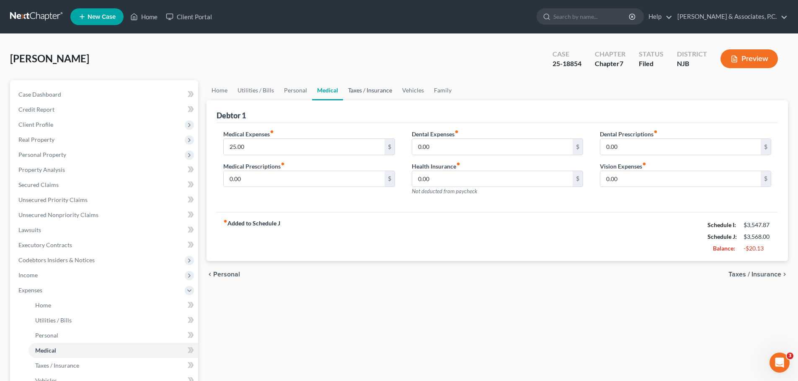
click at [371, 92] on link "Taxes / Insurance" at bounding box center [370, 90] width 54 height 20
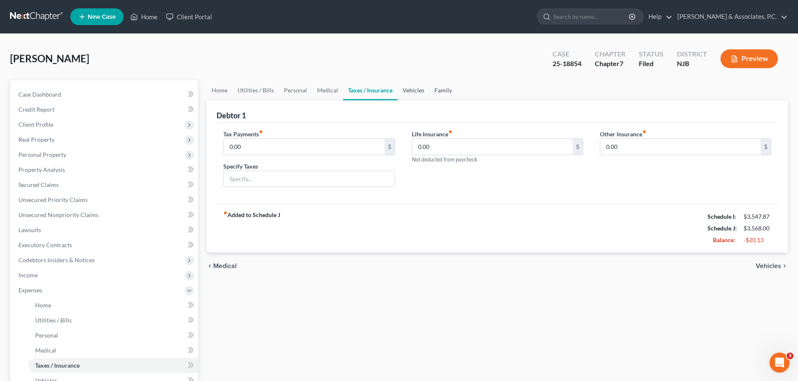
drag, startPoint x: 414, startPoint y: 90, endPoint x: 429, endPoint y: 90, distance: 15.1
click at [414, 90] on link "Vehicles" at bounding box center [413, 90] width 32 height 20
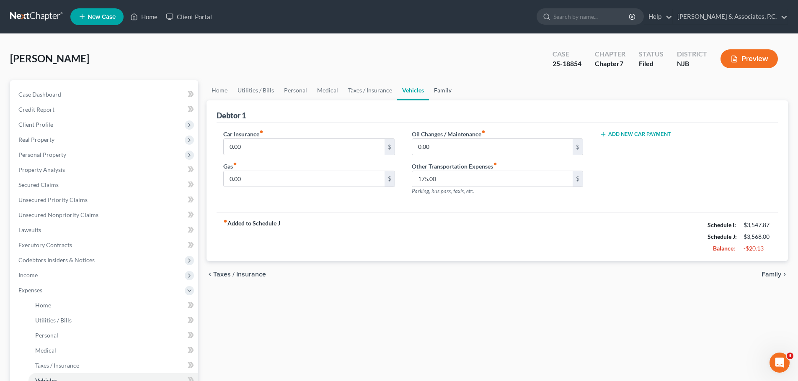
click at [441, 94] on link "Family" at bounding box center [443, 90] width 28 height 20
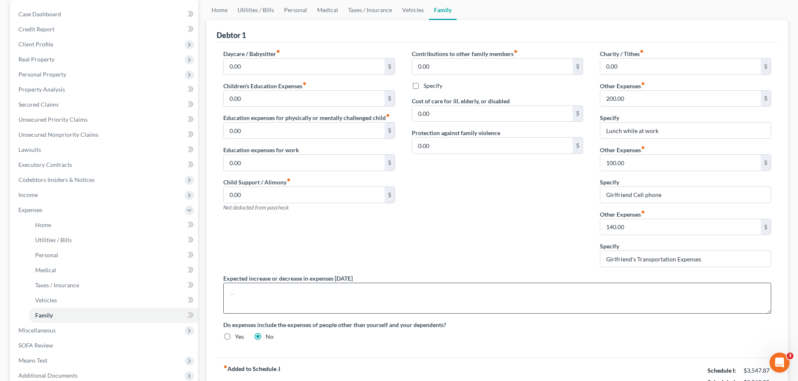
scroll to position [84, 0]
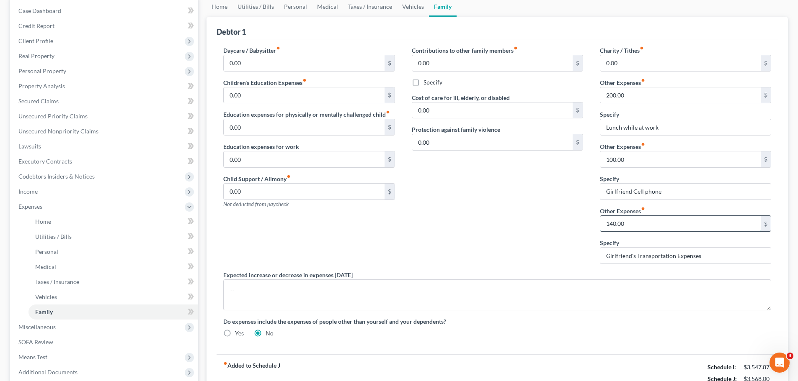
click at [639, 225] on input "140.00" at bounding box center [680, 224] width 160 height 16
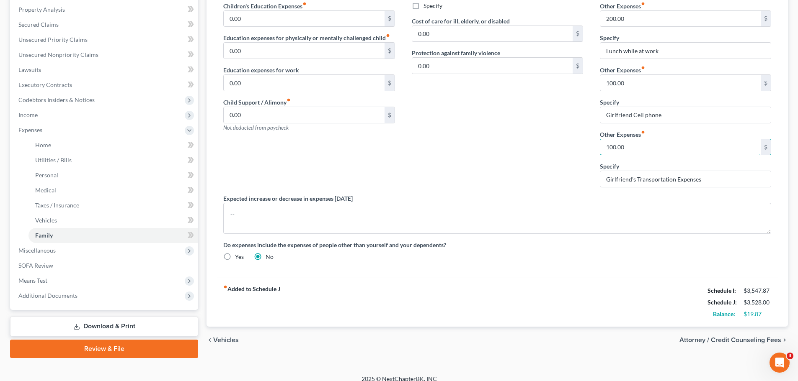
scroll to position [169, 0]
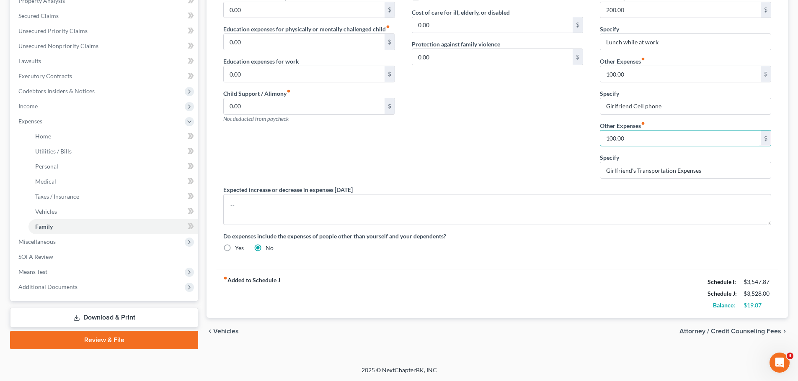
type input "100.00"
click at [703, 332] on span "Attorney / Credit Counseling Fees" at bounding box center [730, 331] width 102 height 7
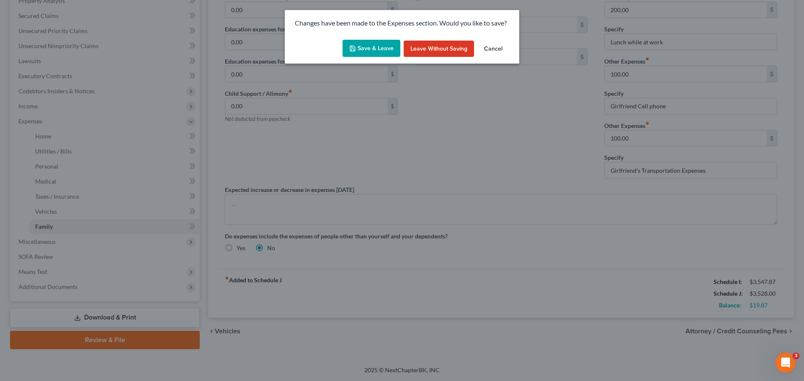
click at [379, 50] on button "Save & Leave" at bounding box center [372, 49] width 58 height 18
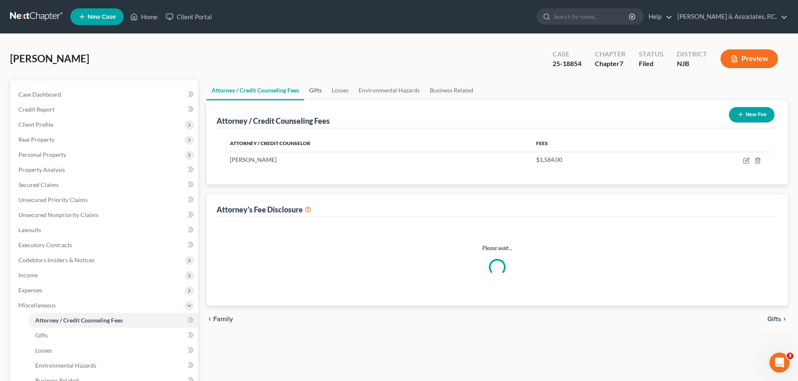
select select "0"
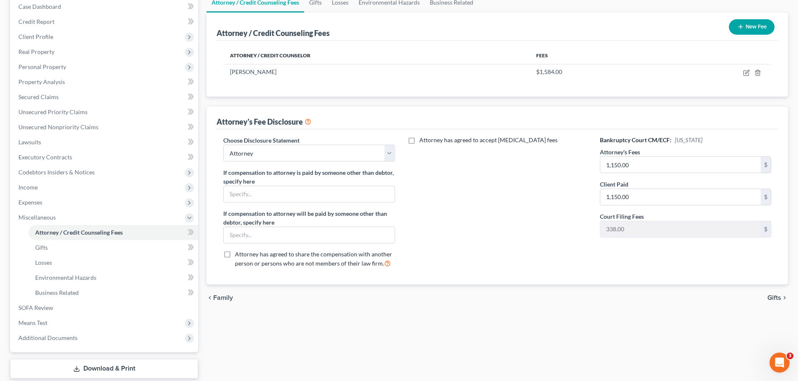
scroll to position [139, 0]
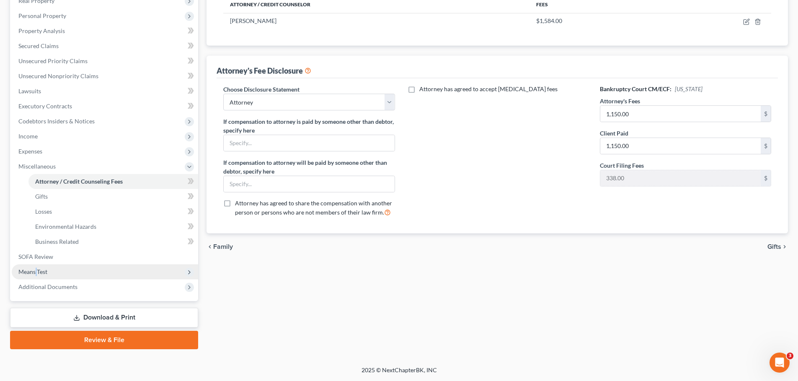
drag, startPoint x: 36, startPoint y: 271, endPoint x: 41, endPoint y: 268, distance: 5.2
click at [36, 271] on span "Means Test" at bounding box center [32, 271] width 29 height 7
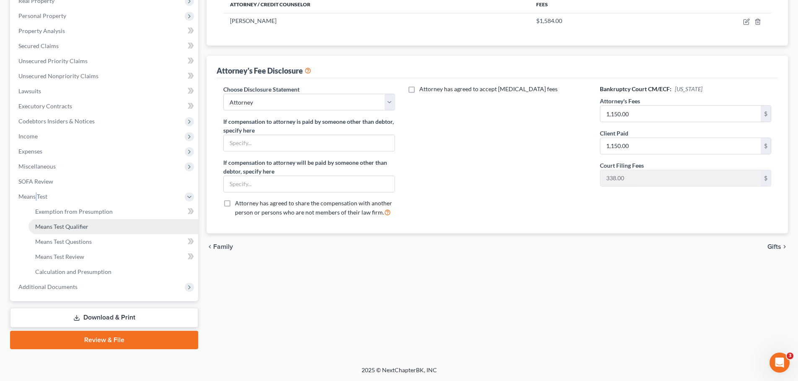
drag, startPoint x: 80, startPoint y: 227, endPoint x: 87, endPoint y: 228, distance: 7.1
click at [80, 228] on span "Means Test Qualifier" at bounding box center [61, 226] width 53 height 7
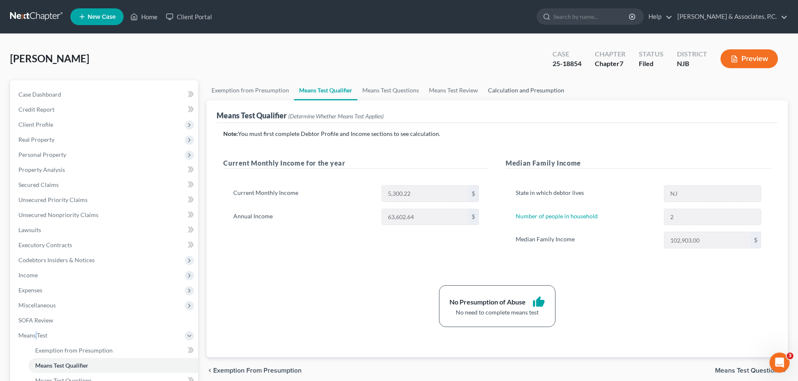
click at [515, 88] on link "Calculation and Presumption" at bounding box center [526, 90] width 86 height 20
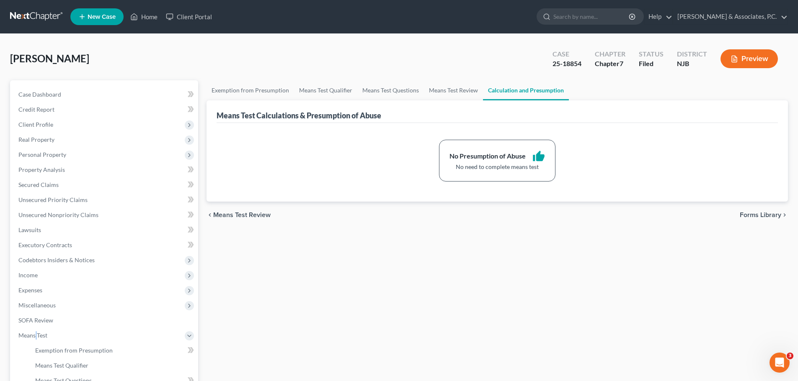
click at [751, 214] on span "Forms Library" at bounding box center [759, 215] width 41 height 7
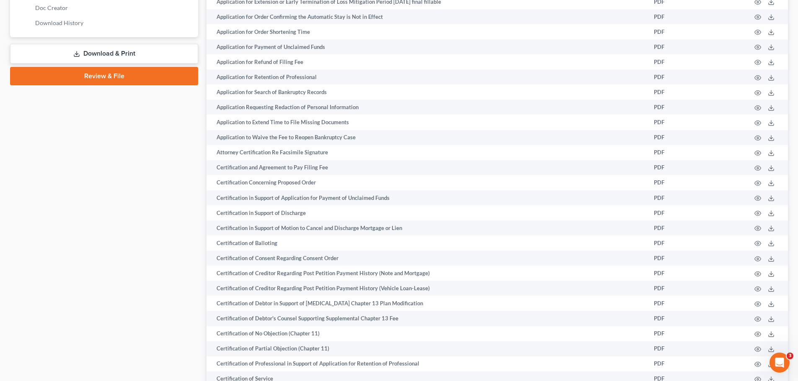
scroll to position [502, 0]
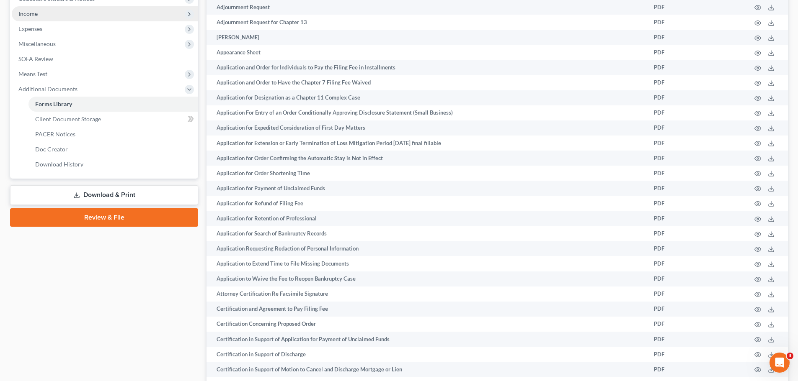
scroll to position [126, 0]
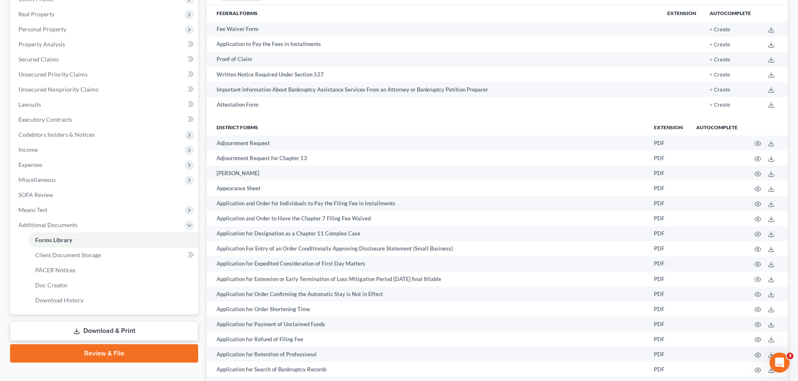
drag, startPoint x: 148, startPoint y: 332, endPoint x: 167, endPoint y: 334, distance: 19.0
click at [148, 332] on link "Download & Print" at bounding box center [104, 332] width 188 height 20
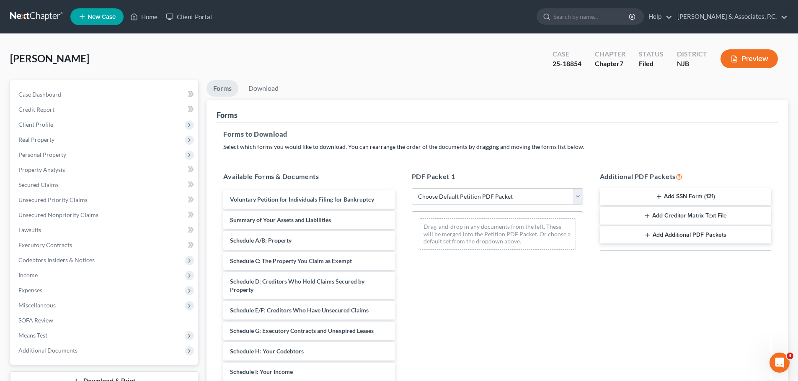
click at [512, 198] on select "Choose Default Petition PDF Packet Complete Bankruptcy Petition (all forms and …" at bounding box center [497, 196] width 171 height 17
select select "2"
click at [412, 188] on select "Choose Default Petition PDF Packet Complete Bankruptcy Petition (all forms and …" at bounding box center [497, 196] width 171 height 17
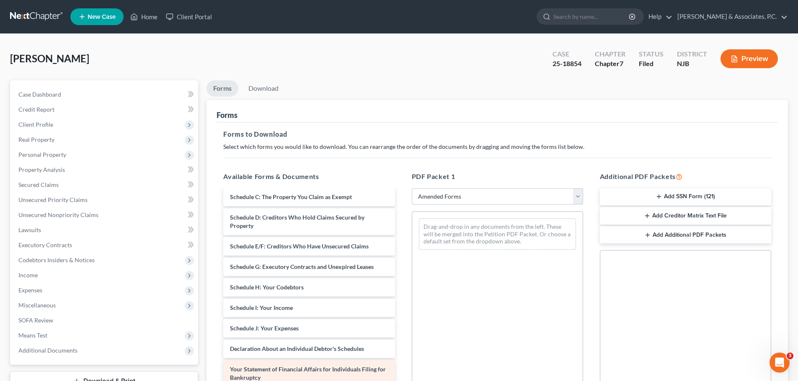
scroll to position [84, 0]
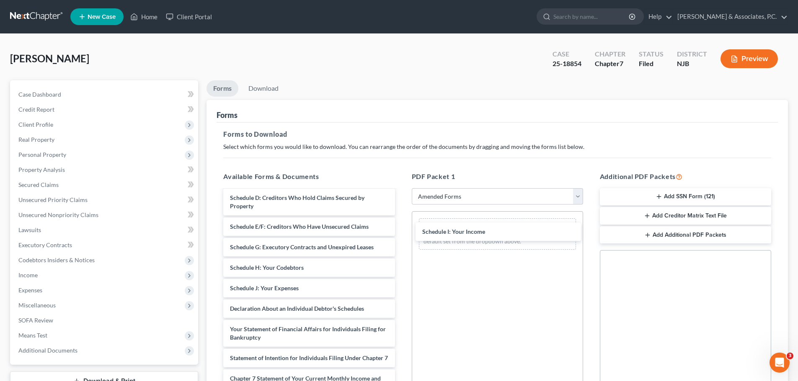
drag, startPoint x: 255, startPoint y: 291, endPoint x: 394, endPoint y: 251, distance: 144.7
click at [401, 228] on div "Schedule I: Your Income Voluntary Petition for Individuals Filing for Bankruptc…" at bounding box center [308, 297] width 185 height 380
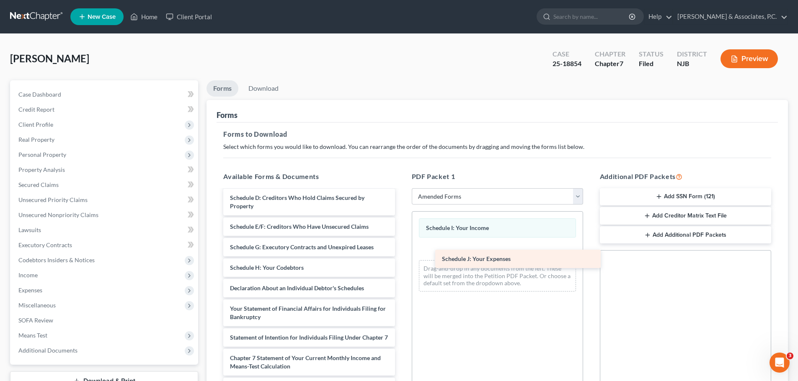
drag, startPoint x: 257, startPoint y: 292, endPoint x: 456, endPoint y: 260, distance: 202.2
click at [401, 255] on div "Schedule J: Your Expenses Voluntary Petition for Individuals Filing for Bankrup…" at bounding box center [308, 287] width 185 height 360
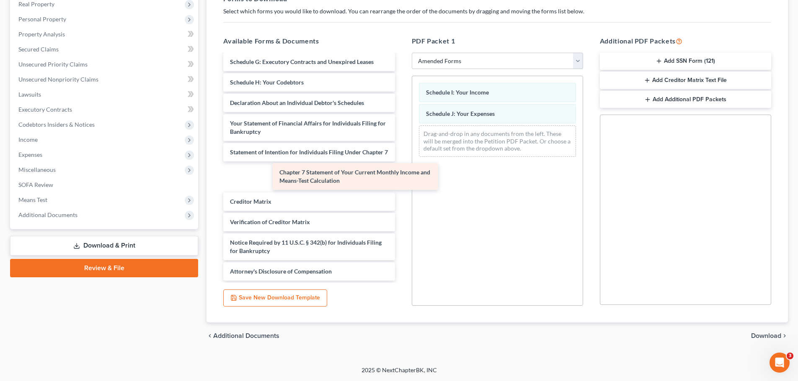
scroll to position [113, 0]
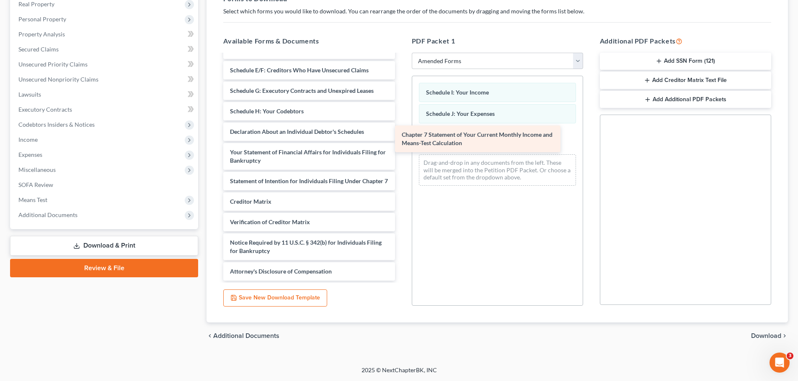
drag, startPoint x: 277, startPoint y: 180, endPoint x: 451, endPoint y: 142, distance: 178.4
click at [401, 138] on div "Chapter 7 Statement of Your Current Monthly Income and Means-Test Calculation V…" at bounding box center [308, 115] width 185 height 331
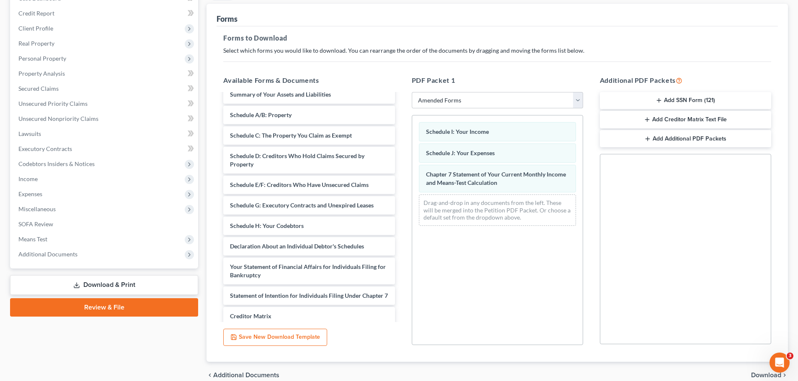
scroll to position [136, 0]
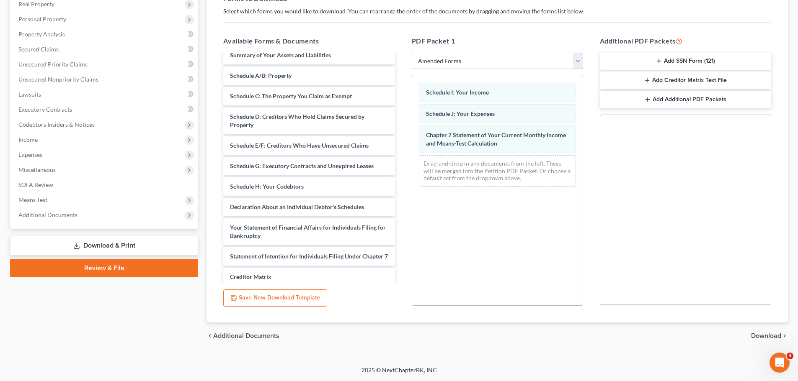
click at [757, 337] on span "Download" at bounding box center [766, 336] width 30 height 7
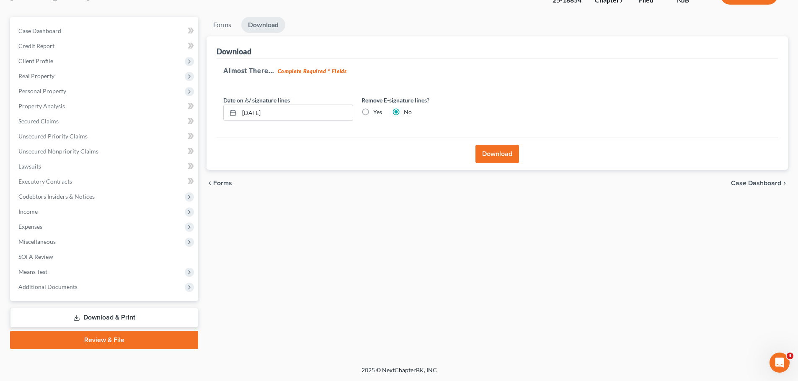
click at [373, 110] on label "Yes" at bounding box center [377, 112] width 9 height 8
click at [376, 110] on input "Yes" at bounding box center [378, 110] width 5 height 5
radio input "true"
radio input "false"
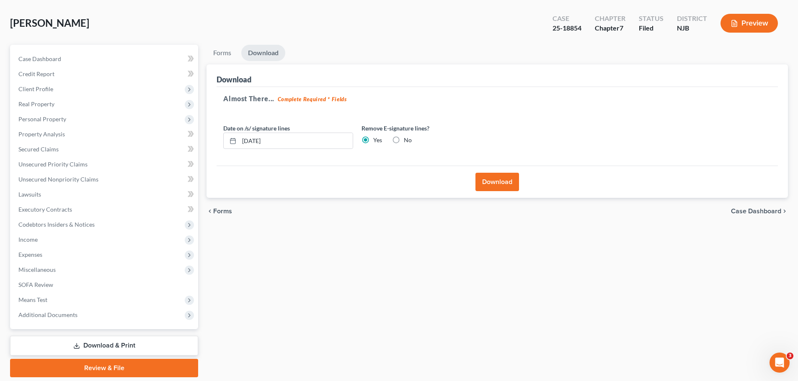
scroll to position [0, 0]
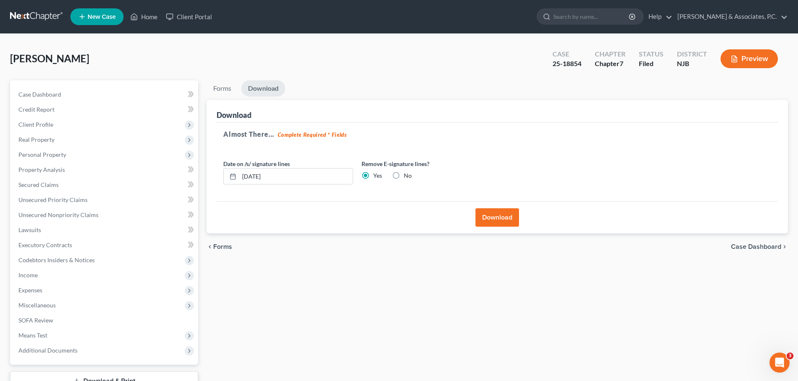
click at [495, 217] on button "Download" at bounding box center [497, 218] width 44 height 18
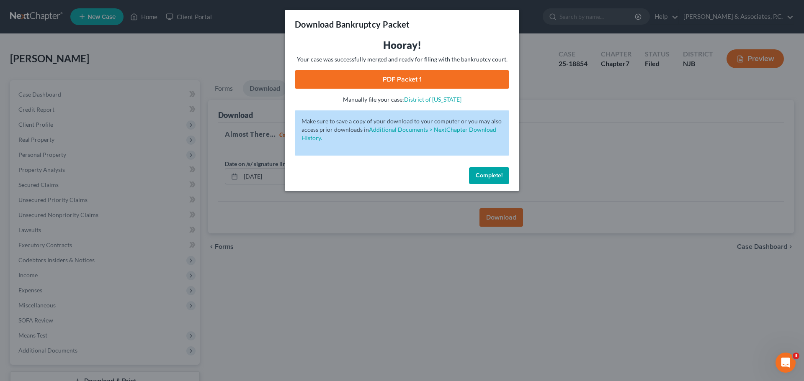
click at [404, 77] on link "PDF Packet 1" at bounding box center [402, 79] width 214 height 18
drag, startPoint x: 484, startPoint y: 178, endPoint x: 479, endPoint y: 180, distance: 5.8
click at [484, 178] on span "Complete!" at bounding box center [489, 175] width 27 height 7
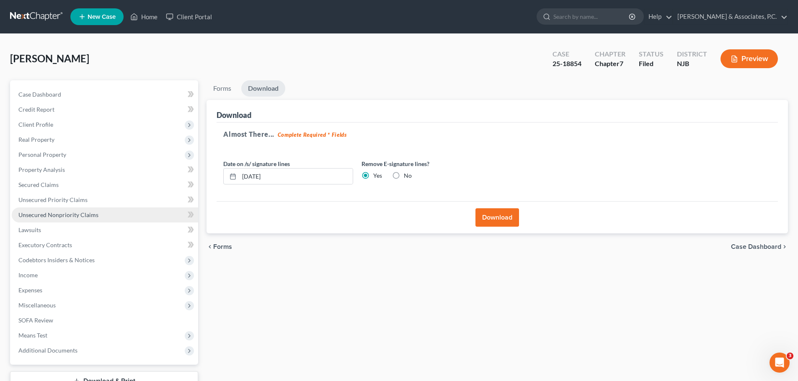
click at [53, 214] on span "Unsecured Nonpriority Claims" at bounding box center [58, 214] width 80 height 7
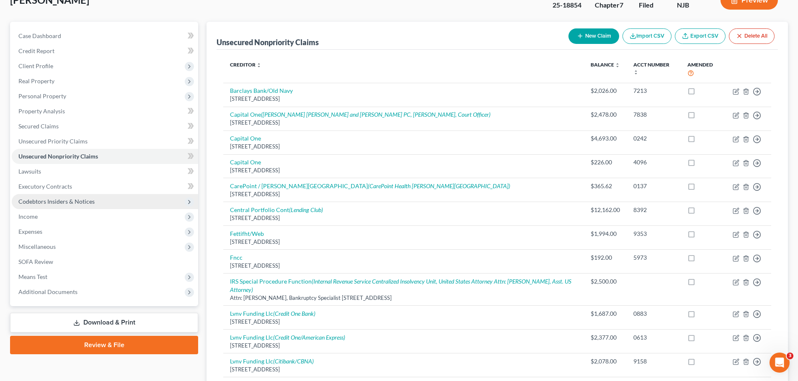
scroll to position [64, 0]
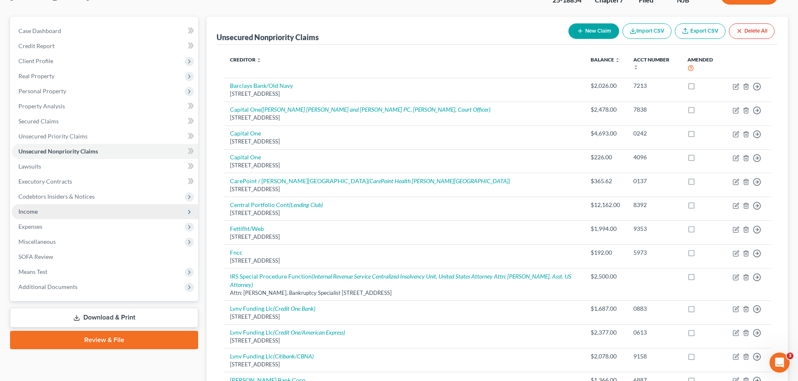
click at [33, 211] on span "Income" at bounding box center [27, 211] width 19 height 7
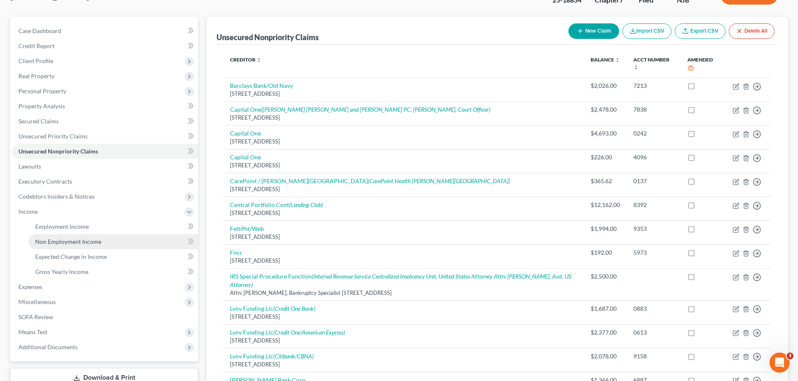
click at [59, 240] on span "Non Employment Income" at bounding box center [68, 241] width 66 height 7
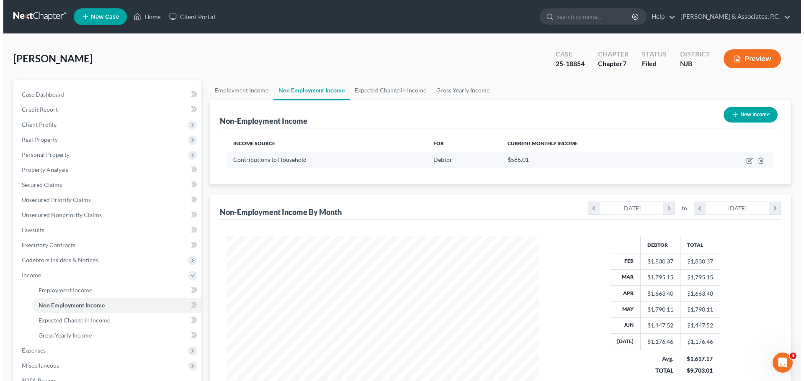
scroll to position [156, 329]
click at [745, 161] on icon "button" at bounding box center [746, 160] width 7 height 7
select select "8"
select select "0"
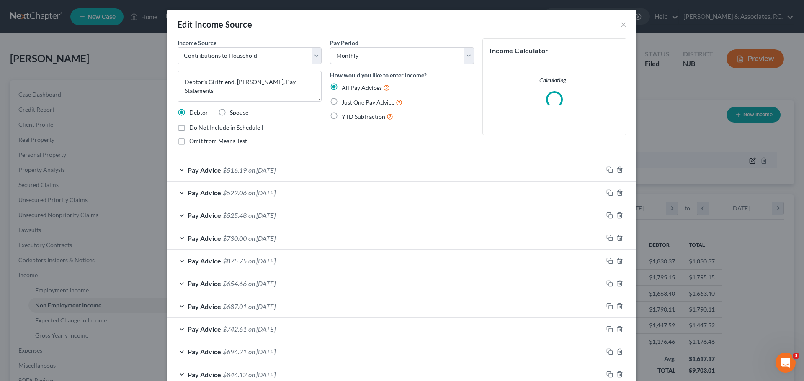
scroll to position [157, 332]
click at [310, 80] on textarea "Debtor's Girlfriend, [PERSON_NAME], Pay Statements" at bounding box center [250, 86] width 144 height 31
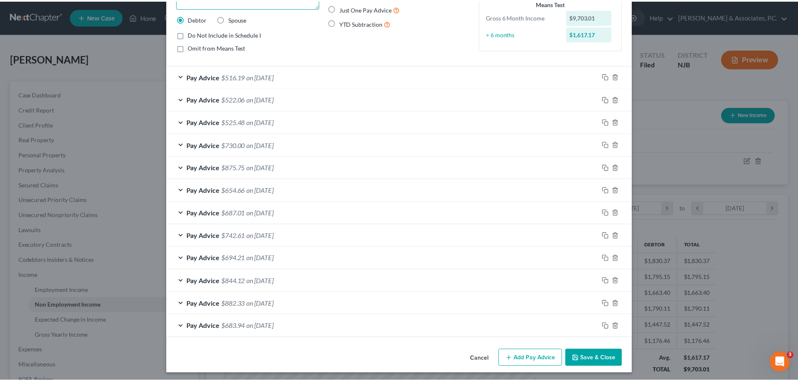
scroll to position [96, 0]
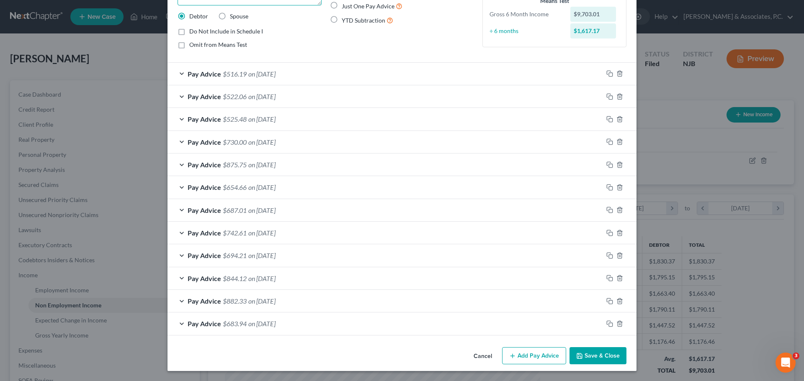
type textarea "Debtor's Girlfriend, [PERSON_NAME] Employment Income"
click at [596, 354] on button "Save & Close" at bounding box center [597, 357] width 57 height 18
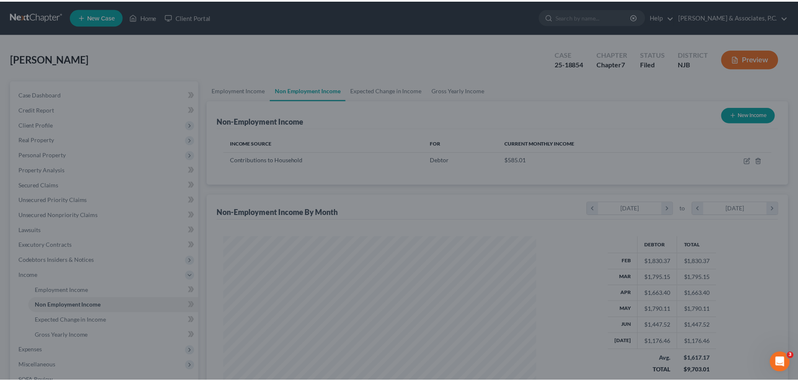
scroll to position [418550, 418377]
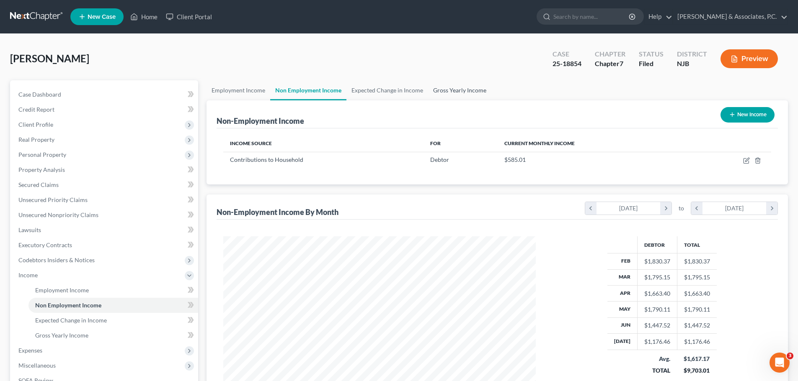
drag, startPoint x: 452, startPoint y: 91, endPoint x: 443, endPoint y: 97, distance: 10.8
click at [452, 91] on link "Gross Yearly Income" at bounding box center [459, 90] width 63 height 20
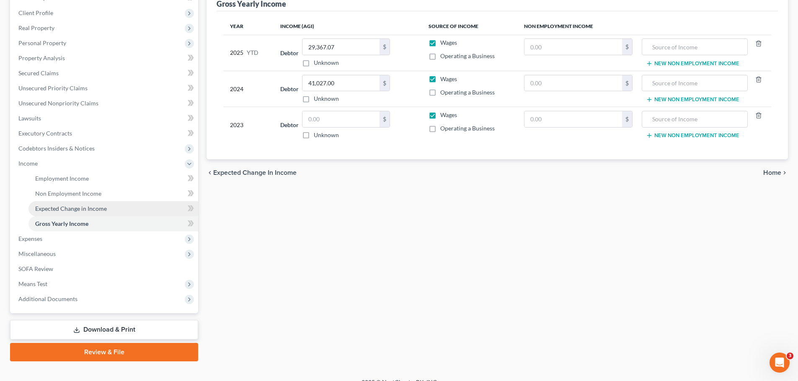
scroll to position [124, 0]
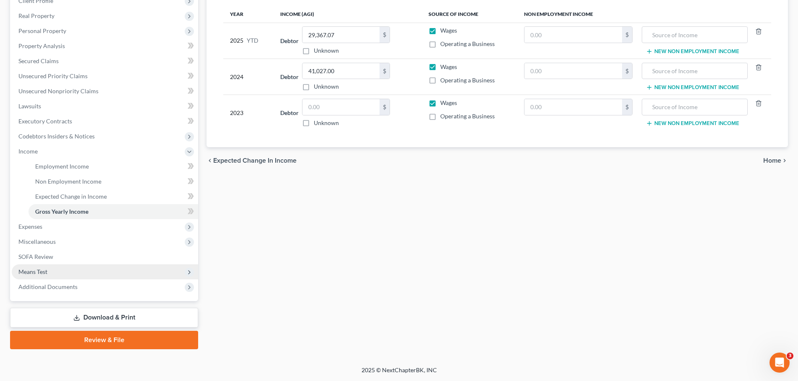
click at [31, 274] on span "Means Test" at bounding box center [32, 271] width 29 height 7
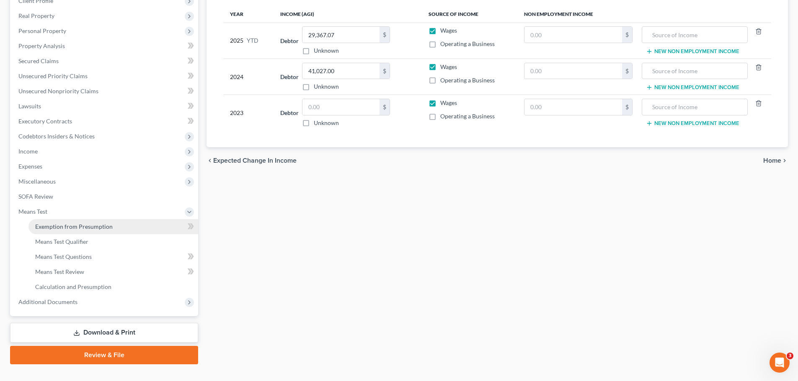
click at [79, 225] on span "Exemption from Presumption" at bounding box center [73, 226] width 77 height 7
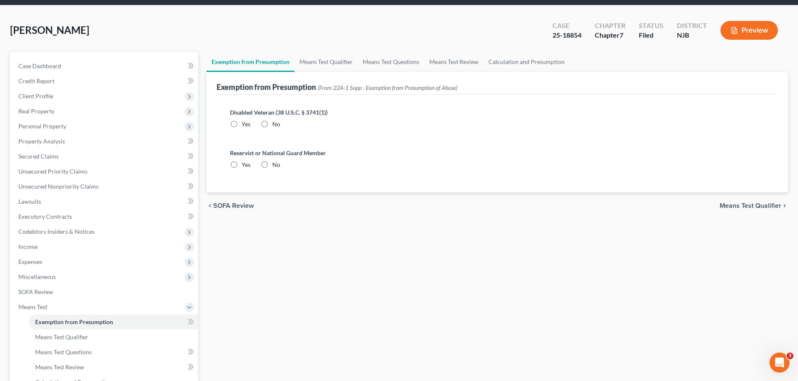
radio input "true"
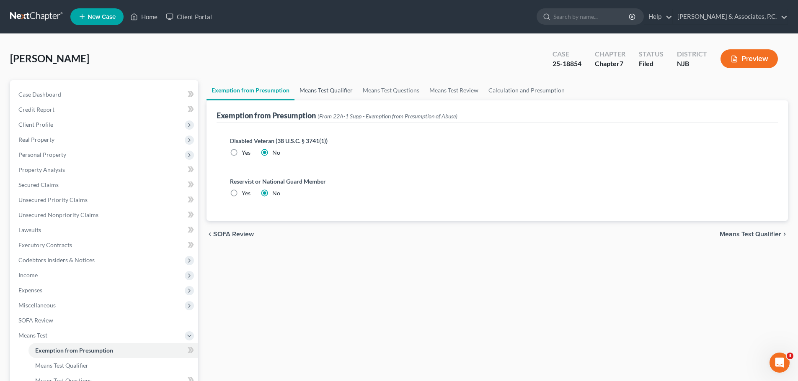
click at [330, 81] on link "Means Test Qualifier" at bounding box center [325, 90] width 63 height 20
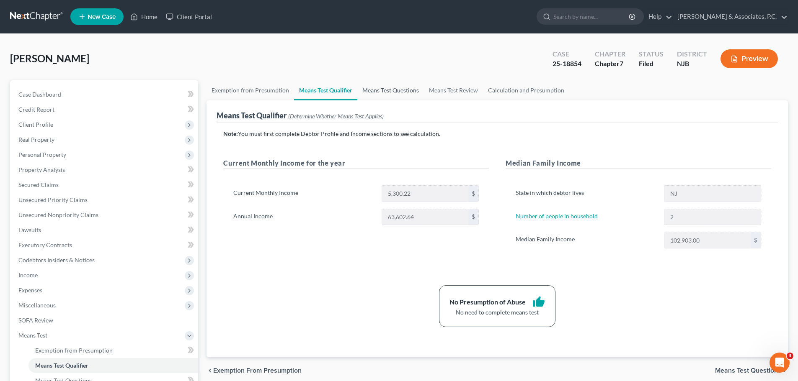
click at [393, 88] on link "Means Test Questions" at bounding box center [390, 90] width 67 height 20
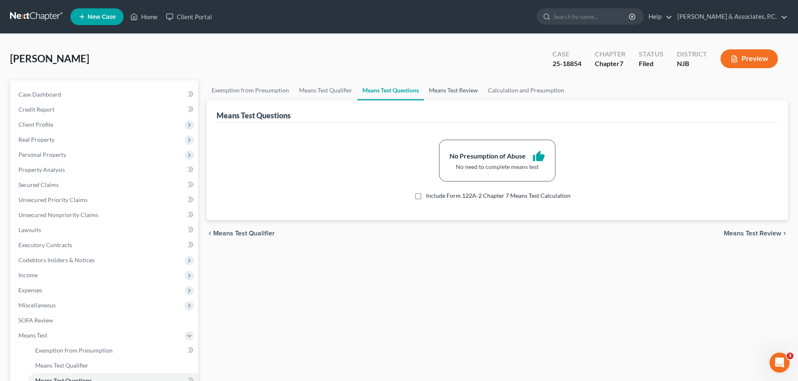
click at [458, 88] on link "Means Test Review" at bounding box center [453, 90] width 59 height 20
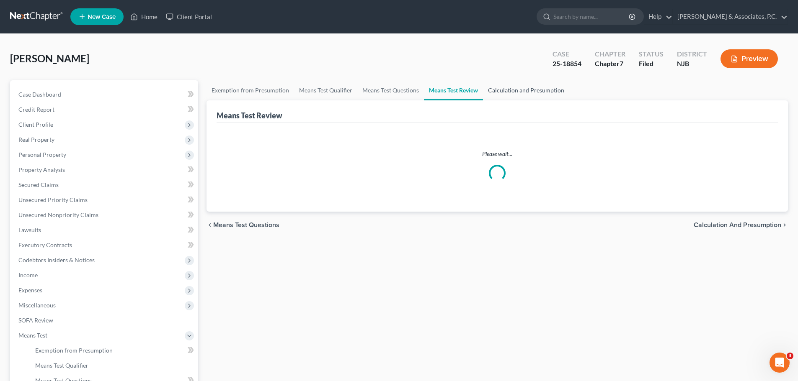
click at [518, 91] on link "Calculation and Presumption" at bounding box center [526, 90] width 86 height 20
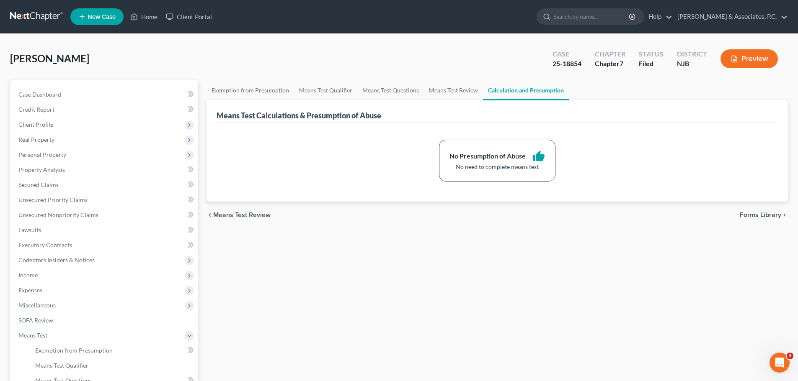
click at [746, 214] on span "Forms Library" at bounding box center [759, 215] width 41 height 7
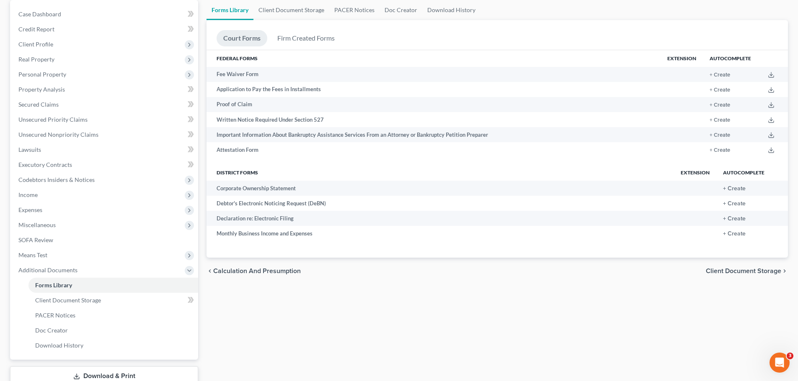
scroll to position [126, 0]
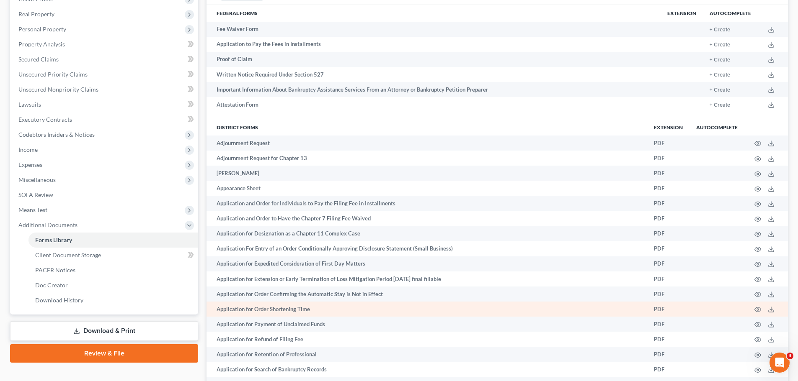
drag, startPoint x: 105, startPoint y: 328, endPoint x: 260, endPoint y: 311, distance: 155.9
click at [106, 328] on link "Download & Print" at bounding box center [104, 332] width 188 height 20
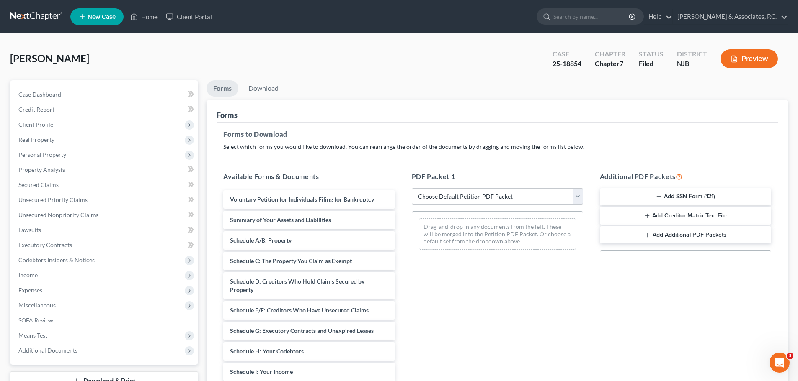
drag, startPoint x: 471, startPoint y: 191, endPoint x: 463, endPoint y: 196, distance: 9.4
click at [471, 191] on select "Choose Default Petition PDF Packet Complete Bankruptcy Petition (all forms and …" at bounding box center [497, 196] width 171 height 17
select select "2"
click at [412, 188] on select "Choose Default Petition PDF Packet Complete Bankruptcy Petition (all forms and …" at bounding box center [497, 196] width 171 height 17
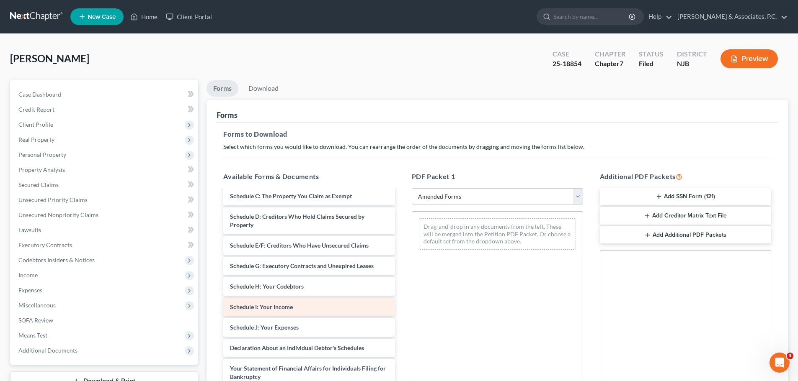
scroll to position [84, 0]
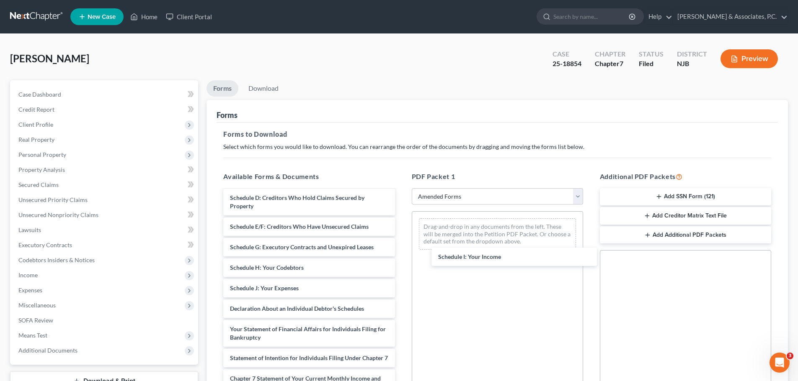
drag, startPoint x: 240, startPoint y: 286, endPoint x: 384, endPoint y: 257, distance: 147.1
click at [401, 245] on div "Schedule I: Your Income Voluntary Petition for Individuals Filing for Bankruptc…" at bounding box center [308, 297] width 185 height 380
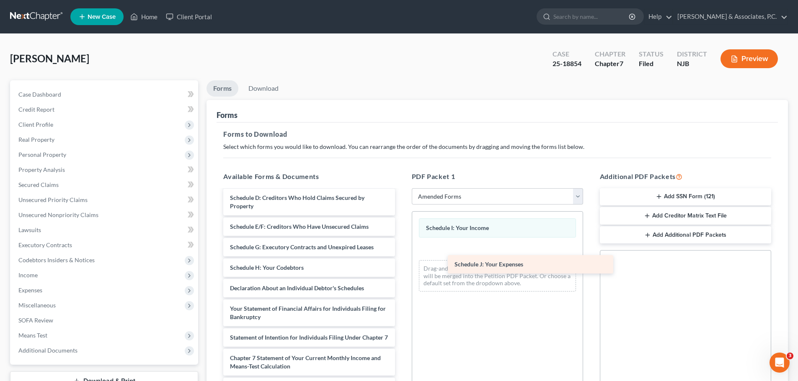
drag, startPoint x: 266, startPoint y: 291, endPoint x: 468, endPoint y: 268, distance: 203.5
click at [401, 267] on div "Schedule J: Your Expenses Voluntary Petition for Individuals Filing for Bankrup…" at bounding box center [308, 287] width 185 height 360
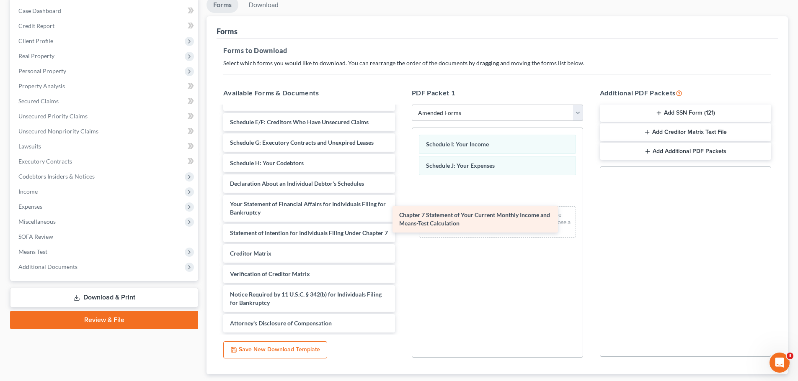
scroll to position [113, 0]
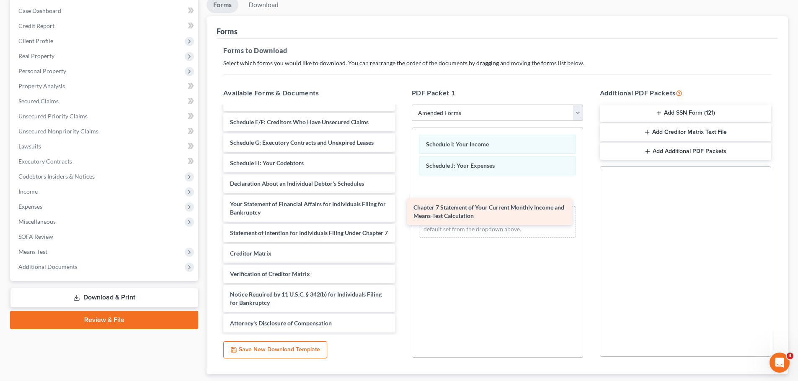
drag, startPoint x: 255, startPoint y: 229, endPoint x: 427, endPoint y: 212, distance: 172.9
click at [401, 210] on div "Chapter 7 Statement of Your Current Monthly Income and Means-Test Calculation V…" at bounding box center [308, 167] width 185 height 331
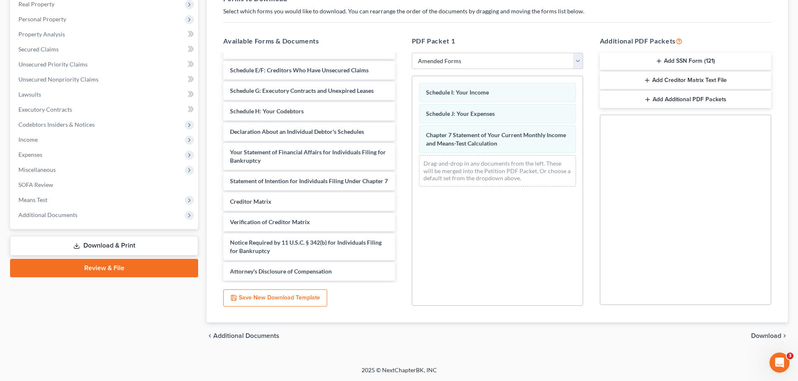
click at [763, 337] on span "Download" at bounding box center [766, 336] width 30 height 7
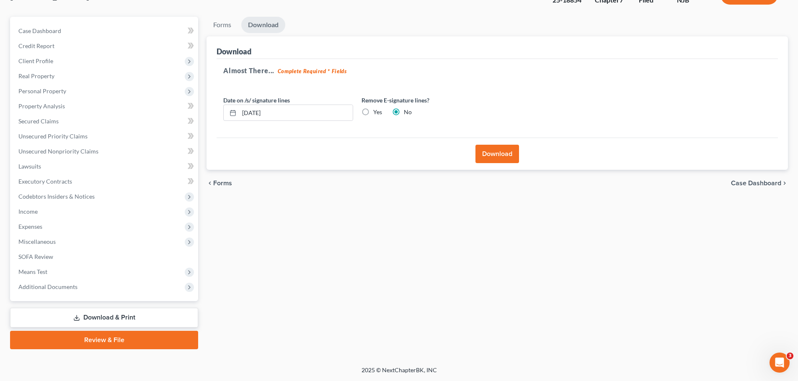
scroll to position [64, 0]
drag, startPoint x: 366, startPoint y: 111, endPoint x: 358, endPoint y: 115, distance: 9.2
click at [373, 111] on label "Yes" at bounding box center [377, 112] width 9 height 8
click at [376, 111] on input "Yes" at bounding box center [378, 110] width 5 height 5
radio input "true"
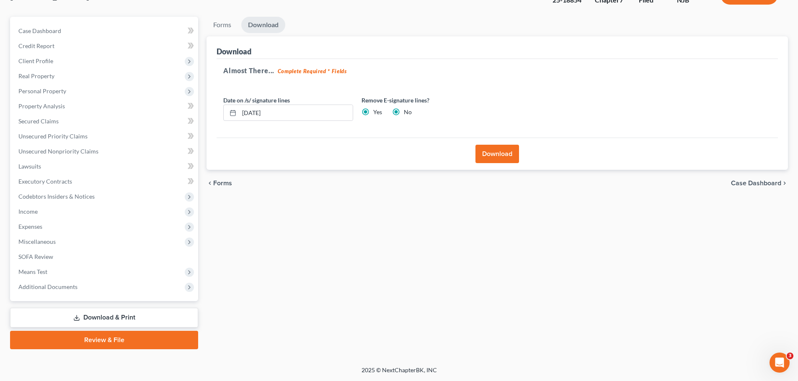
radio input "false"
click at [498, 158] on button "Download" at bounding box center [497, 154] width 44 height 18
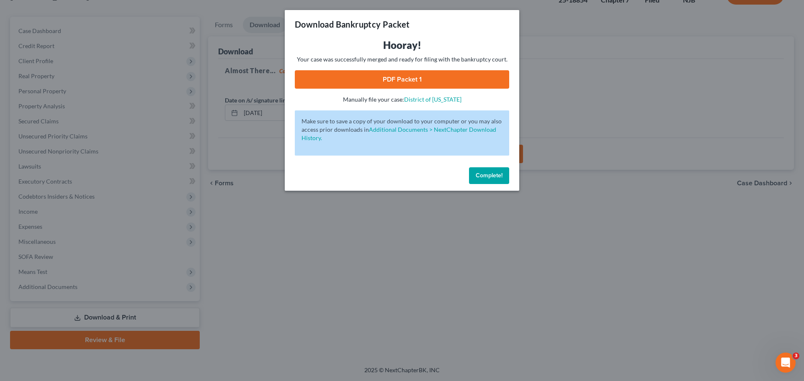
click at [420, 74] on link "PDF Packet 1" at bounding box center [402, 79] width 214 height 18
click at [482, 175] on span "Complete!" at bounding box center [489, 175] width 27 height 7
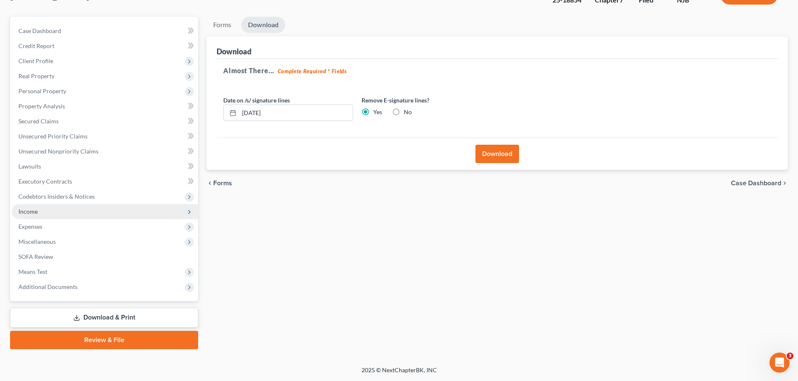
click at [27, 209] on span "Income" at bounding box center [27, 211] width 19 height 7
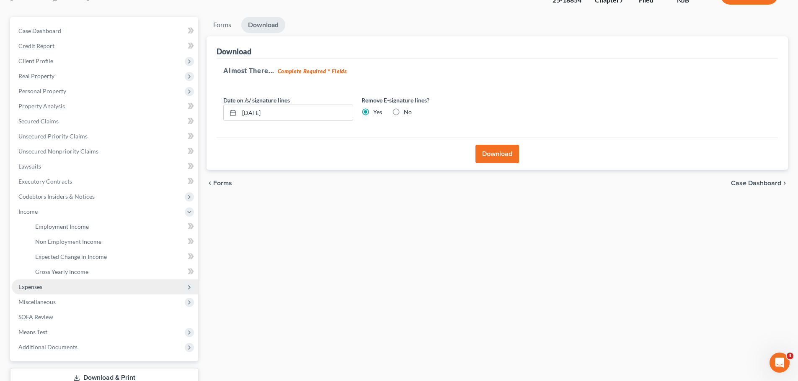
click at [40, 287] on span "Expenses" at bounding box center [30, 286] width 24 height 7
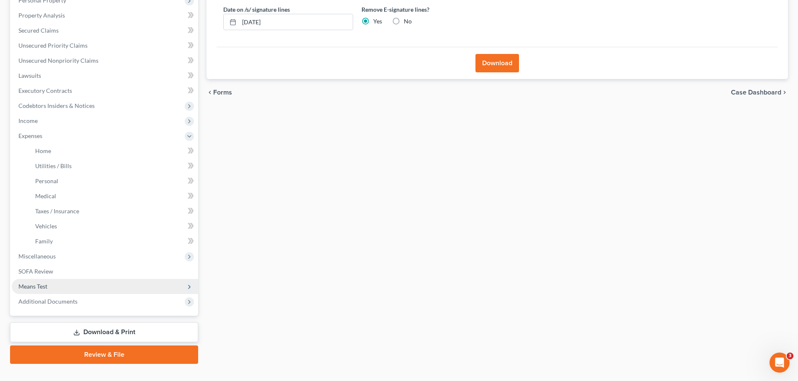
scroll to position [169, 0]
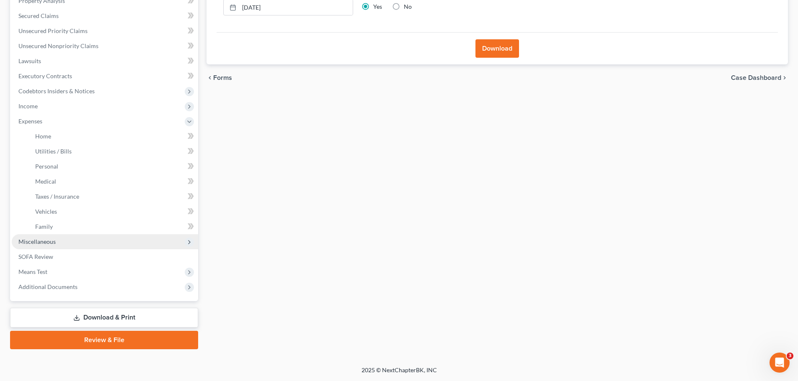
click at [45, 244] on span "Miscellaneous" at bounding box center [36, 241] width 37 height 7
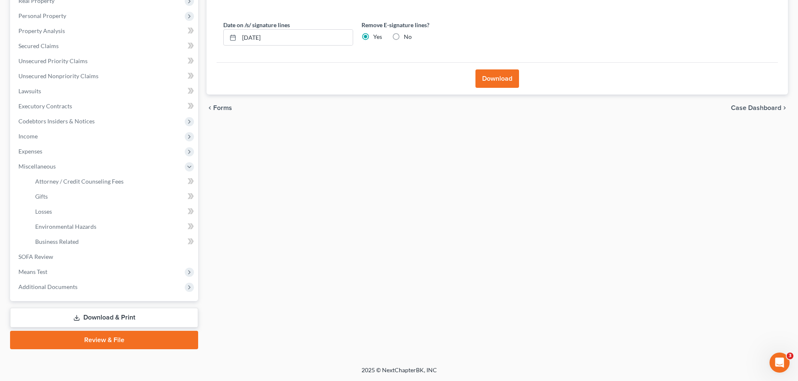
scroll to position [139, 0]
click at [52, 153] on span "Expenses" at bounding box center [105, 151] width 186 height 15
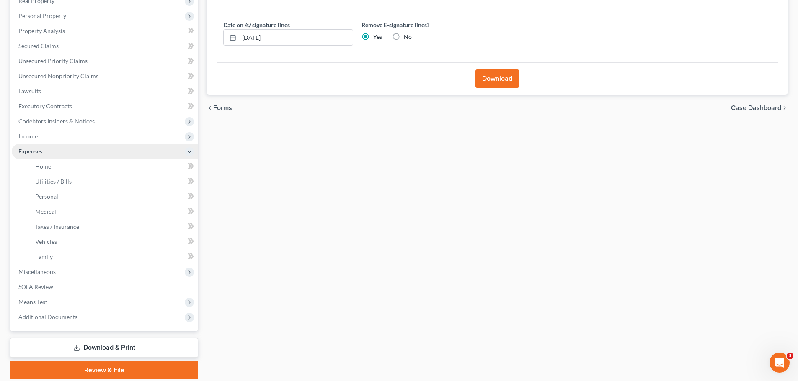
scroll to position [169, 0]
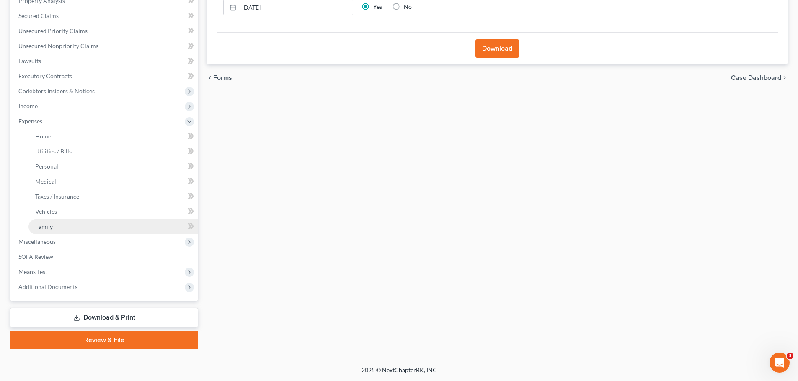
click at [55, 227] on link "Family" at bounding box center [113, 226] width 170 height 15
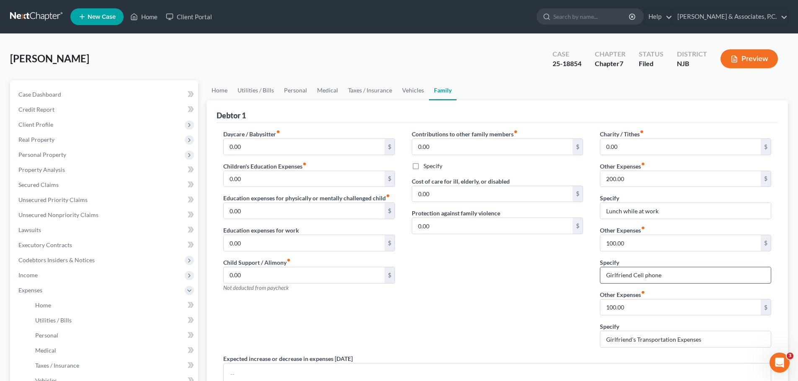
click at [669, 276] on input "Girlfriend Cell phone" at bounding box center [685, 276] width 170 height 16
click at [677, 273] on input "Girlfriend's Cell phone" at bounding box center [685, 276] width 170 height 16
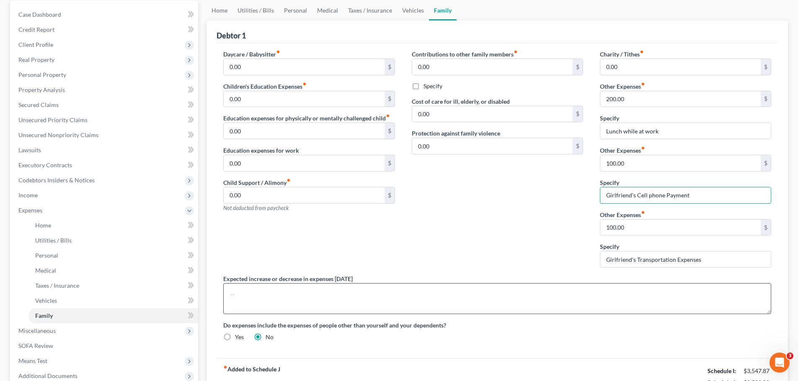
scroll to position [84, 0]
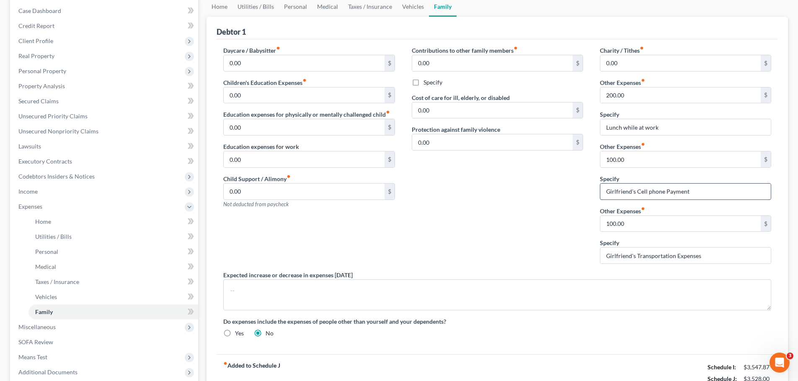
click at [707, 191] on input "Girlfriend's Cell phone Payment" at bounding box center [685, 192] width 170 height 16
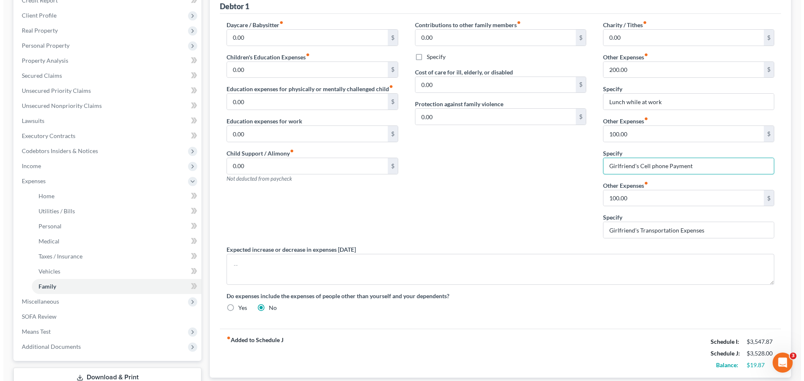
scroll to position [167, 0]
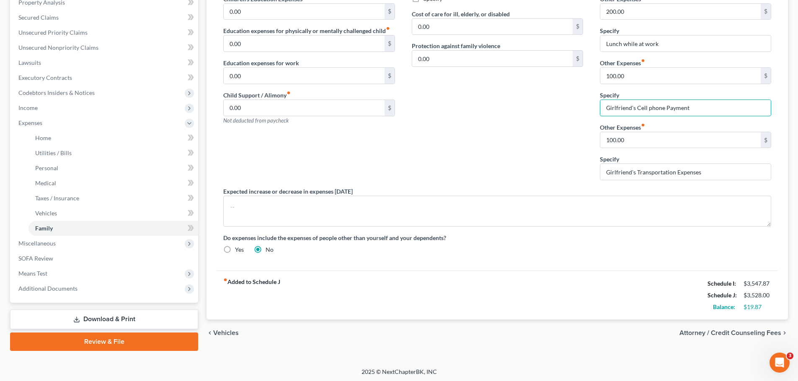
type input "Girlfriend's Cell phone Payment"
click at [738, 335] on span "Attorney / Credit Counseling Fees" at bounding box center [730, 333] width 102 height 7
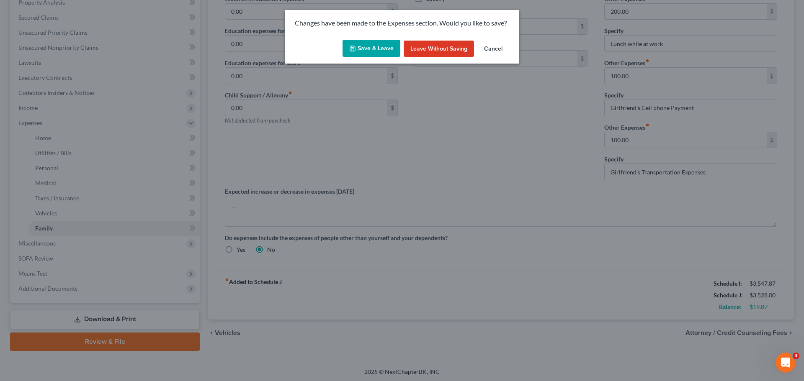
drag, startPoint x: 382, startPoint y: 53, endPoint x: 386, endPoint y: 65, distance: 13.2
click at [381, 52] on button "Save & Leave" at bounding box center [372, 49] width 58 height 18
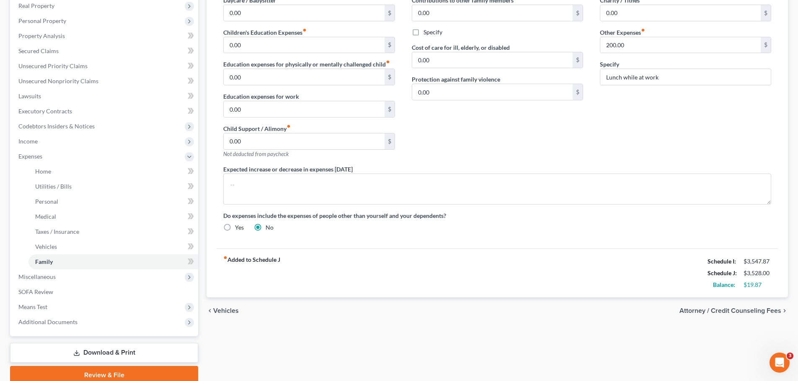
select select "0"
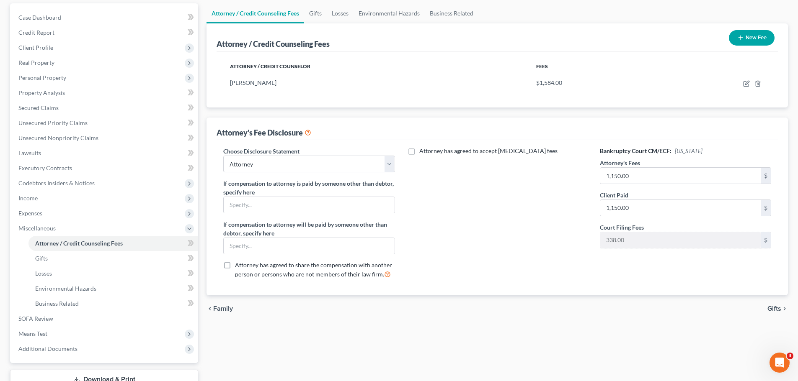
scroll to position [139, 0]
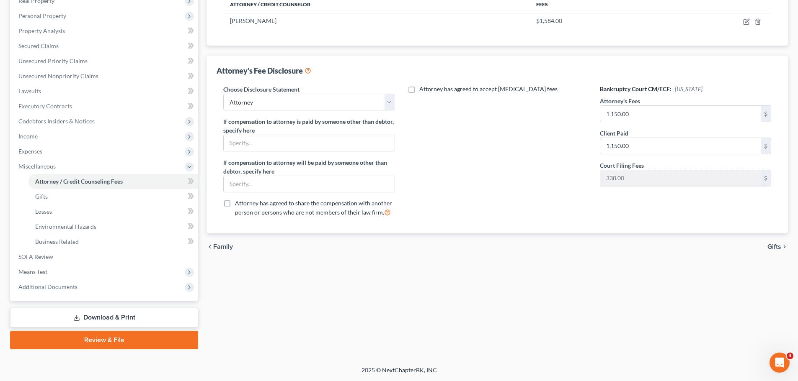
drag, startPoint x: 145, startPoint y: 318, endPoint x: 185, endPoint y: 321, distance: 39.4
click at [145, 319] on link "Download & Print" at bounding box center [104, 318] width 188 height 20
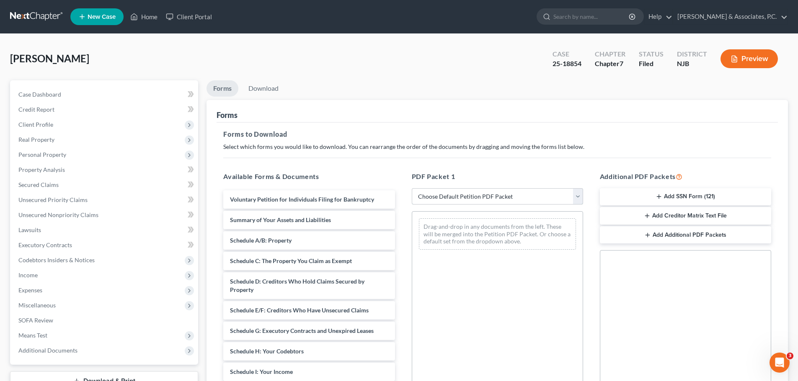
click at [488, 199] on select "Choose Default Petition PDF Packet Complete Bankruptcy Petition (all forms and …" at bounding box center [497, 196] width 171 height 17
select select "2"
click at [412, 188] on select "Choose Default Petition PDF Packet Complete Bankruptcy Petition (all forms and …" at bounding box center [497, 196] width 171 height 17
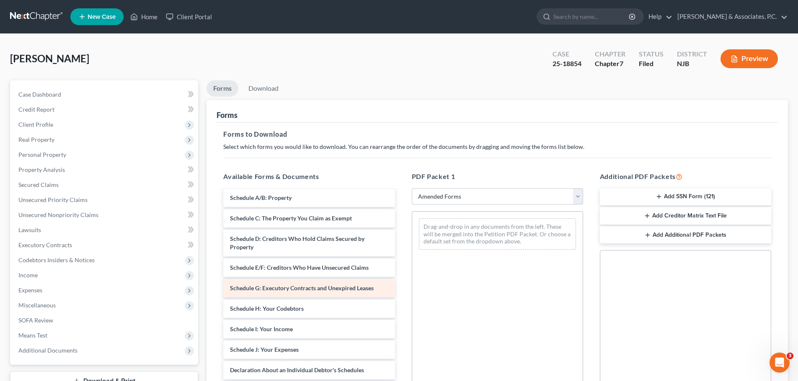
scroll to position [84, 0]
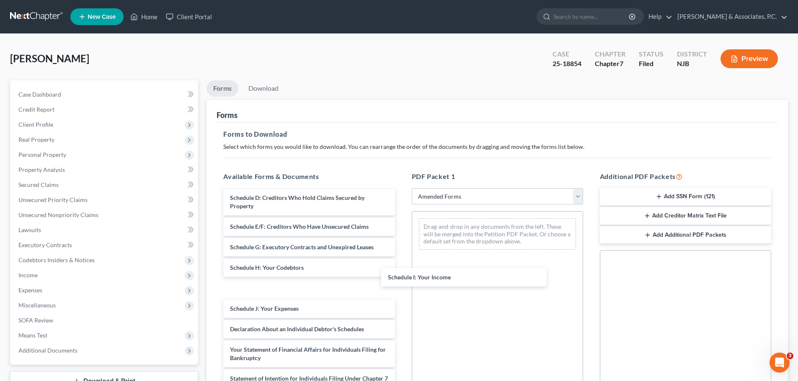
drag, startPoint x: 241, startPoint y: 291, endPoint x: 357, endPoint y: 258, distance: 120.6
click at [401, 242] on div "Schedule I: Your Income Voluntary Petition for Individuals Filing for Bankruptc…" at bounding box center [308, 307] width 185 height 401
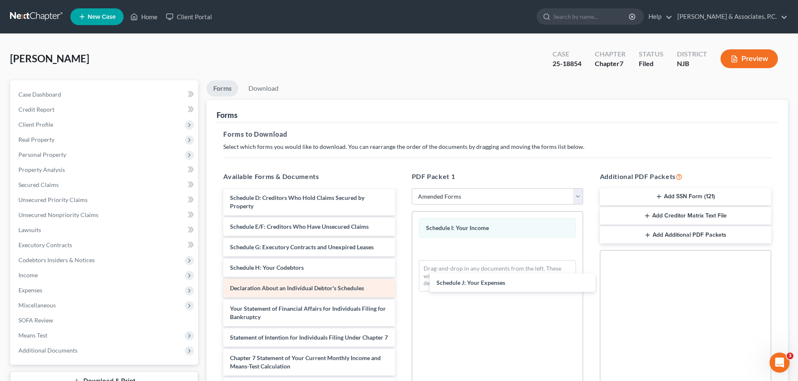
drag, startPoint x: 250, startPoint y: 292, endPoint x: 369, endPoint y: 294, distance: 119.8
click at [401, 268] on div "Schedule J: Your Expenses Voluntary Petition for Individuals Filing for Bankrup…" at bounding box center [308, 287] width 185 height 360
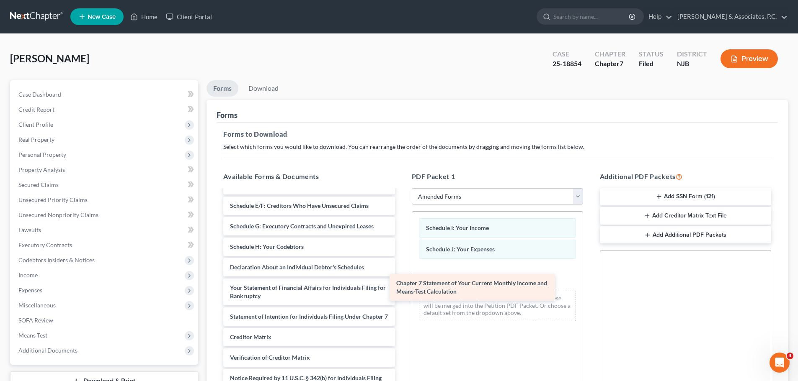
scroll to position [113, 0]
drag, startPoint x: 248, startPoint y: 311, endPoint x: 419, endPoint y: 283, distance: 173.1
click at [401, 283] on div "Chapter 7 Statement of Your Current Monthly Income and Means-Test Calculation V…" at bounding box center [308, 251] width 185 height 331
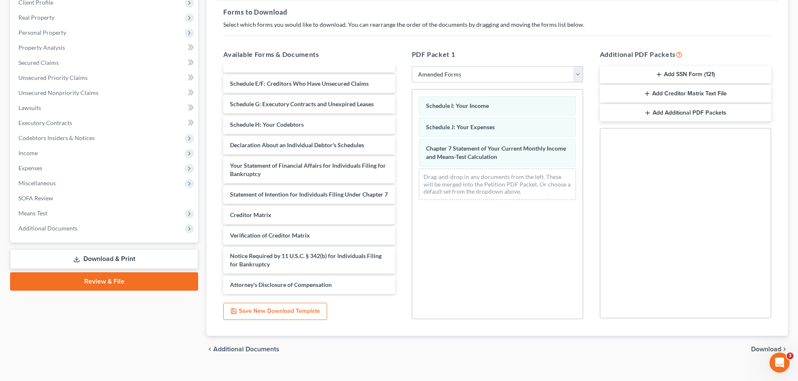
scroll to position [126, 0]
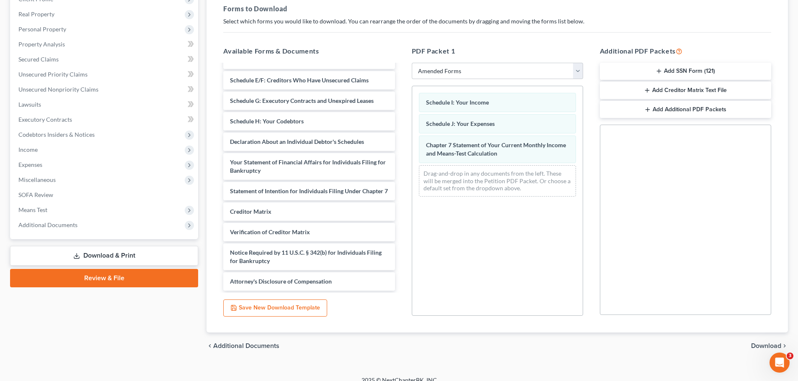
click at [757, 345] on span "Download" at bounding box center [766, 346] width 30 height 7
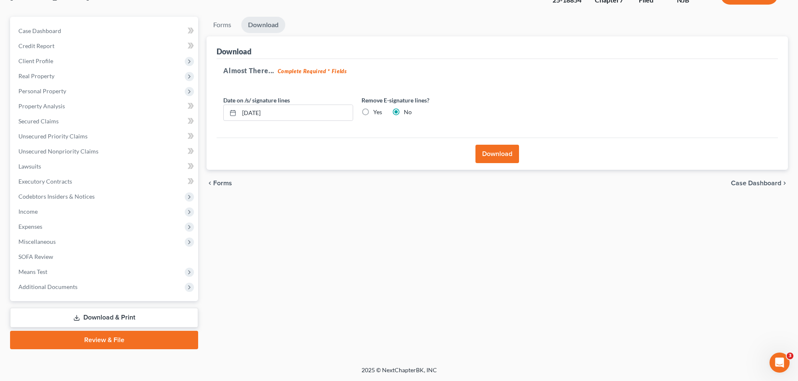
scroll to position [64, 0]
click at [373, 115] on label "Yes" at bounding box center [377, 112] width 9 height 8
click at [376, 113] on input "Yes" at bounding box center [378, 110] width 5 height 5
radio input "true"
radio input "false"
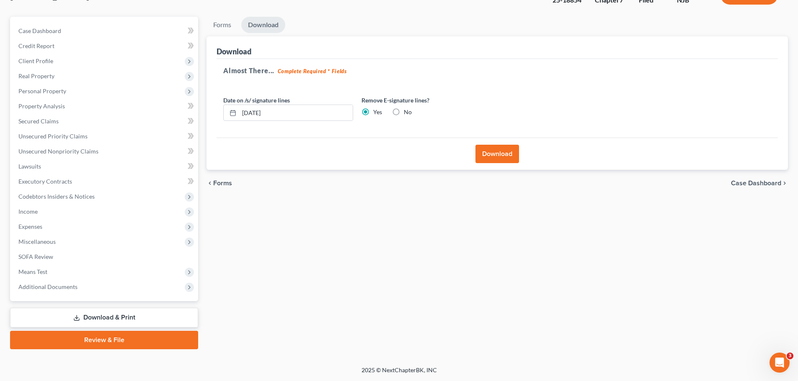
click at [502, 156] on button "Download" at bounding box center [497, 154] width 44 height 18
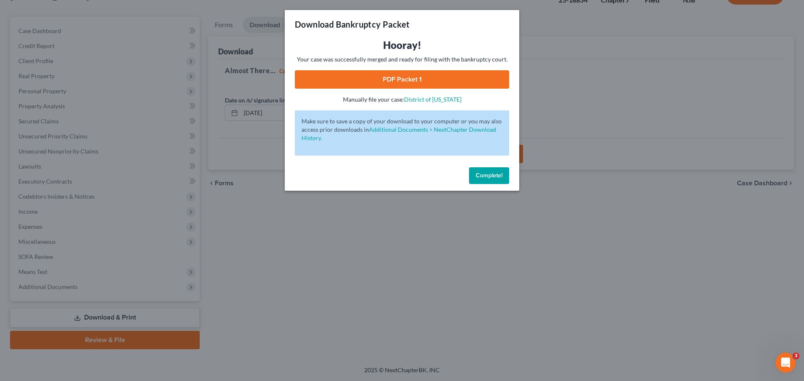
drag, startPoint x: 401, startPoint y: 77, endPoint x: 490, endPoint y: 89, distance: 89.6
click at [401, 77] on link "PDF Packet 1" at bounding box center [402, 79] width 214 height 18
click at [480, 178] on span "Complete!" at bounding box center [489, 175] width 27 height 7
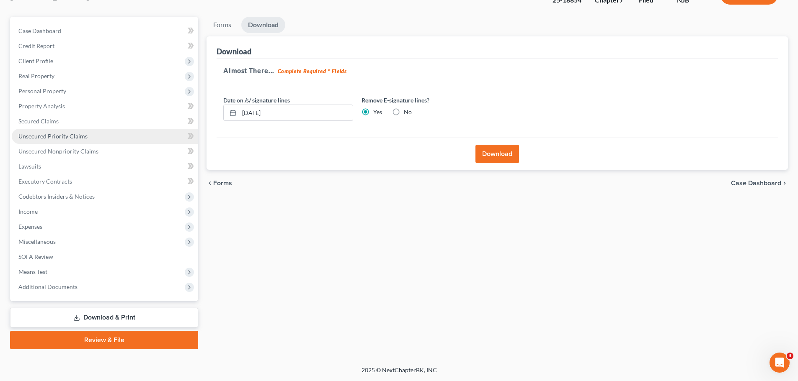
click at [59, 135] on span "Unsecured Priority Claims" at bounding box center [52, 136] width 69 height 7
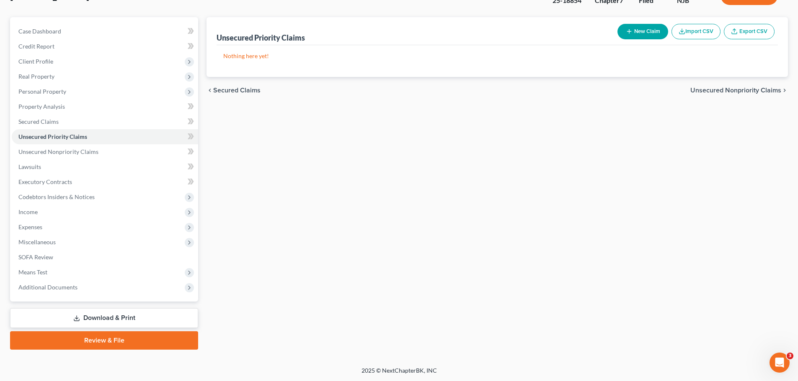
scroll to position [64, 0]
click at [106, 317] on link "Download & Print" at bounding box center [104, 318] width 188 height 20
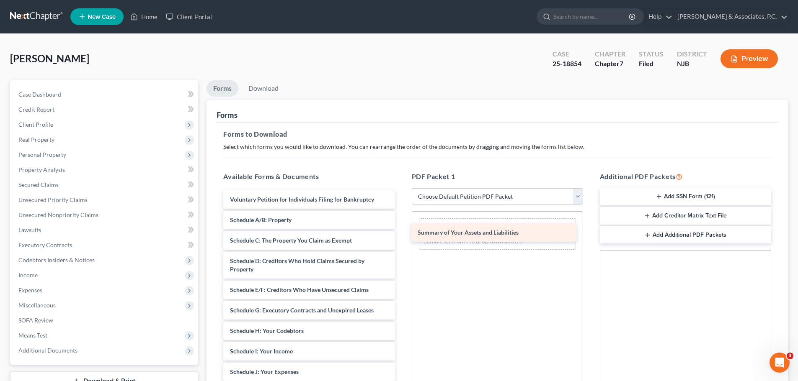
drag, startPoint x: 259, startPoint y: 221, endPoint x: 436, endPoint y: 233, distance: 177.9
click at [401, 233] on div "Summary of Your Assets and Liabilities Voluntary Petition for Individuals Filin…" at bounding box center [308, 381] width 185 height 380
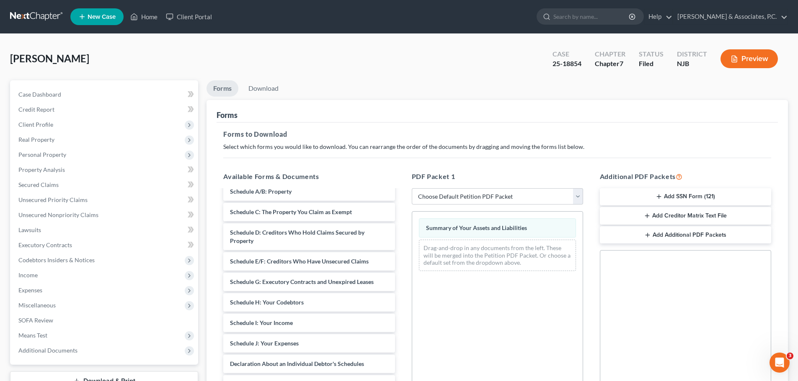
scroll to position [84, 0]
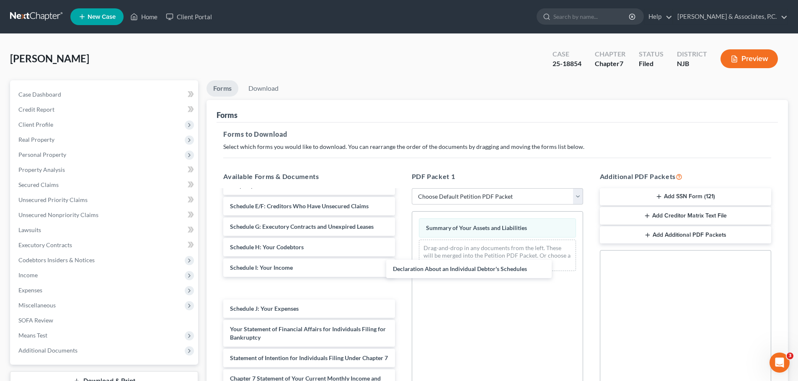
drag, startPoint x: 241, startPoint y: 310, endPoint x: 427, endPoint y: 261, distance: 192.3
click at [401, 262] on div "Declaration About an Individual Debtor's Schedules Voluntary Petition for Indiv…" at bounding box center [308, 297] width 185 height 380
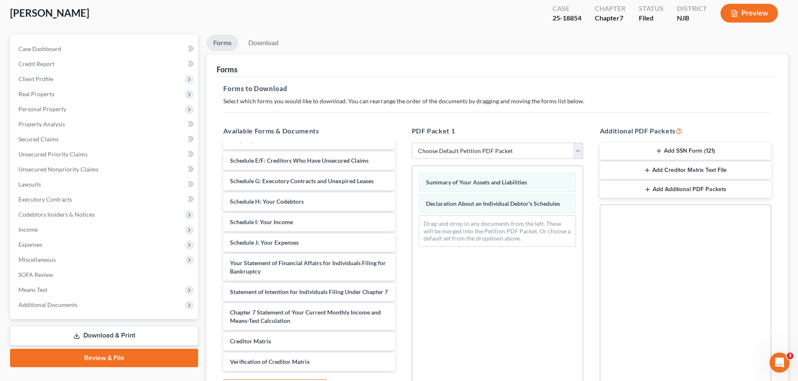
scroll to position [126, 0]
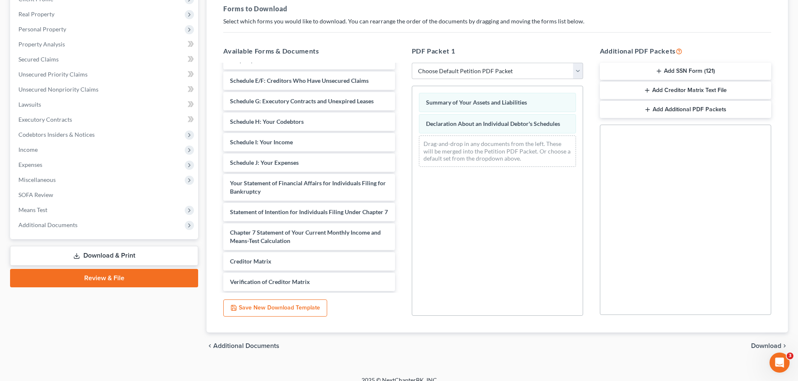
click at [753, 342] on div "chevron_left Additional Documents Download chevron_right" at bounding box center [496, 346] width 581 height 27
click at [757, 349] on span "Download" at bounding box center [766, 346] width 30 height 7
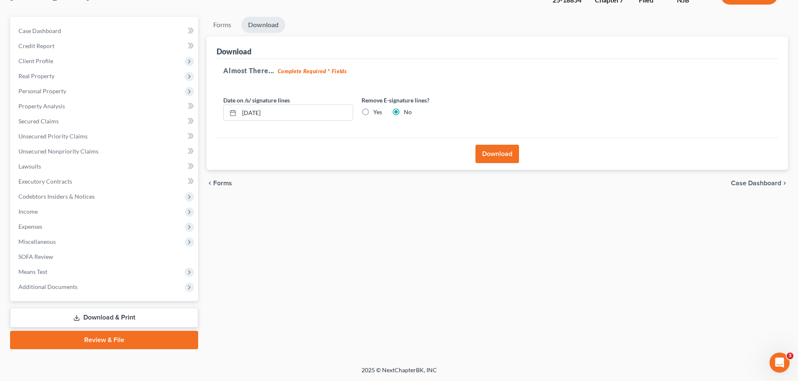
scroll to position [64, 0]
drag, startPoint x: 367, startPoint y: 110, endPoint x: 481, endPoint y: 160, distance: 124.5
click at [373, 111] on label "Yes" at bounding box center [377, 112] width 9 height 8
click at [376, 111] on input "Yes" at bounding box center [378, 110] width 5 height 5
radio input "true"
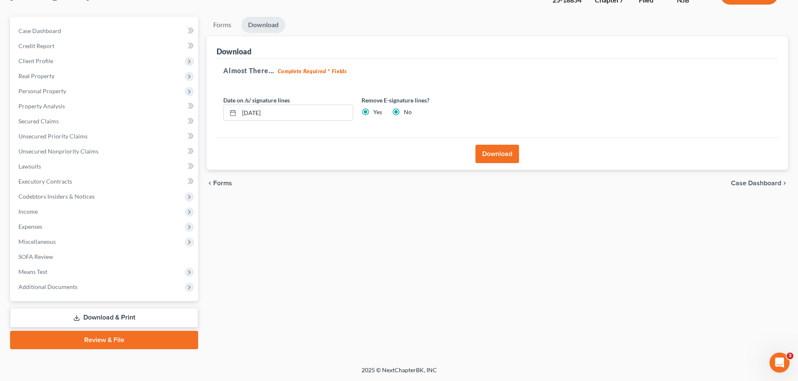
radio input "false"
click at [502, 156] on button "Download" at bounding box center [497, 154] width 44 height 18
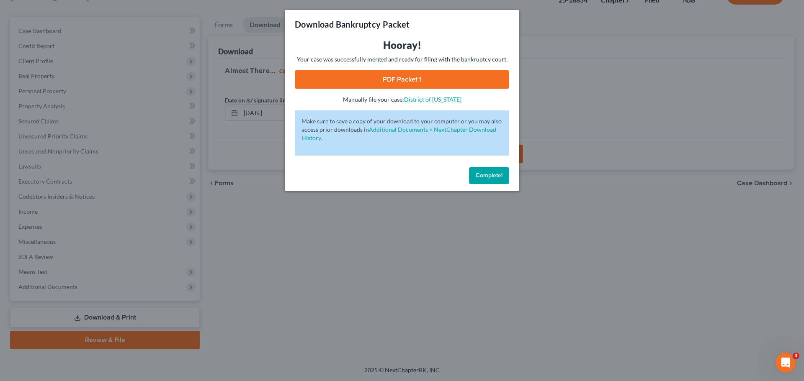
click at [424, 78] on link "PDF Packet 1" at bounding box center [402, 79] width 214 height 18
click at [492, 181] on button "Complete!" at bounding box center [489, 175] width 40 height 17
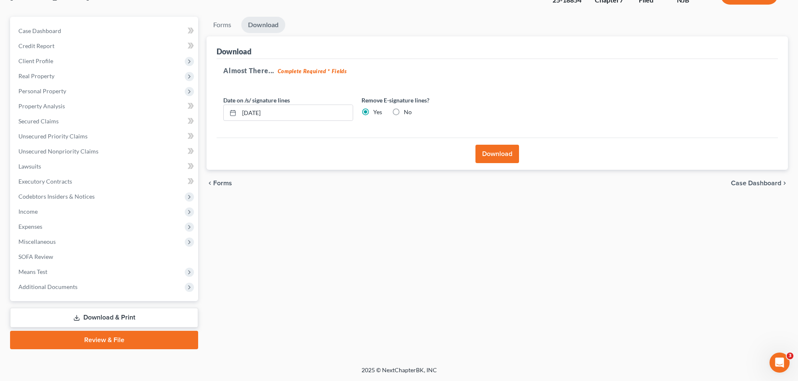
drag, startPoint x: 720, startPoint y: 234, endPoint x: 719, endPoint y: 238, distance: 4.6
click at [720, 234] on div "Forms Download Forms Forms to Download Select which forms you would like to dow…" at bounding box center [497, 183] width 590 height 333
click at [44, 212] on span "Income" at bounding box center [105, 211] width 186 height 15
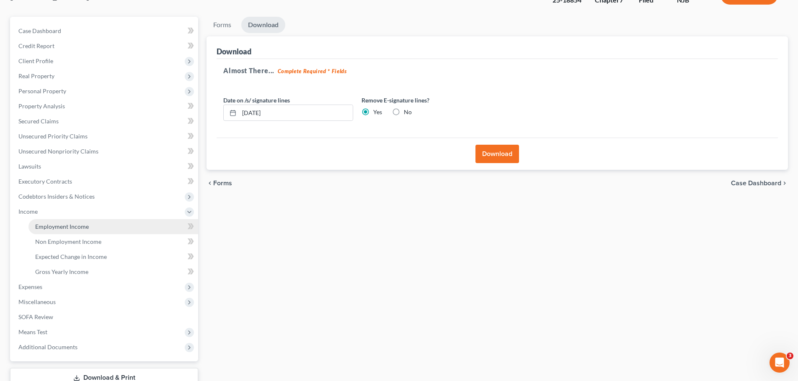
click at [63, 231] on link "Employment Income" at bounding box center [113, 226] width 170 height 15
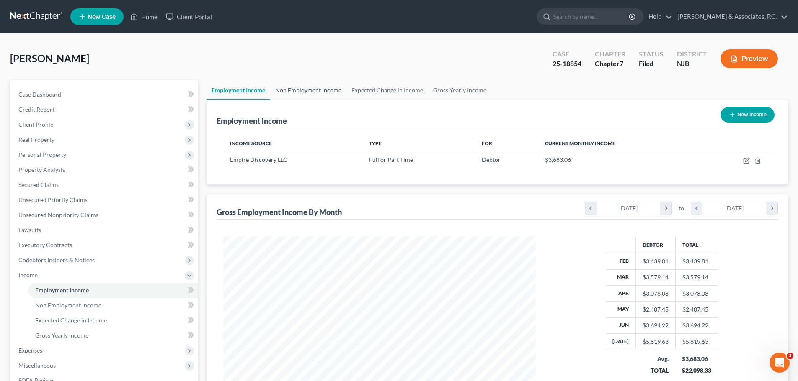
click at [298, 88] on link "Non Employment Income" at bounding box center [308, 90] width 76 height 20
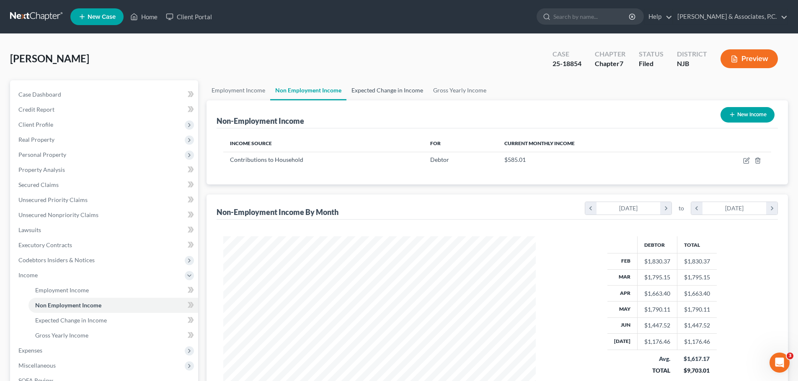
click at [368, 88] on link "Expected Change in Income" at bounding box center [387, 90] width 82 height 20
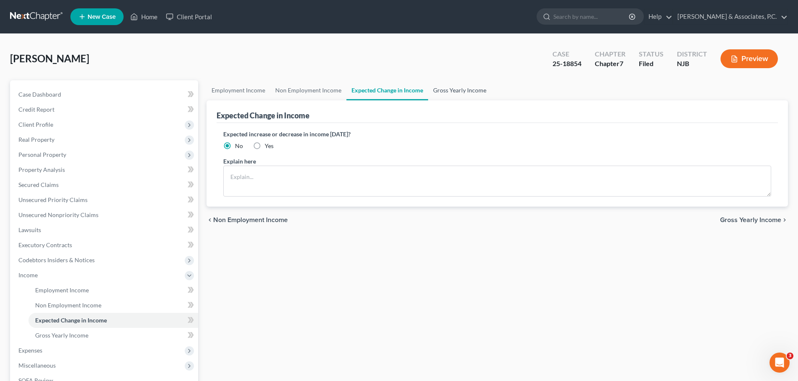
click at [447, 88] on link "Gross Yearly Income" at bounding box center [459, 90] width 63 height 20
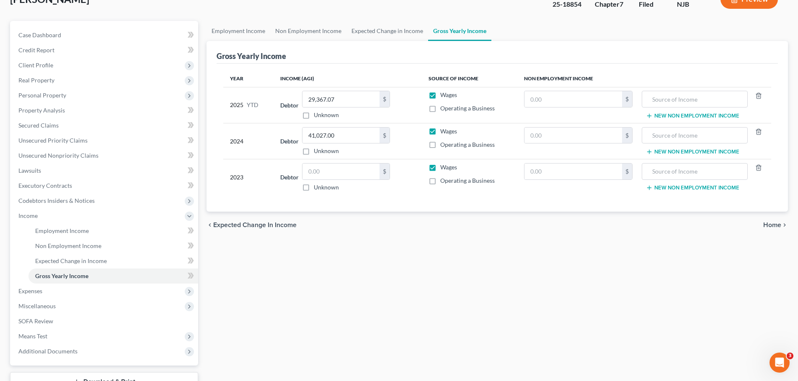
scroll to position [124, 0]
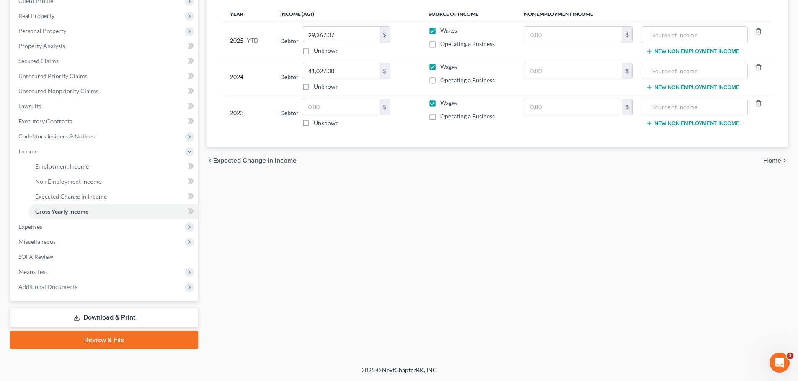
drag, startPoint x: 768, startPoint y: 161, endPoint x: 755, endPoint y: 168, distance: 15.2
click at [769, 161] on span "Home" at bounding box center [772, 160] width 18 height 7
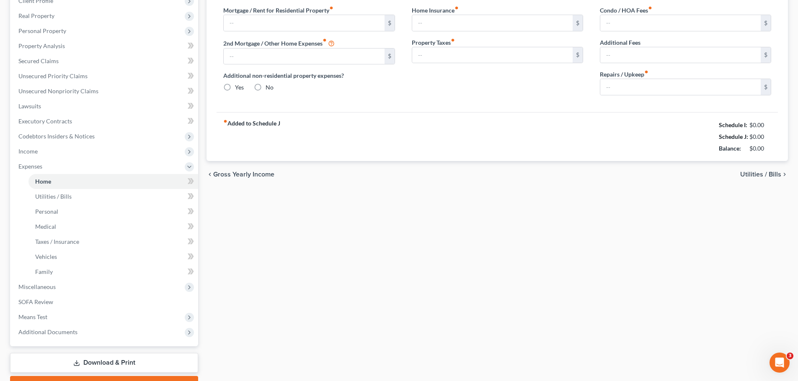
type input "1,375.00"
type input "0.00"
radio input "true"
type input "0.00"
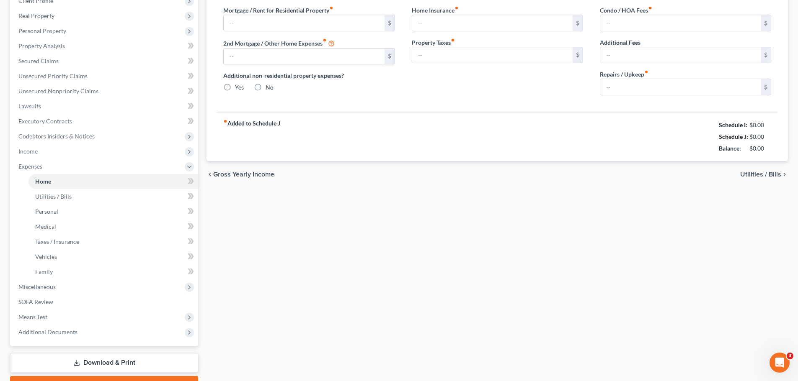
type input "0.00"
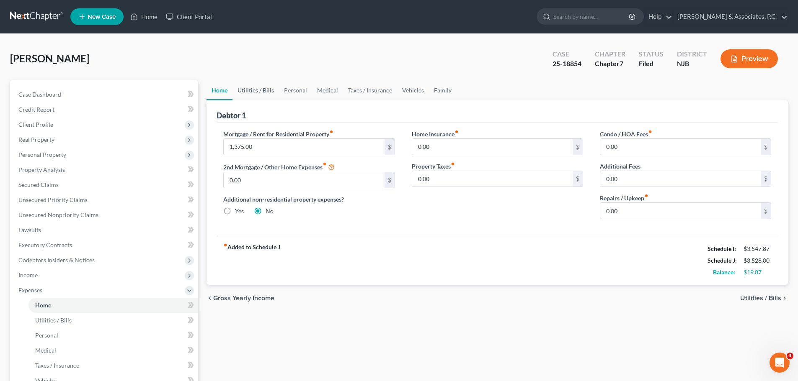
click at [256, 89] on link "Utilities / Bills" at bounding box center [255, 90] width 46 height 20
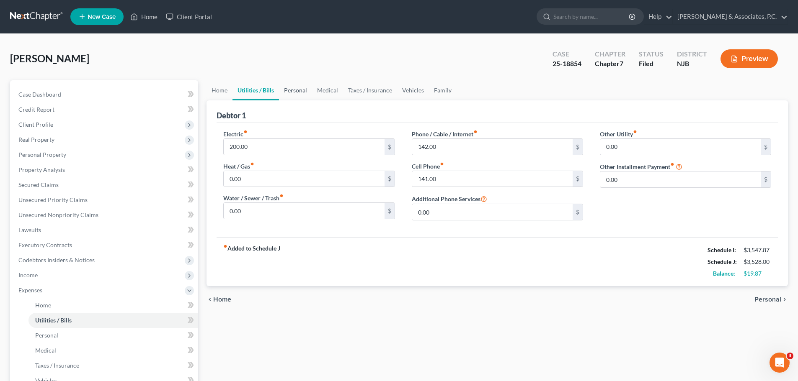
click at [304, 90] on link "Personal" at bounding box center [295, 90] width 33 height 20
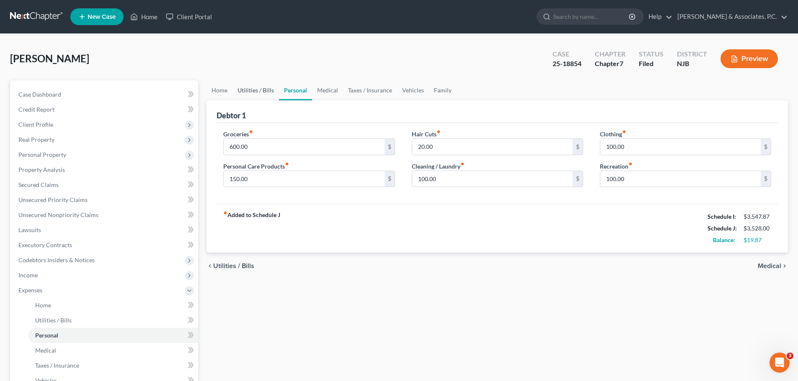
click at [266, 93] on link "Utilities / Bills" at bounding box center [255, 90] width 46 height 20
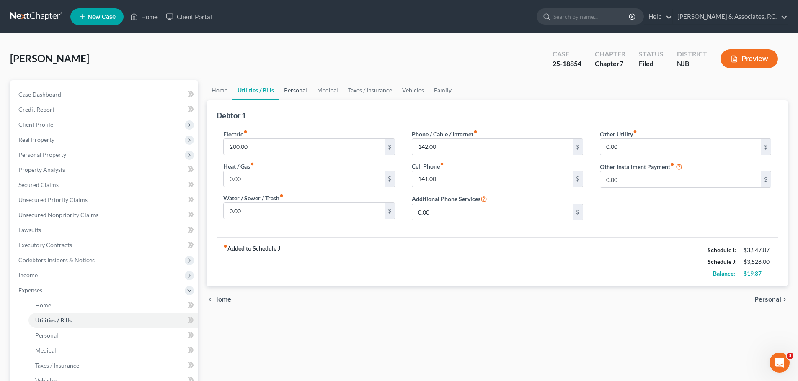
click at [301, 95] on link "Personal" at bounding box center [295, 90] width 33 height 20
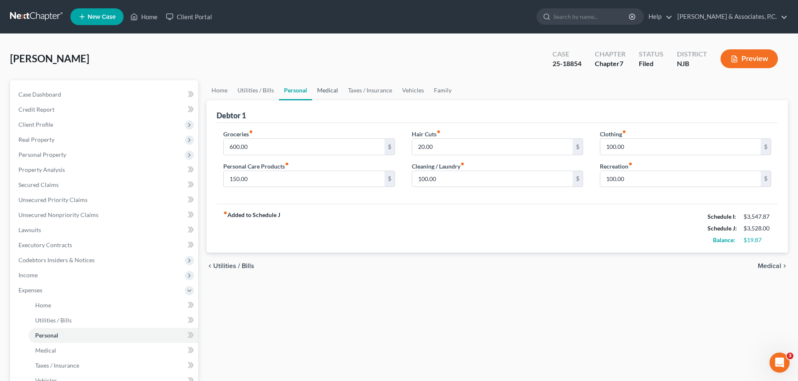
click at [331, 95] on link "Medical" at bounding box center [327, 90] width 31 height 20
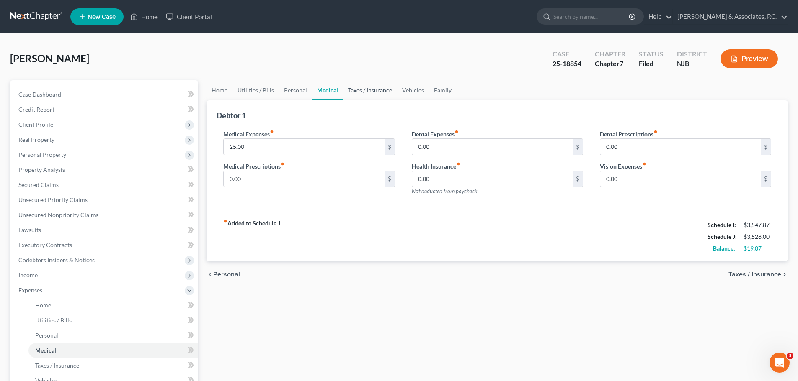
click at [374, 87] on link "Taxes / Insurance" at bounding box center [370, 90] width 54 height 20
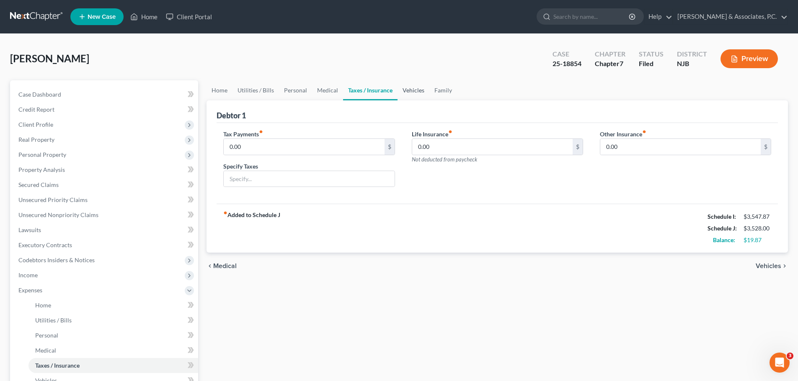
click at [412, 90] on link "Vehicles" at bounding box center [413, 90] width 32 height 20
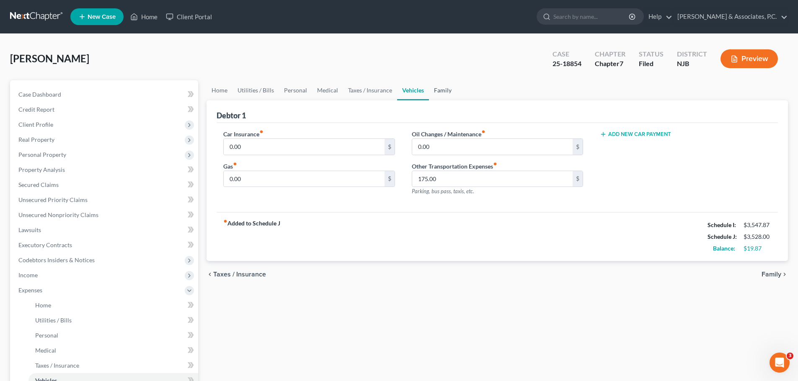
click at [446, 90] on link "Family" at bounding box center [443, 90] width 28 height 20
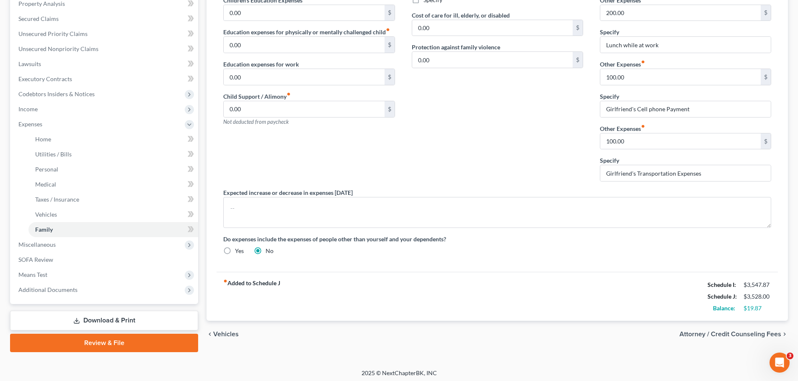
scroll to position [169, 0]
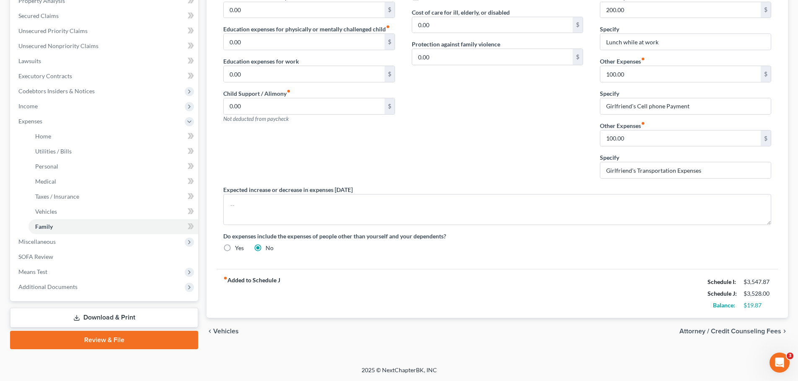
click at [690, 330] on span "Attorney / Credit Counseling Fees" at bounding box center [730, 331] width 102 height 7
select select "0"
